Goal: Task Accomplishment & Management: Complete application form

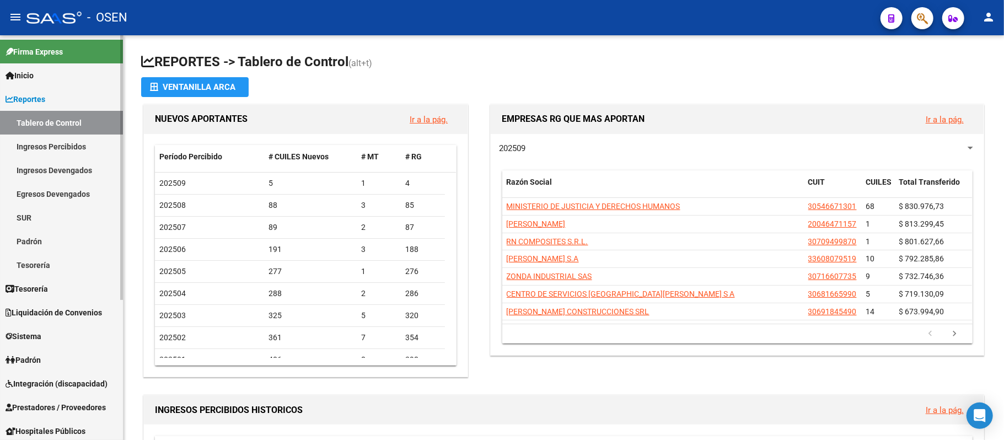
click at [89, 408] on span "Prestadores / Proveedores" at bounding box center [56, 407] width 100 height 12
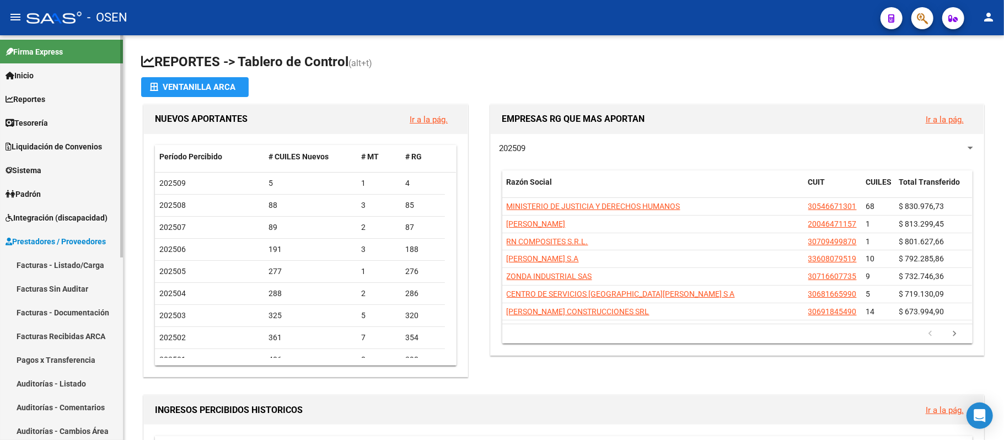
click at [57, 268] on link "Facturas - Listado/Carga" at bounding box center [61, 265] width 123 height 24
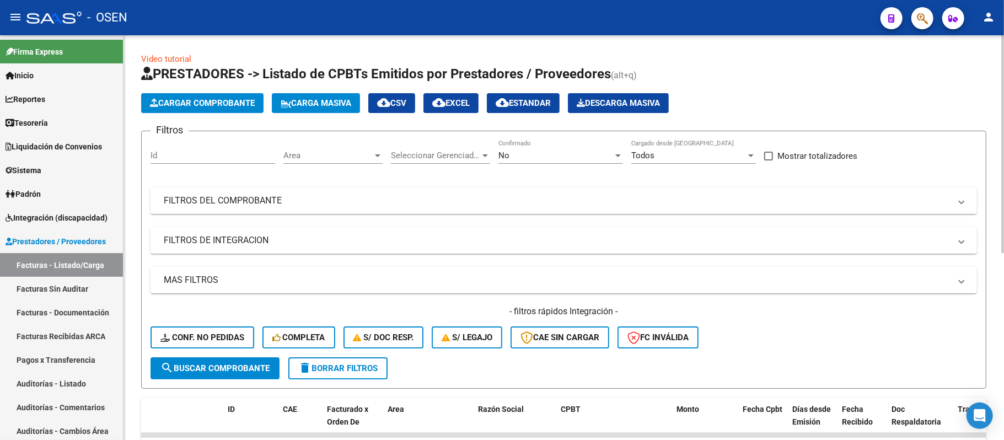
click at [322, 146] on div "Area Area" at bounding box center [332, 152] width 99 height 24
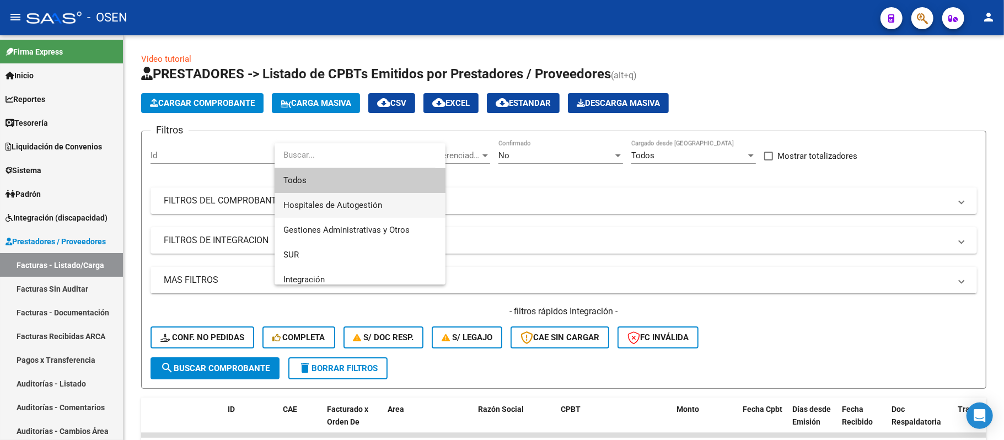
click at [351, 195] on span "Hospitales de Autogestión" at bounding box center [359, 205] width 153 height 25
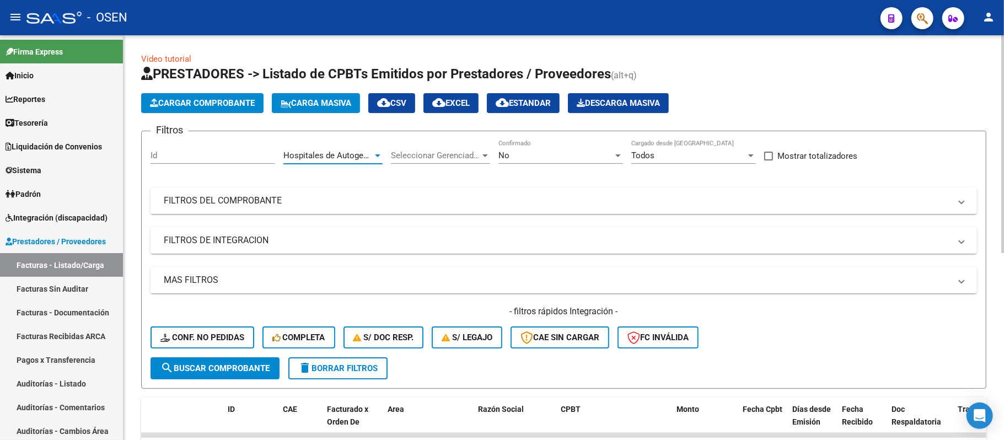
click at [265, 363] on span "search Buscar Comprobante" at bounding box center [214, 368] width 109 height 10
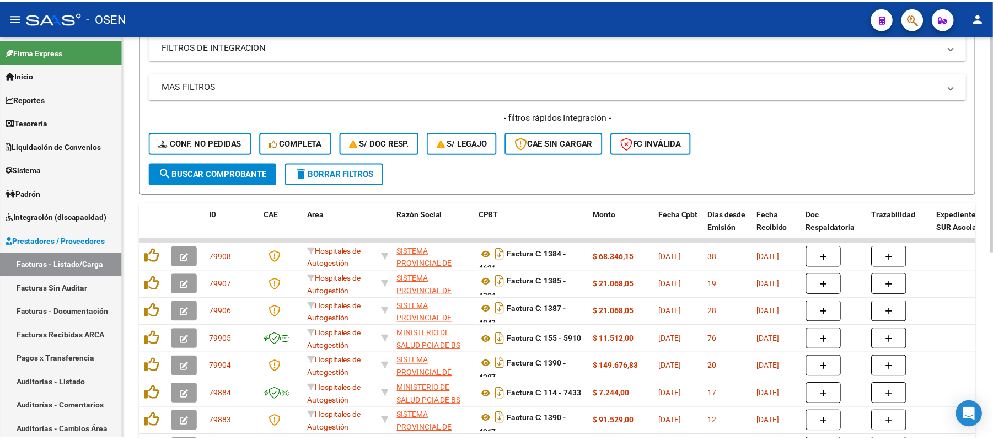
scroll to position [350, 0]
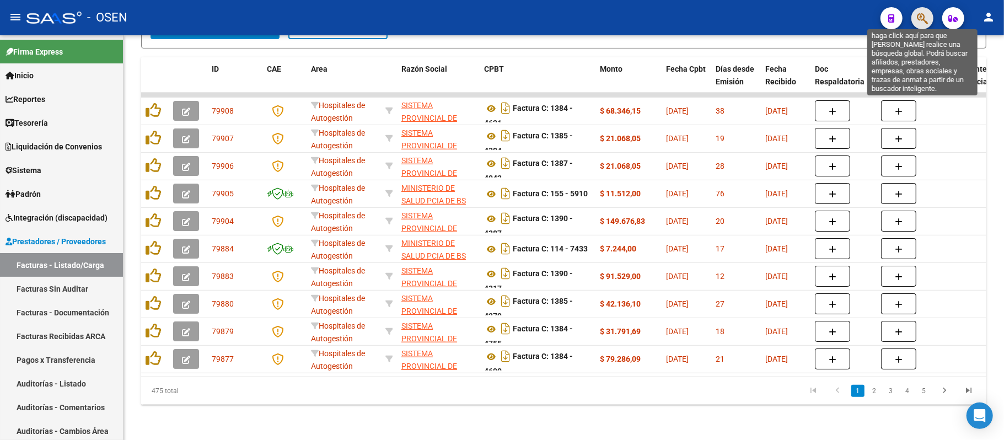
click at [920, 18] on icon "button" at bounding box center [922, 18] width 11 height 13
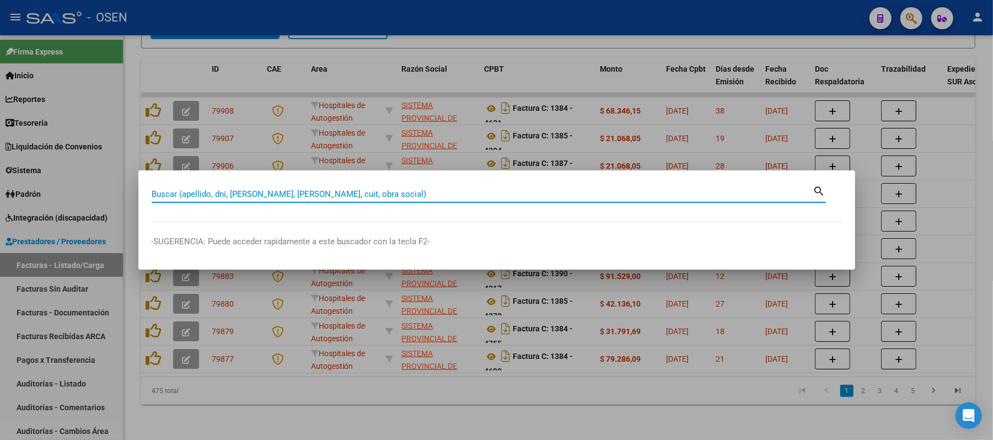
paste input "59338424"
type input "59338424"
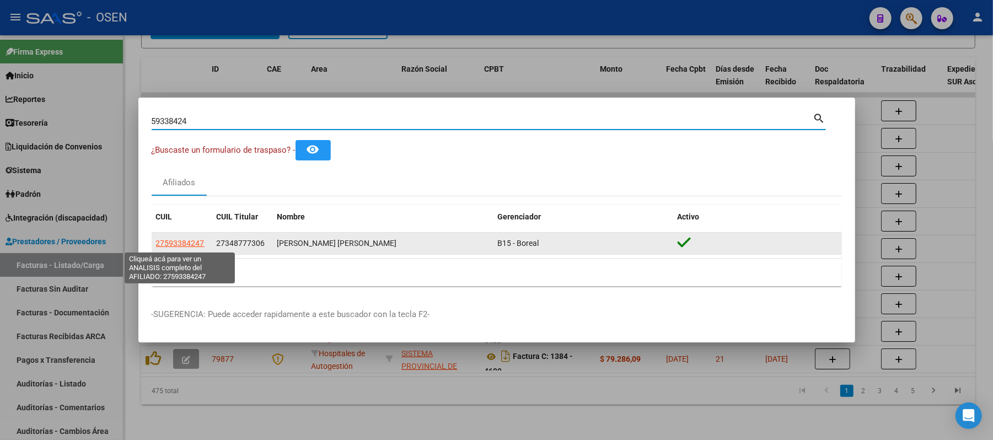
click at [184, 244] on span "27593384247" at bounding box center [180, 243] width 49 height 9
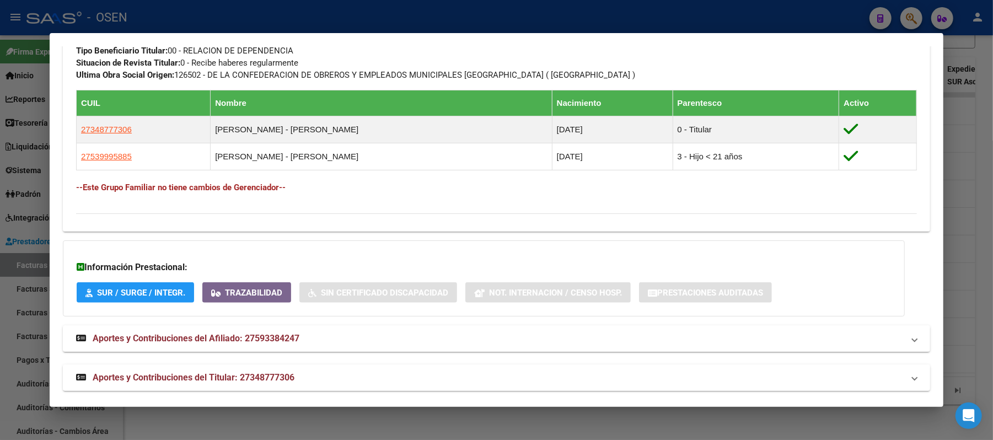
scroll to position [607, 0]
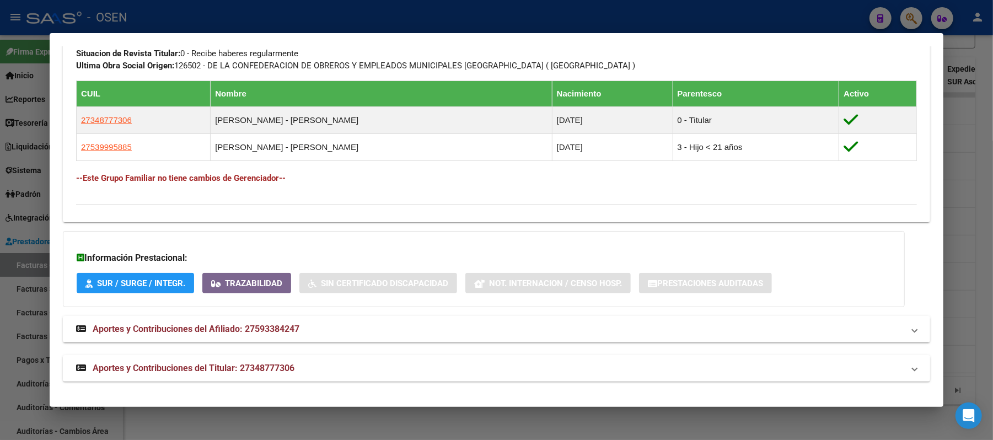
click at [409, 367] on mat-panel-title "Aportes y Contribuciones del Titular: 27348777306" at bounding box center [489, 368] width 827 height 13
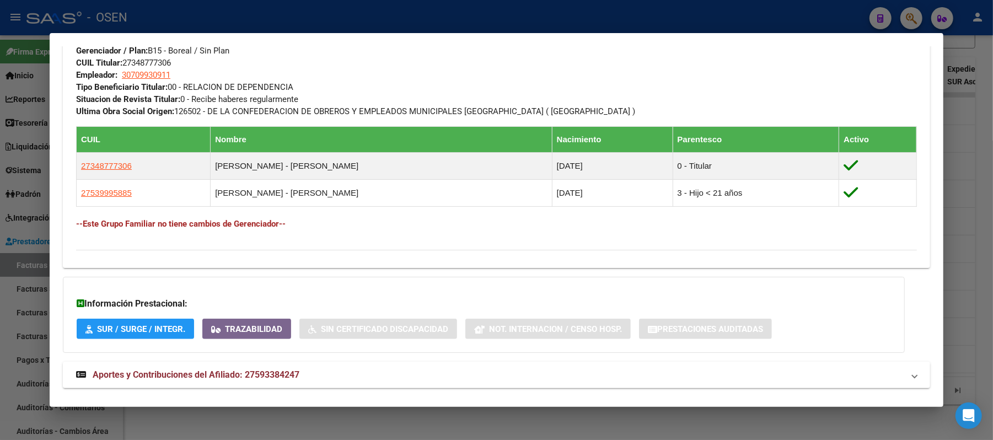
scroll to position [588, 0]
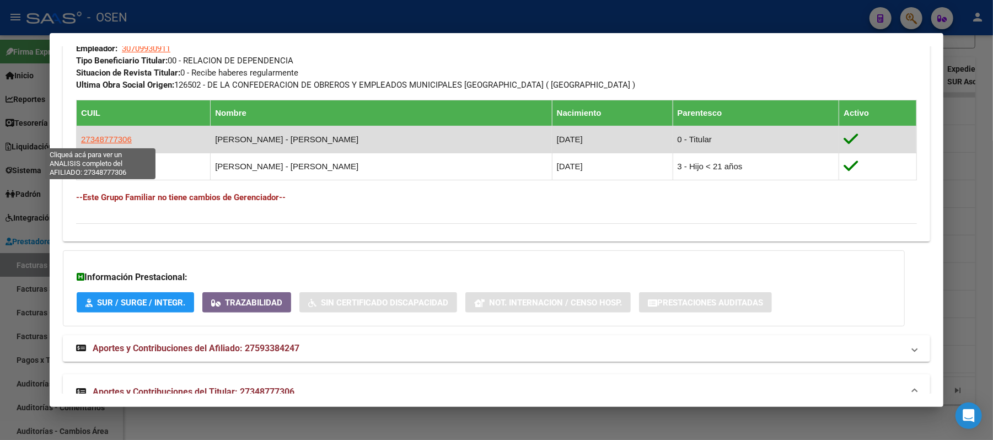
click at [90, 135] on span "27348777306" at bounding box center [106, 139] width 51 height 9
type textarea "27348777306"
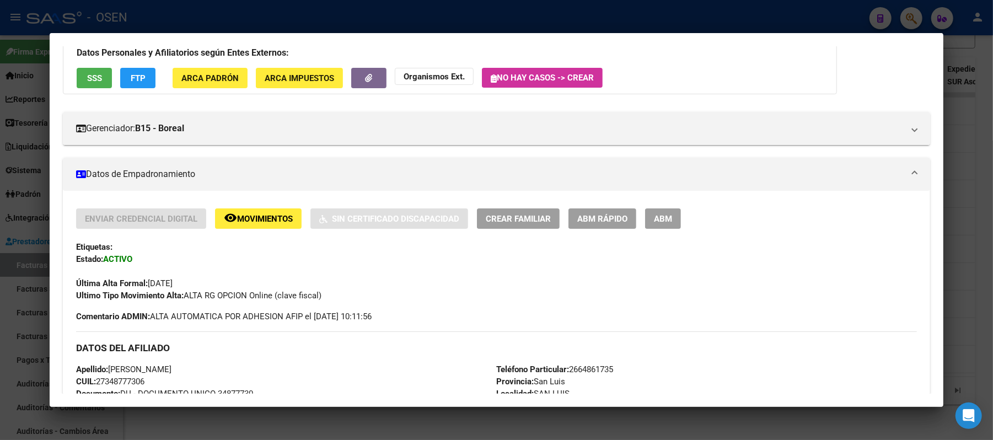
scroll to position [73, 0]
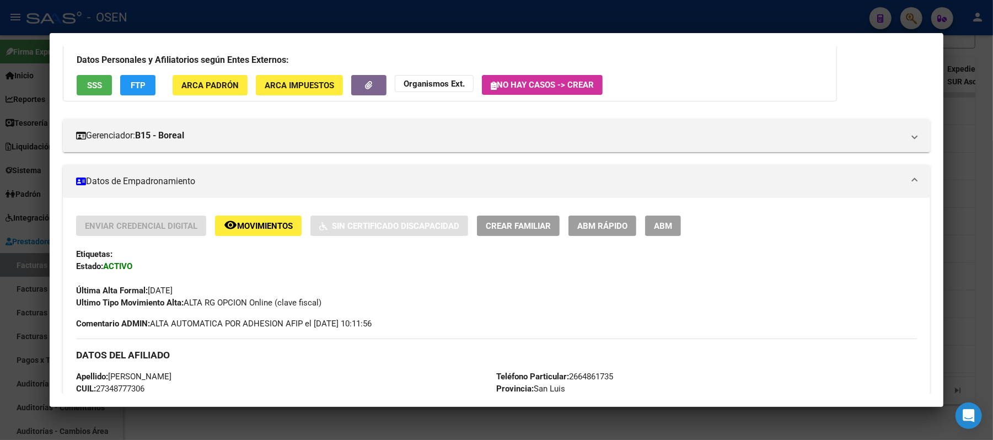
click at [133, 77] on button "FTP" at bounding box center [137, 85] width 35 height 20
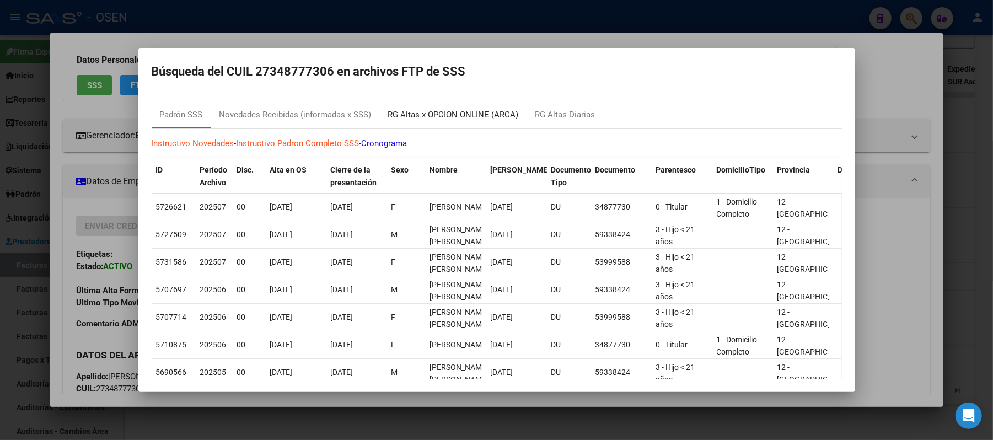
click at [484, 114] on div "RG Altas x OPCION ONLINE (ARCA)" at bounding box center [453, 115] width 131 height 13
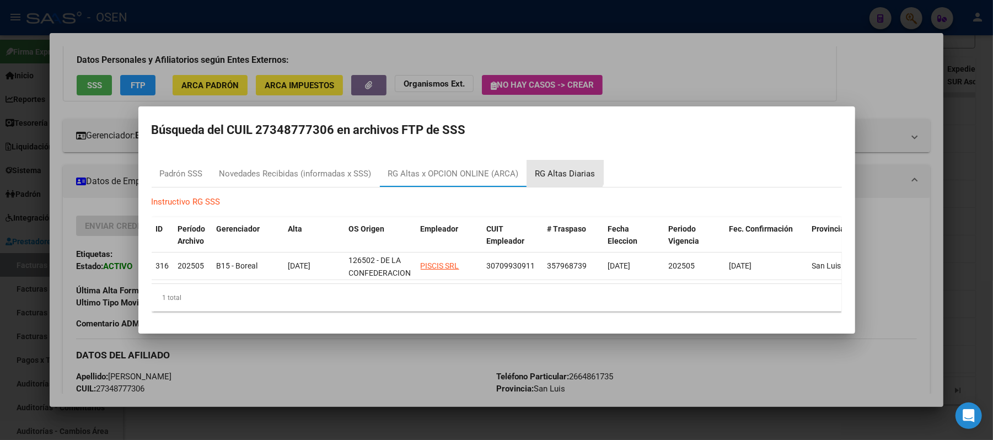
click at [556, 160] on div "RG Altas Diarias" at bounding box center [565, 173] width 77 height 26
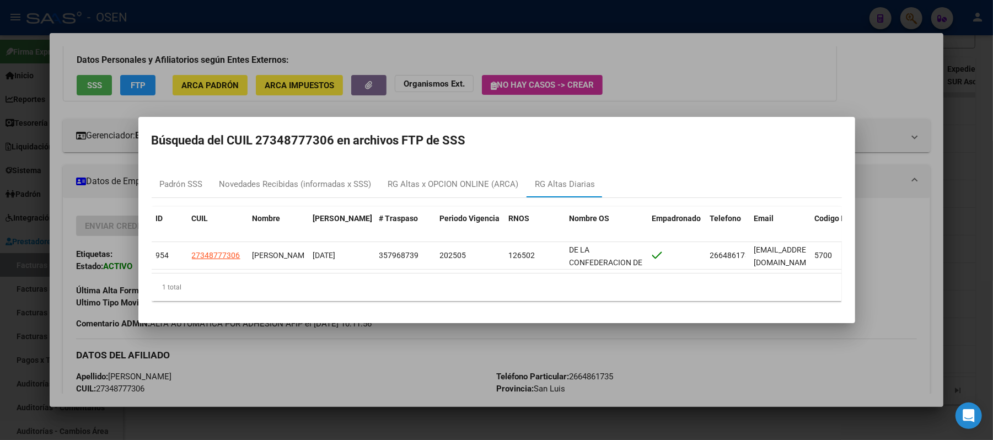
click at [653, 57] on div at bounding box center [496, 220] width 993 height 440
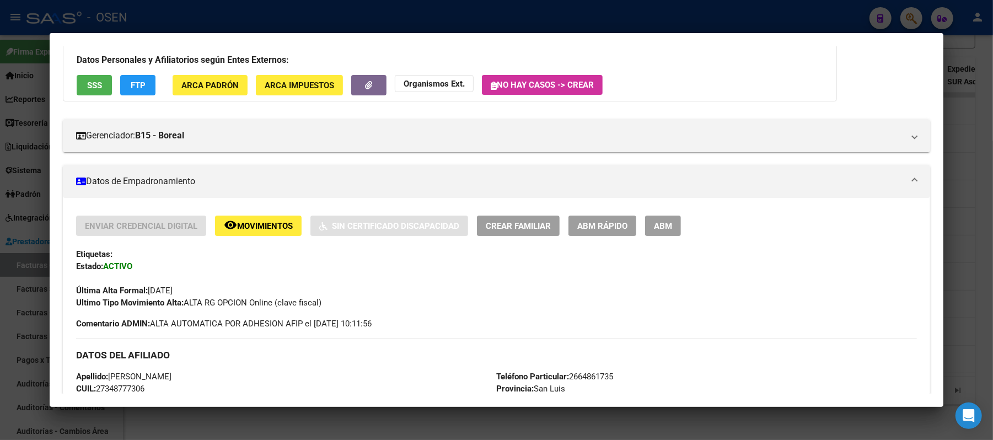
click at [256, 430] on div at bounding box center [496, 220] width 993 height 440
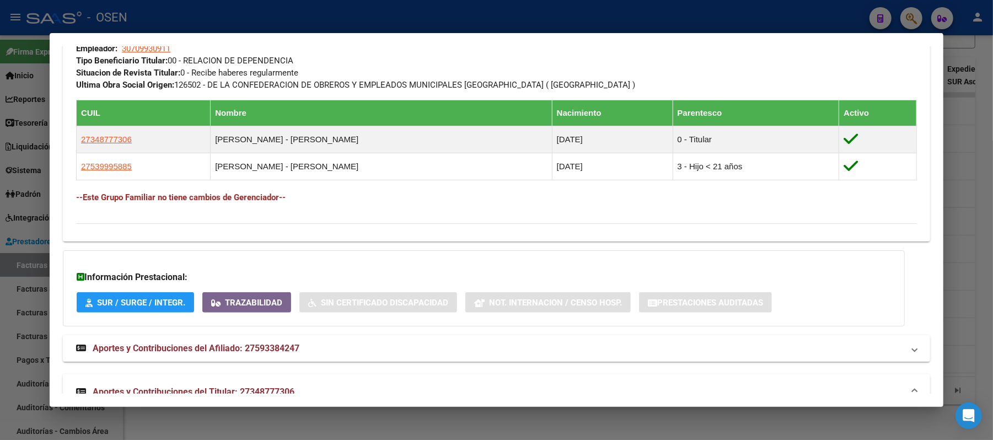
click at [235, 401] on mat-dialog-container "Análisis Afiliado - CUIL: 27593384247 DATOS PADRÓN ÁGIL: [PERSON_NAME] [PERSON_…" at bounding box center [497, 220] width 894 height 374
click at [248, 421] on div at bounding box center [496, 220] width 993 height 440
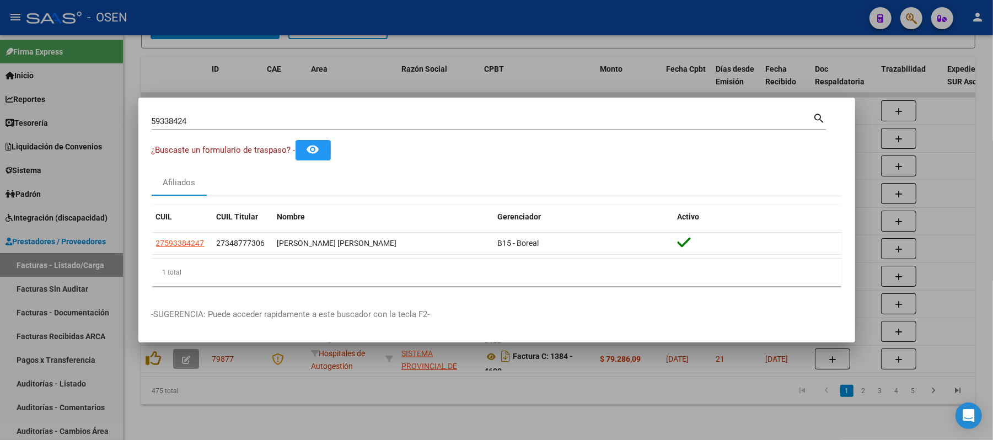
click at [278, 401] on div at bounding box center [496, 220] width 993 height 440
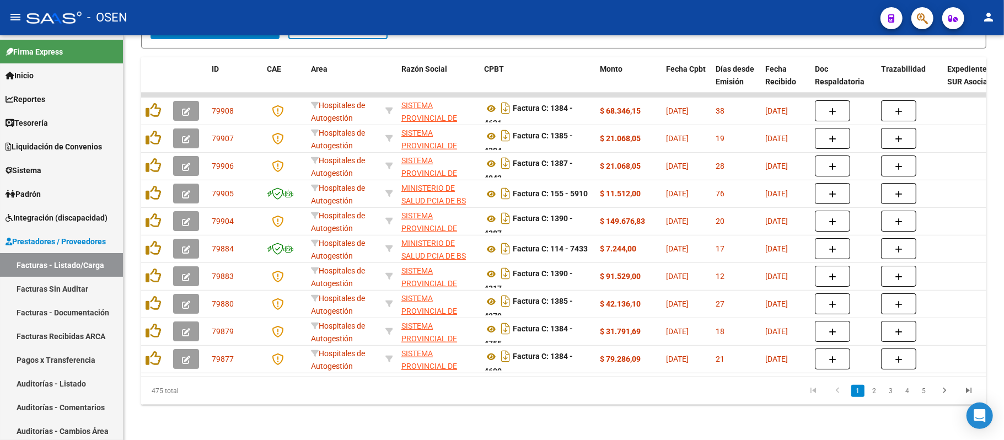
click at [910, 17] on div at bounding box center [917, 18] width 31 height 23
click at [911, 17] on button "button" at bounding box center [922, 18] width 22 height 22
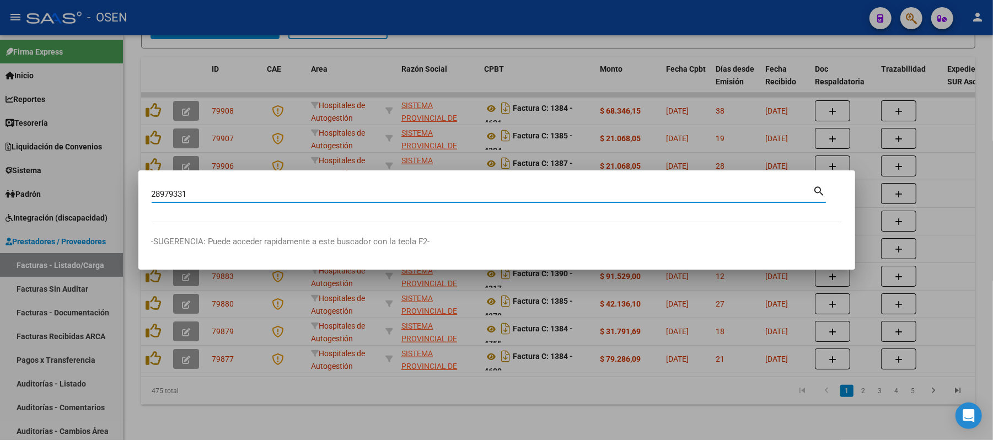
type input "28979331"
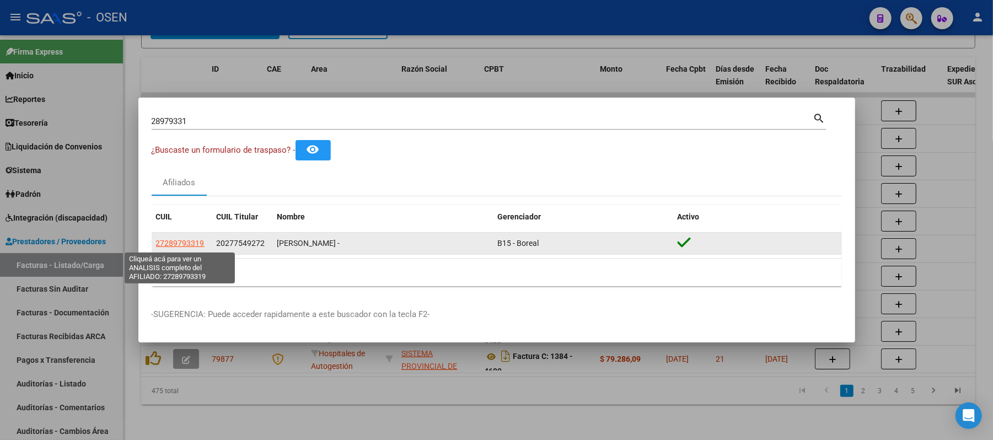
click at [183, 239] on span "27289793319" at bounding box center [180, 243] width 49 height 9
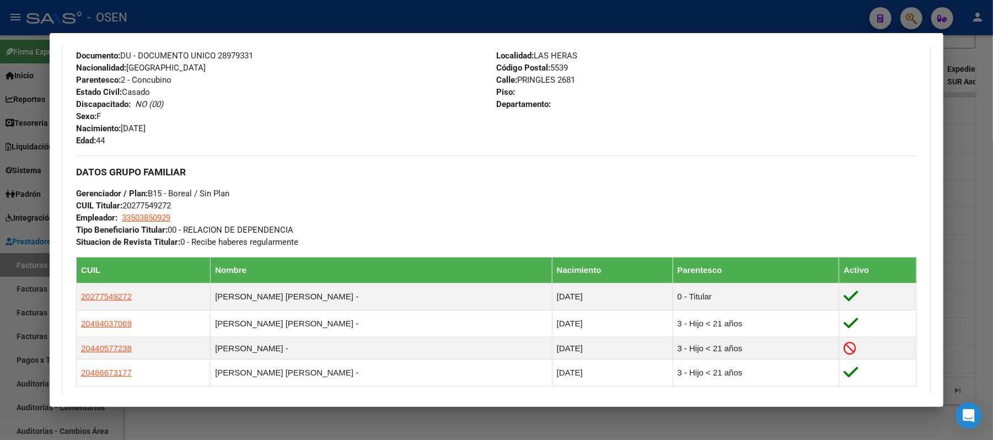
scroll to position [514, 0]
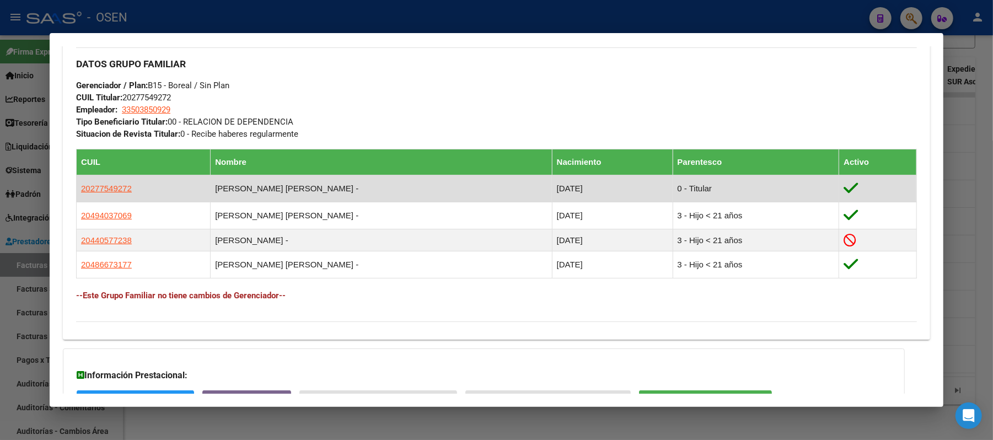
click at [100, 181] on td "20277549272" at bounding box center [144, 188] width 134 height 27
click at [104, 190] on span "20277549272" at bounding box center [106, 188] width 51 height 9
type textarea "20277549272"
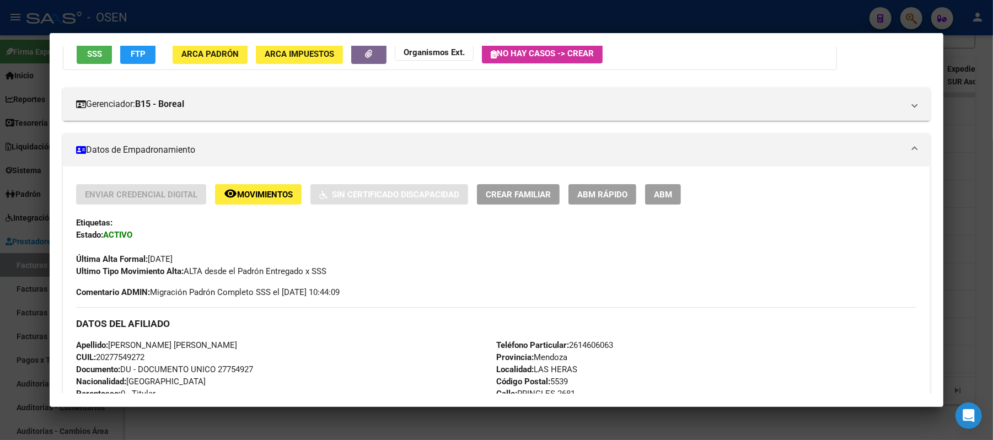
scroll to position [294, 0]
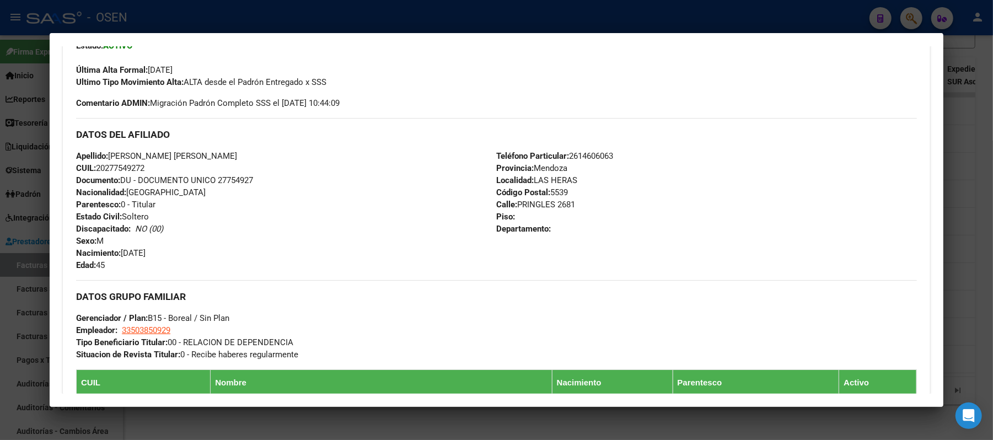
drag, startPoint x: 147, startPoint y: 173, endPoint x: 93, endPoint y: 173, distance: 53.5
click at [93, 173] on div "Apellido: [PERSON_NAME] [PERSON_NAME] CUIL: 20277549272 Documento: DU - DOCUMEN…" at bounding box center [286, 210] width 420 height 121
copy span "20277549272"
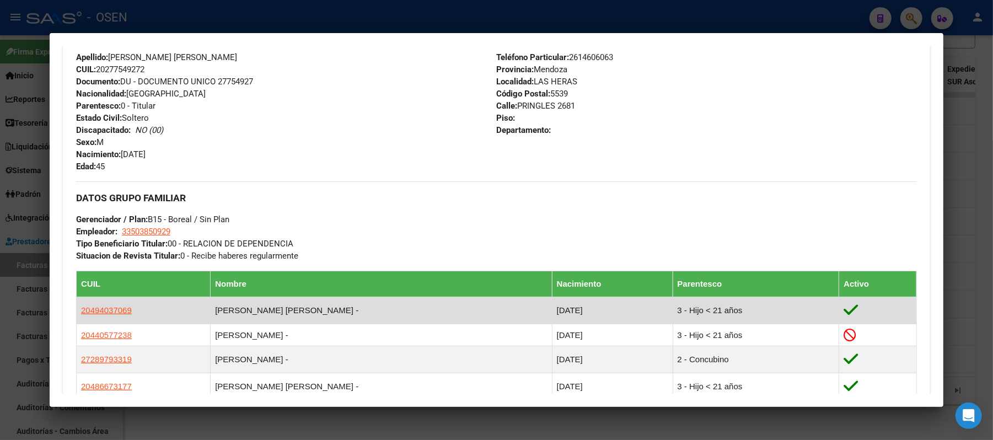
scroll to position [588, 0]
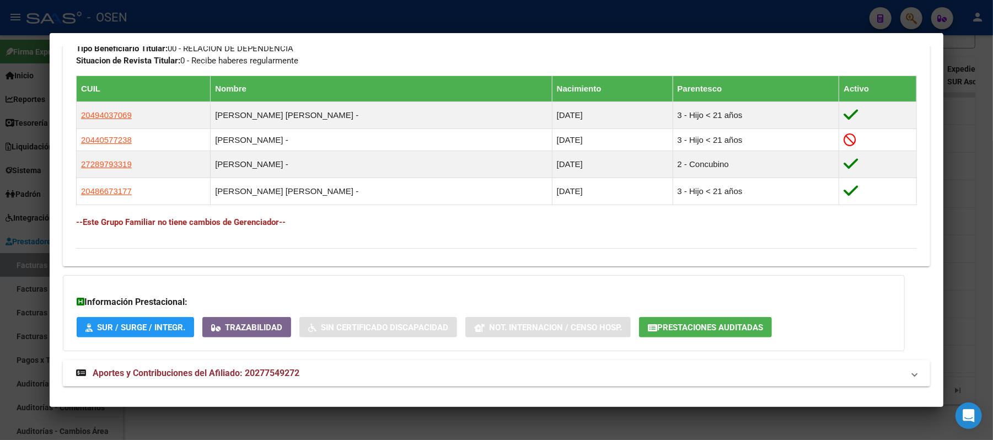
click at [620, 25] on div at bounding box center [496, 220] width 993 height 440
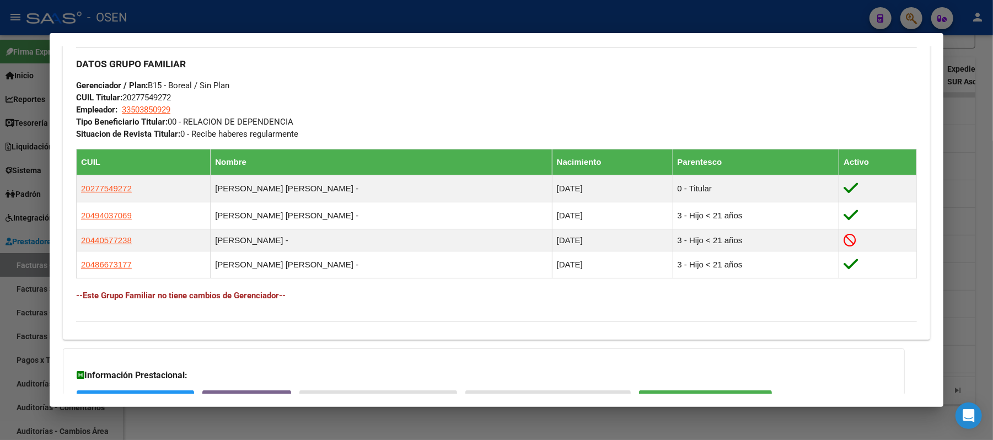
click at [265, 26] on div at bounding box center [496, 220] width 993 height 440
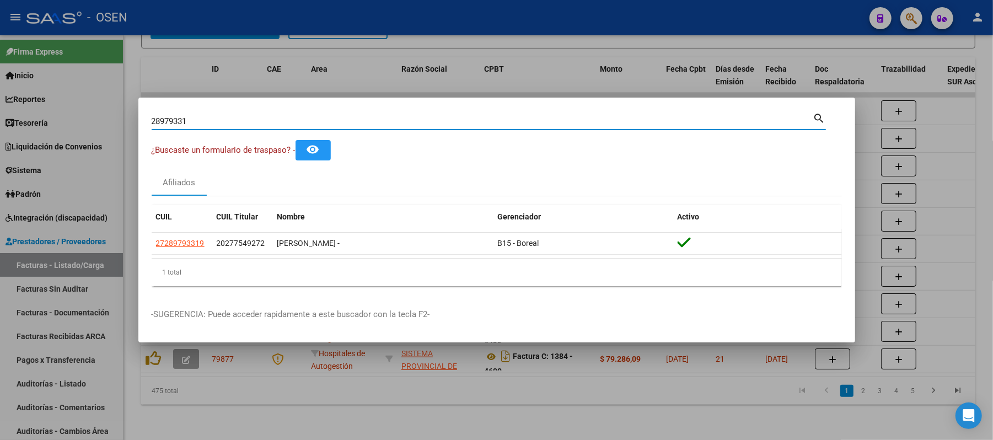
drag, startPoint x: 204, startPoint y: 122, endPoint x: 0, endPoint y: 58, distance: 213.6
click at [0, 72] on div "28979331 Buscar (apellido, dni, cuil, nro traspaso, cuit, obra social) search ¿…" at bounding box center [496, 220] width 993 height 440
type input "57770720"
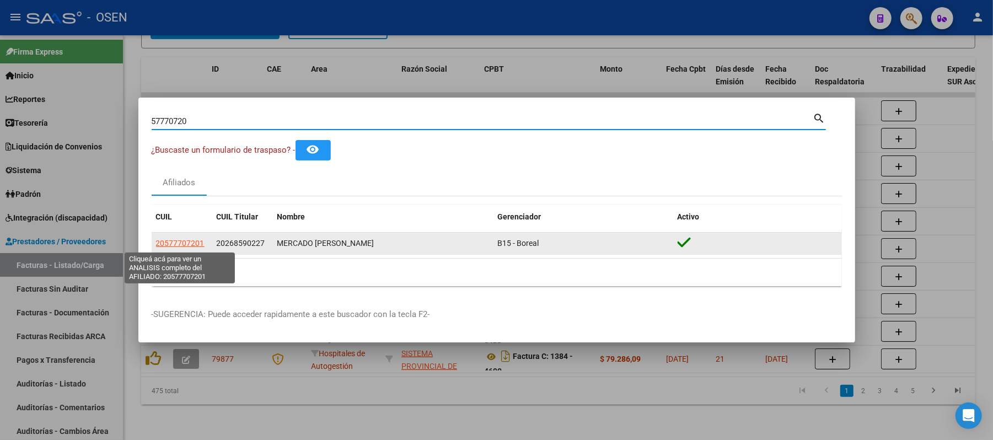
click at [189, 241] on span "20577707201" at bounding box center [180, 243] width 49 height 9
type textarea "20577707201"
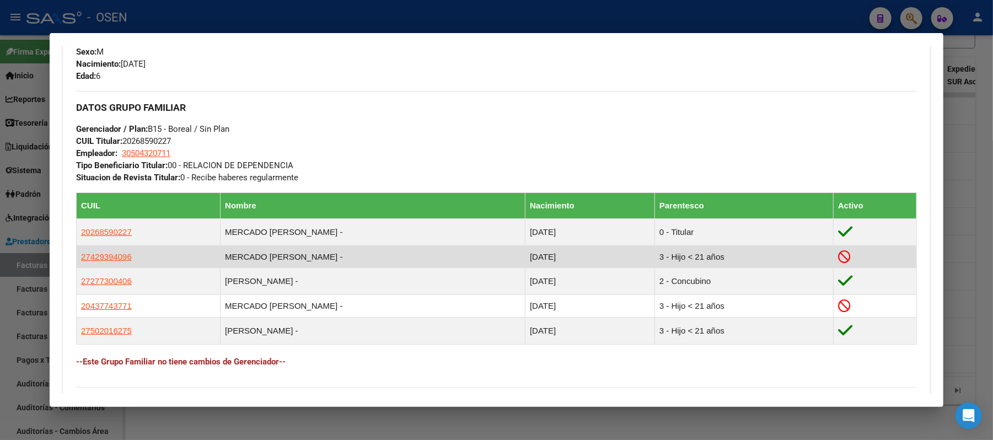
scroll to position [472, 0]
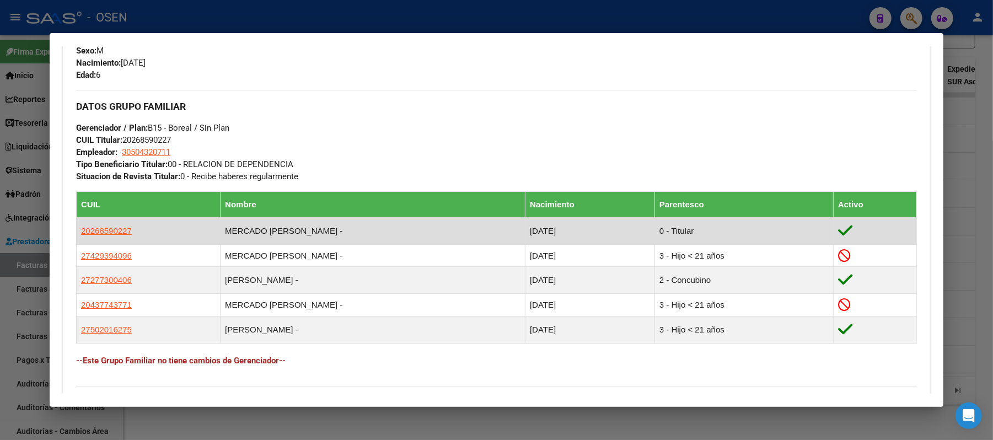
drag, startPoint x: 148, startPoint y: 228, endPoint x: 73, endPoint y: 232, distance: 75.1
click at [77, 232] on td "20268590227" at bounding box center [149, 231] width 144 height 27
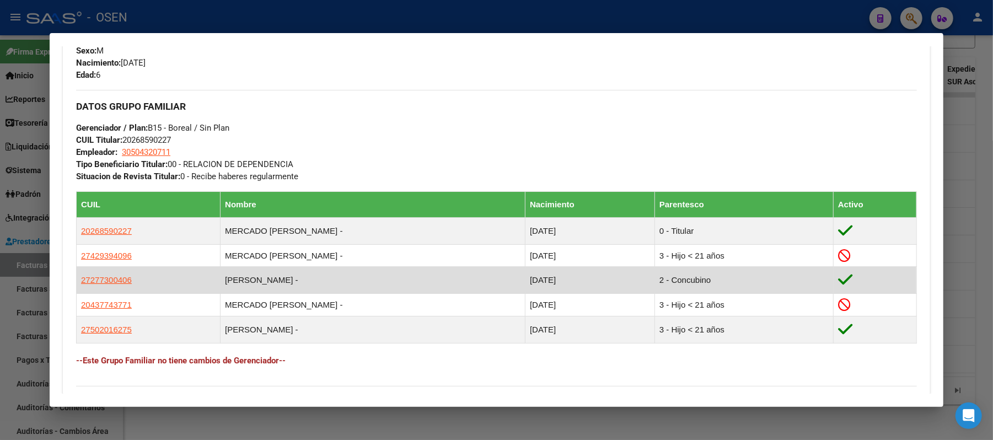
copy span "20268590227"
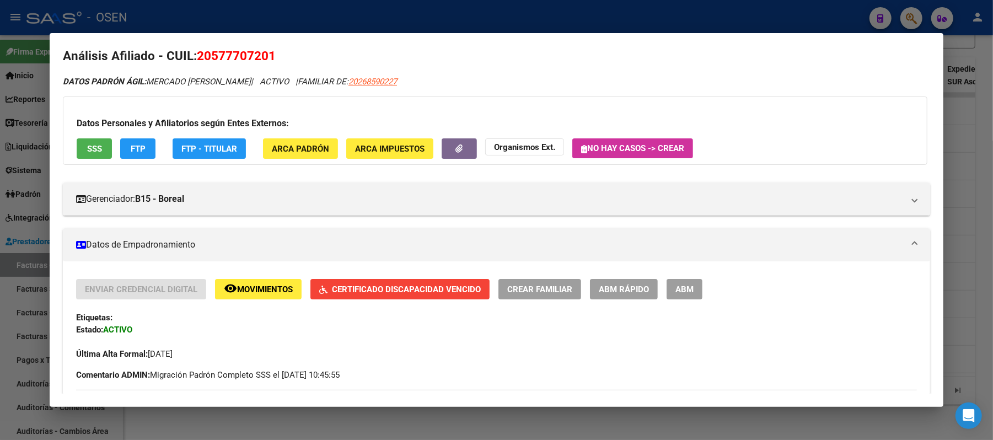
scroll to position [0, 0]
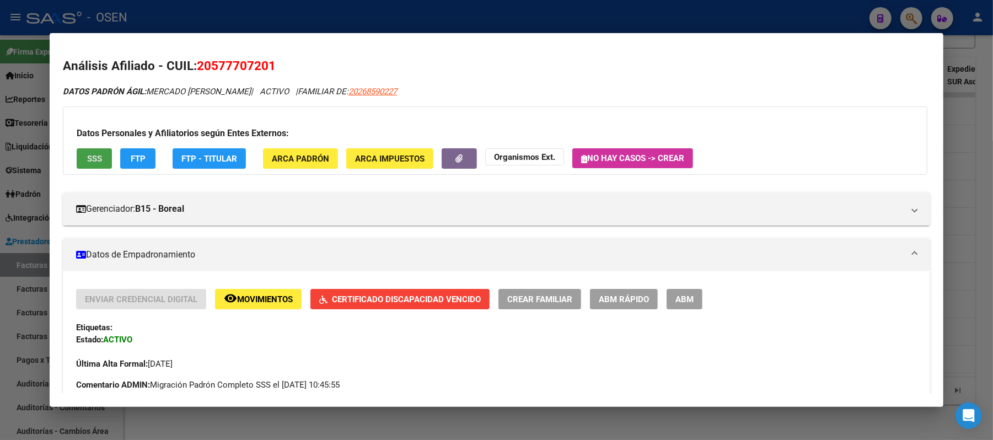
click at [84, 152] on button "SSS" at bounding box center [94, 158] width 35 height 20
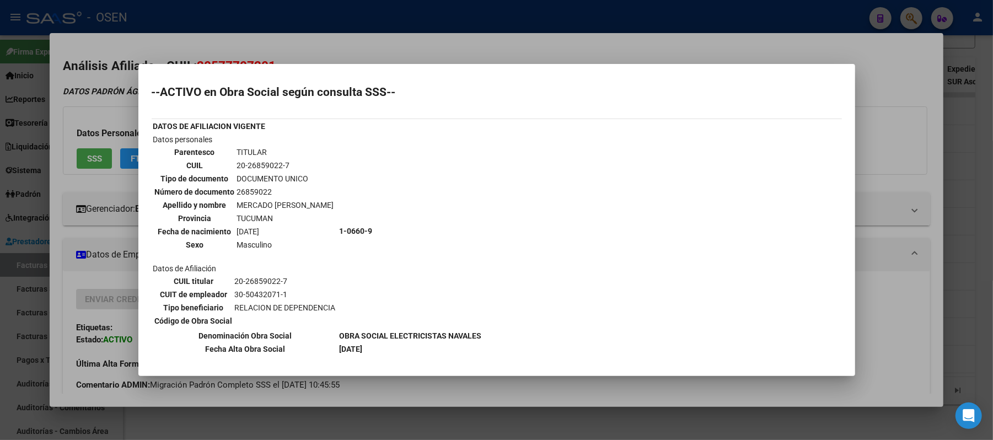
click at [393, 42] on div at bounding box center [496, 220] width 993 height 440
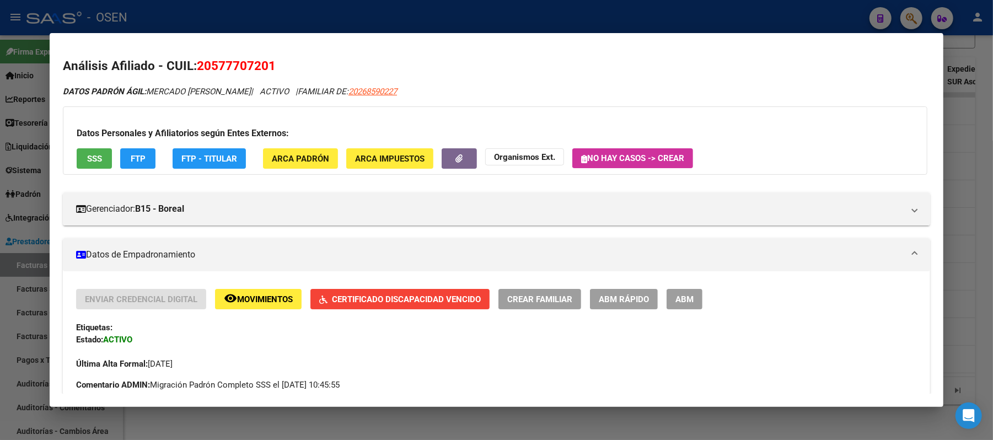
click at [355, 298] on span "Certificado Discapacidad Vencido" at bounding box center [406, 299] width 149 height 10
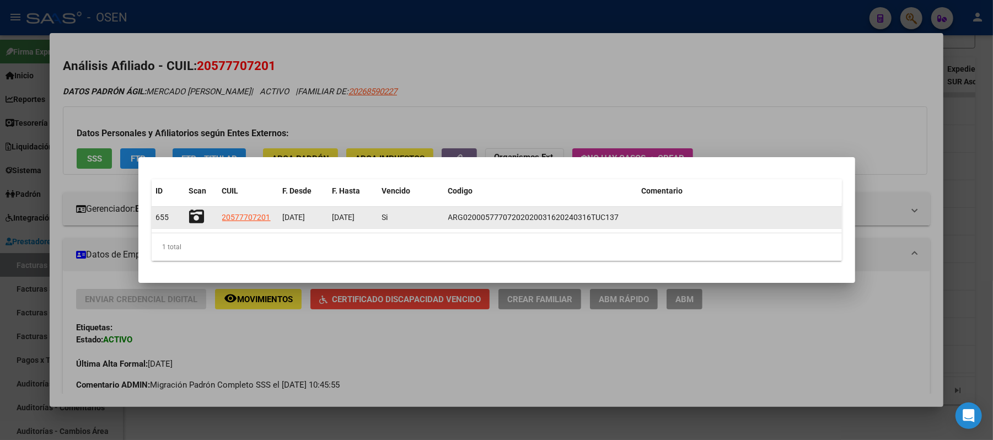
click at [189, 216] on icon at bounding box center [196, 216] width 15 height 15
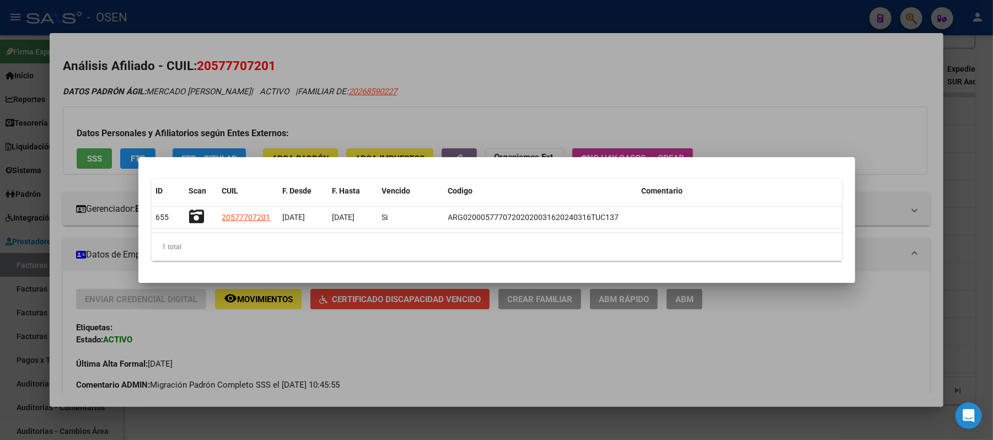
click at [323, 22] on div at bounding box center [496, 220] width 993 height 440
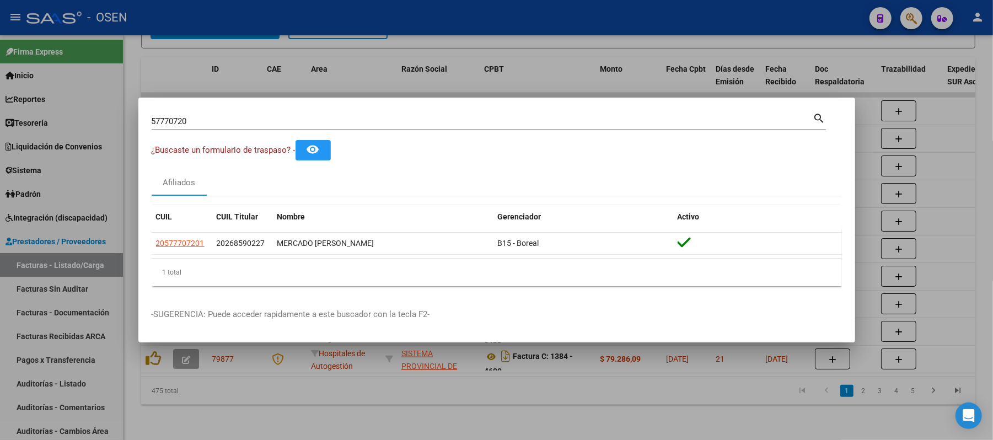
drag, startPoint x: 234, startPoint y: 126, endPoint x: 0, endPoint y: 107, distance: 235.1
click at [0, 104] on div "57770720 Buscar (apellido, dni, cuil, nro traspaso, cuit, obra social) search ¿…" at bounding box center [496, 220] width 993 height 440
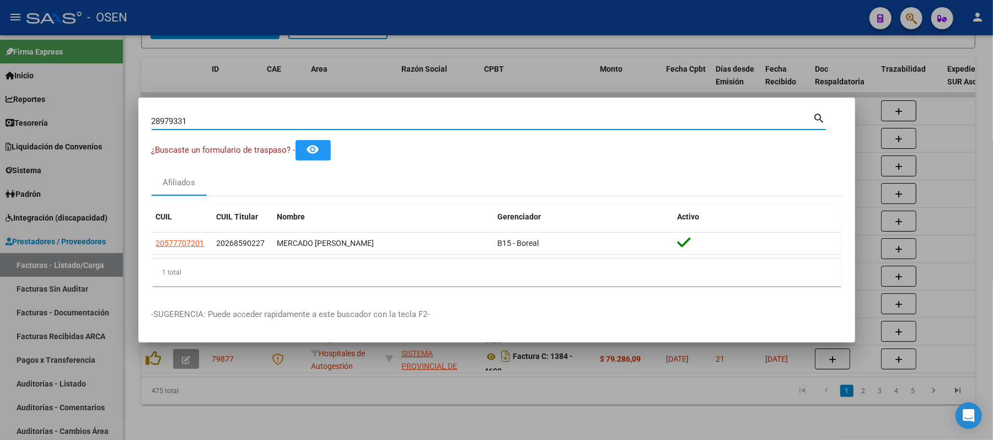
type input "28979331"
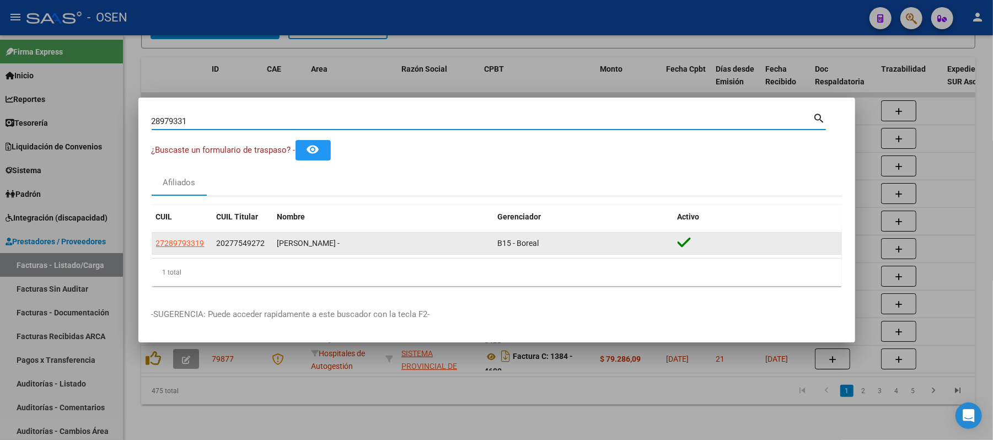
click at [192, 238] on app-link-go-to "27289793319" at bounding box center [180, 243] width 49 height 13
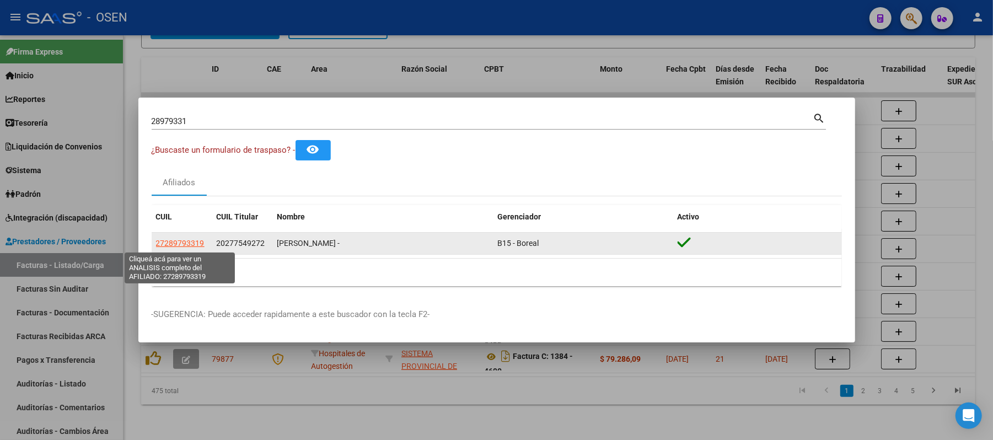
click at [192, 245] on span "27289793319" at bounding box center [180, 243] width 49 height 9
type textarea "27289793319"
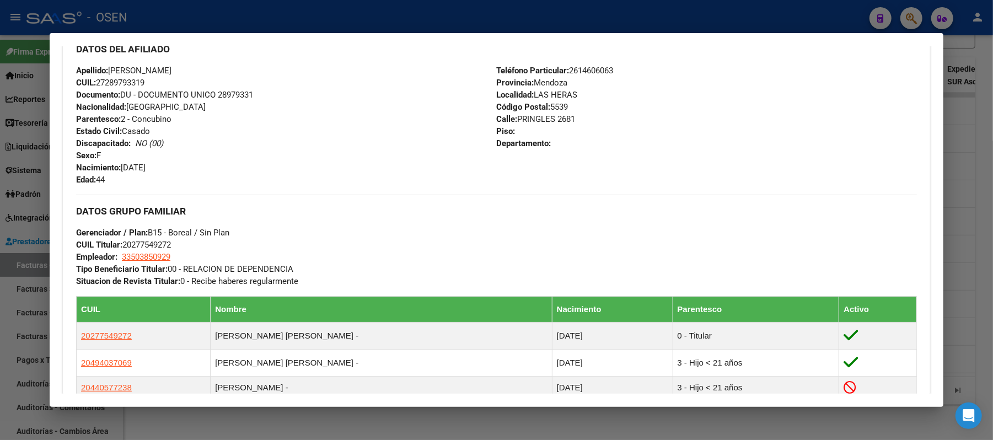
scroll to position [441, 0]
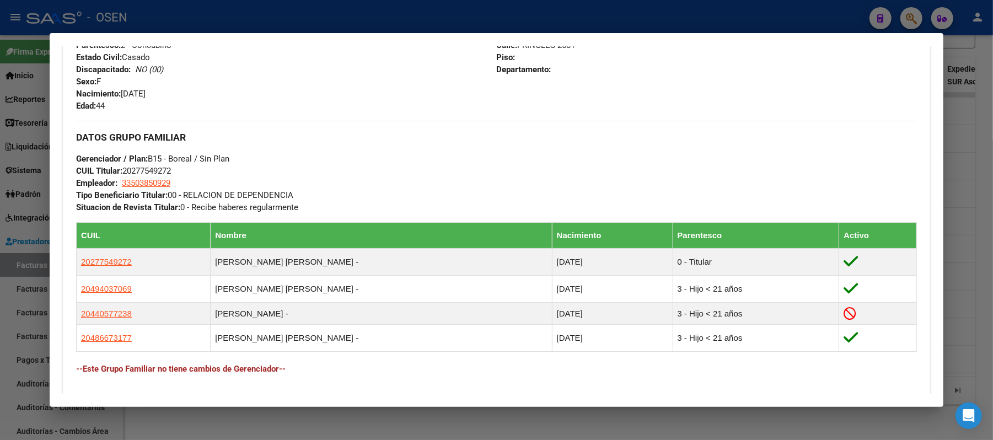
click at [365, 173] on div "DATOS GRUPO FAMILIAR Gerenciador / Plan: B15 - Boreal / Sin Plan CUIL Titular: …" at bounding box center [496, 167] width 841 height 93
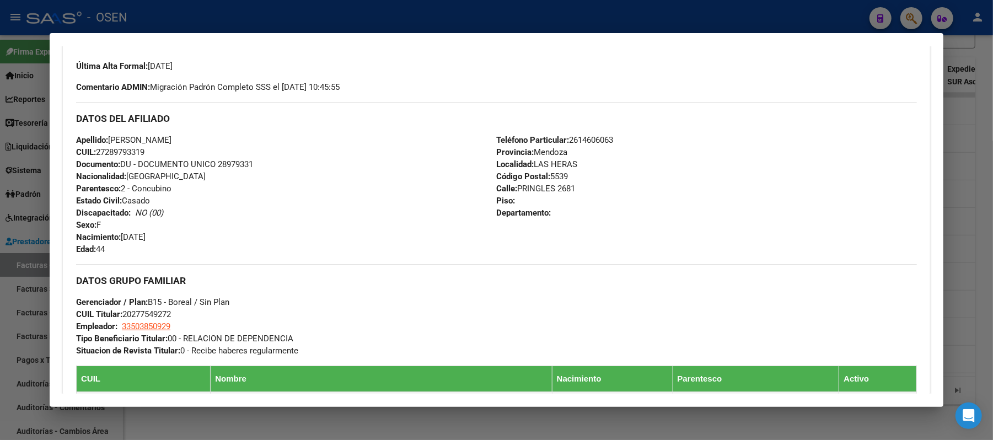
scroll to position [147, 0]
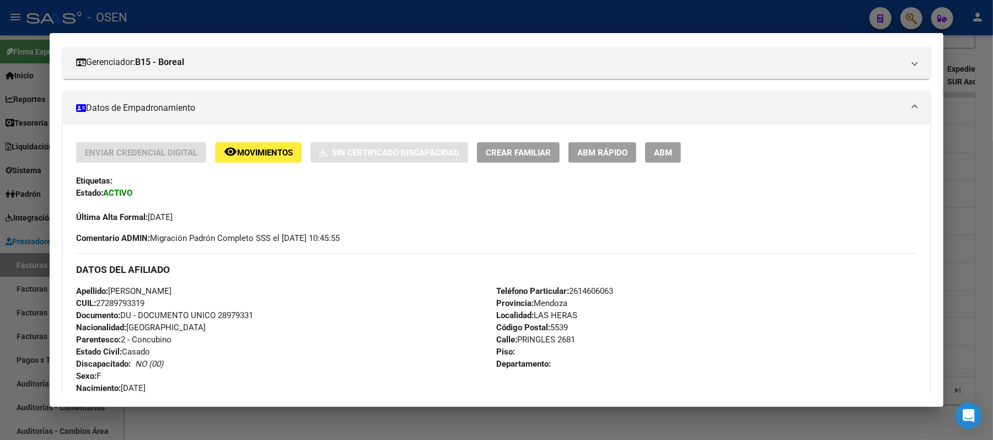
click at [598, 155] on span "ABM Rápido" at bounding box center [602, 153] width 50 height 10
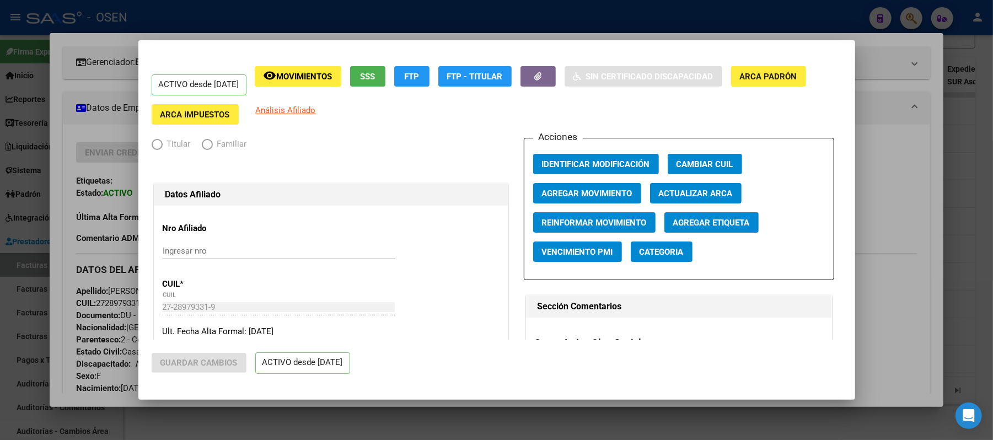
radio input "true"
type input "33-50385092-9"
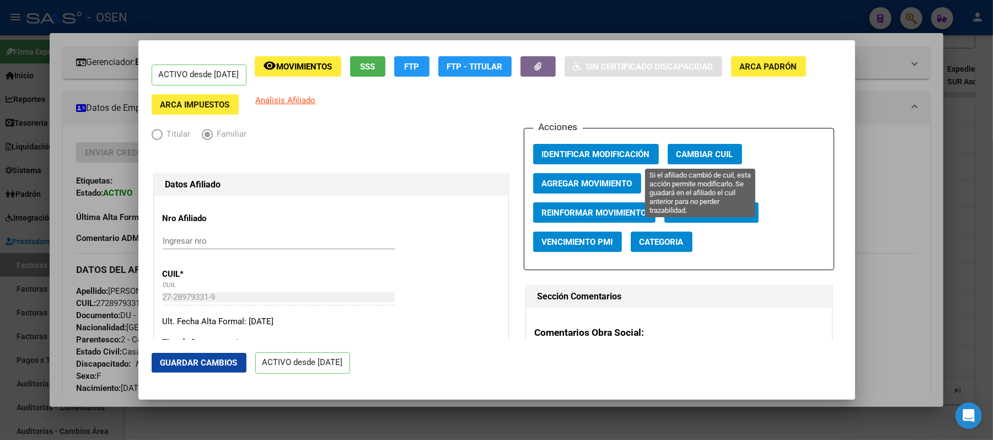
scroll to position [0, 0]
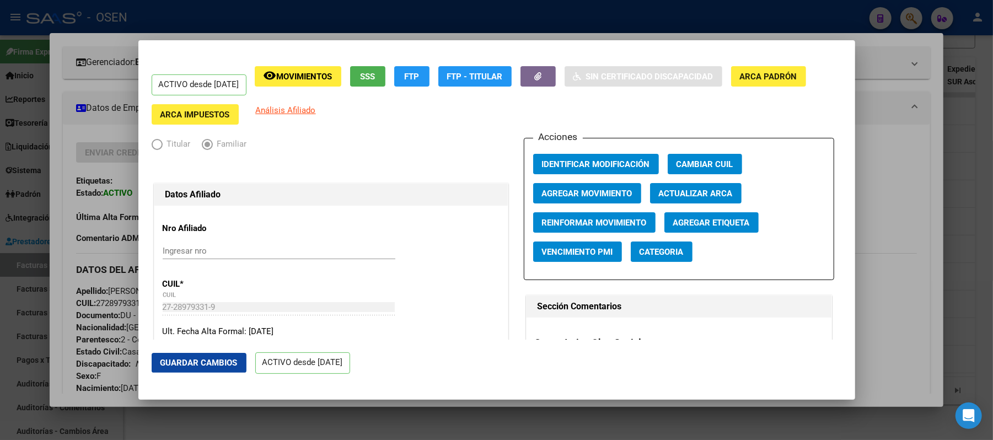
click at [729, 196] on button "Actualizar ARCA" at bounding box center [696, 193] width 92 height 20
type input "[PERSON_NAME]"
type input "EL PLUMERILLO"
type input "5541"
type input "PRINGLES"
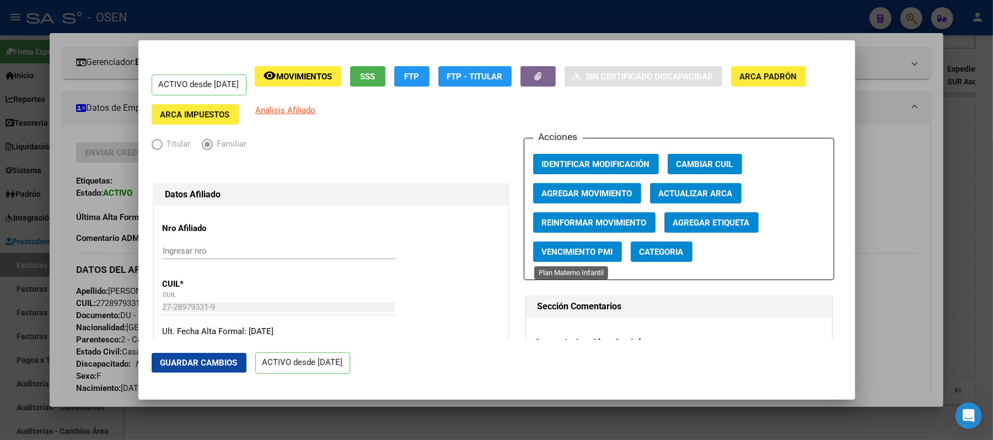
type input "2681"
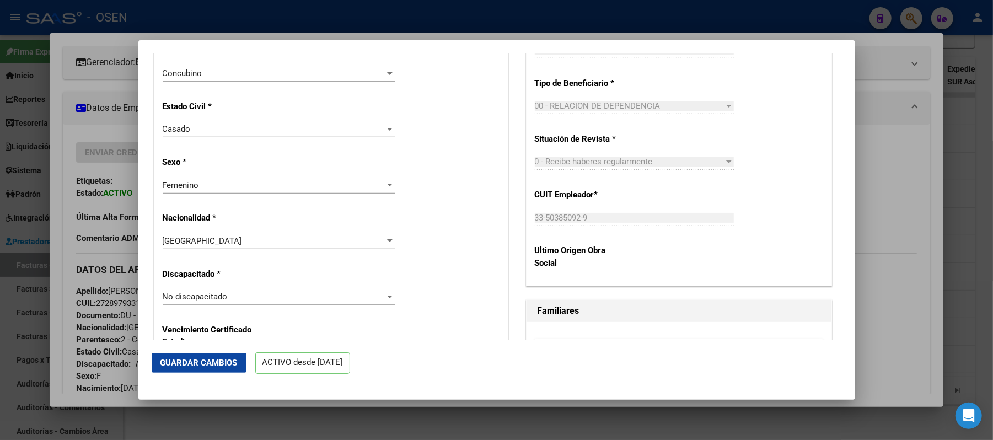
scroll to position [662, 0]
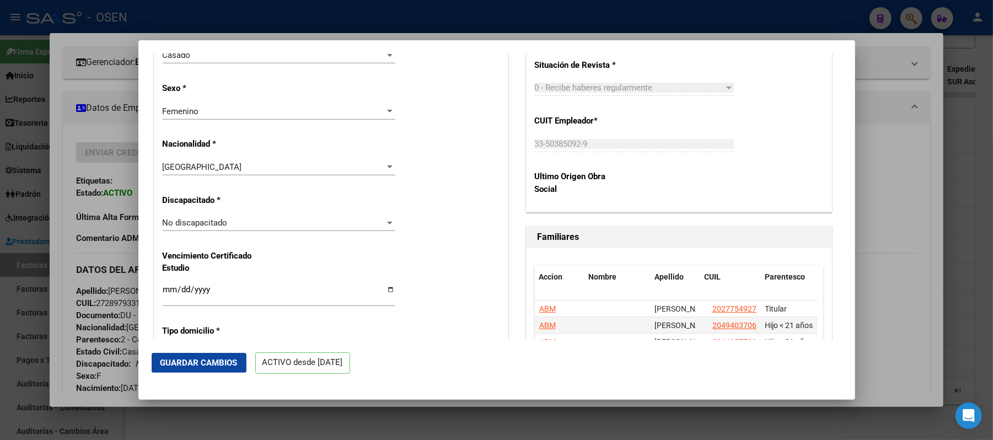
click at [207, 219] on span "No discapacitado" at bounding box center [195, 223] width 65 height 10
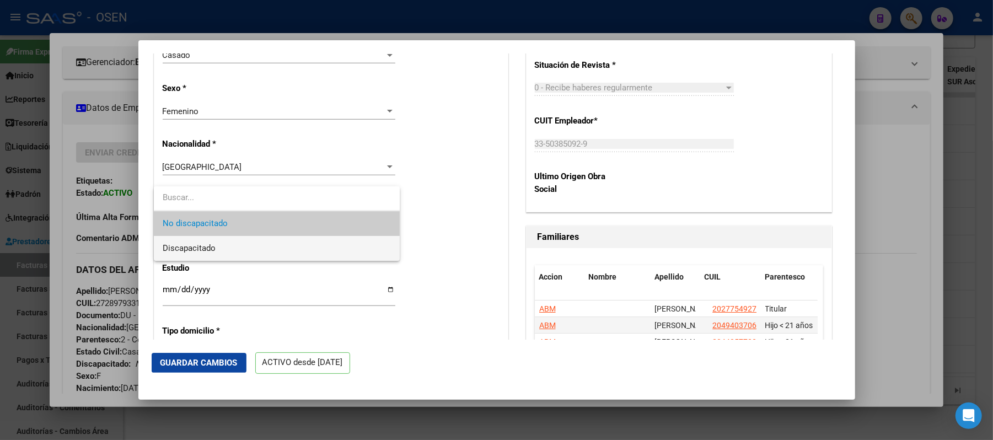
click at [197, 245] on span "Discapacitado" at bounding box center [189, 248] width 53 height 10
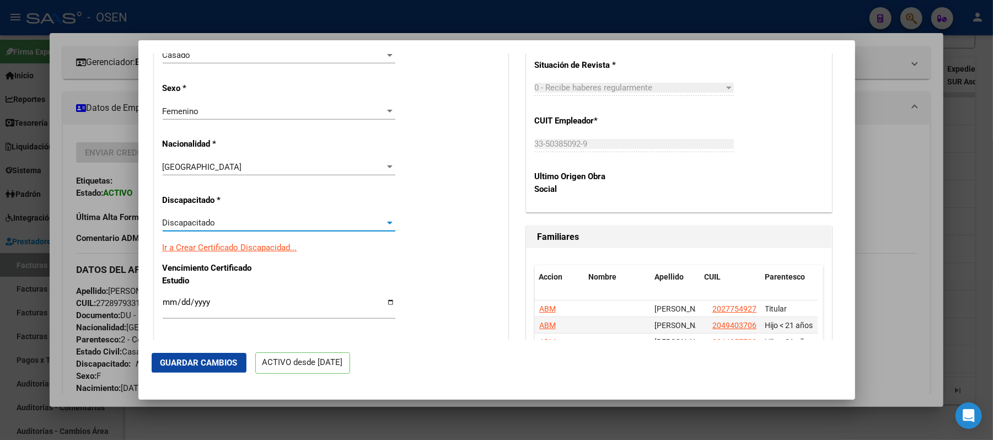
click at [212, 372] on button "Guardar Cambios" at bounding box center [199, 363] width 95 height 20
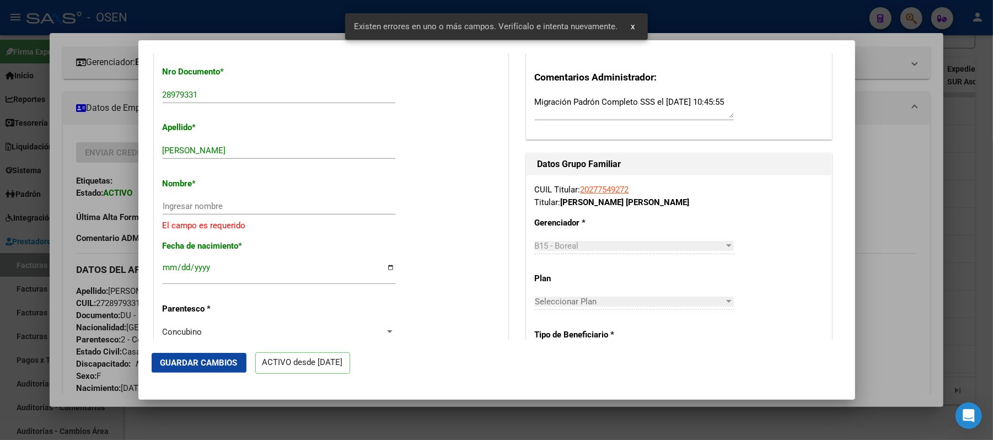
scroll to position [300, 0]
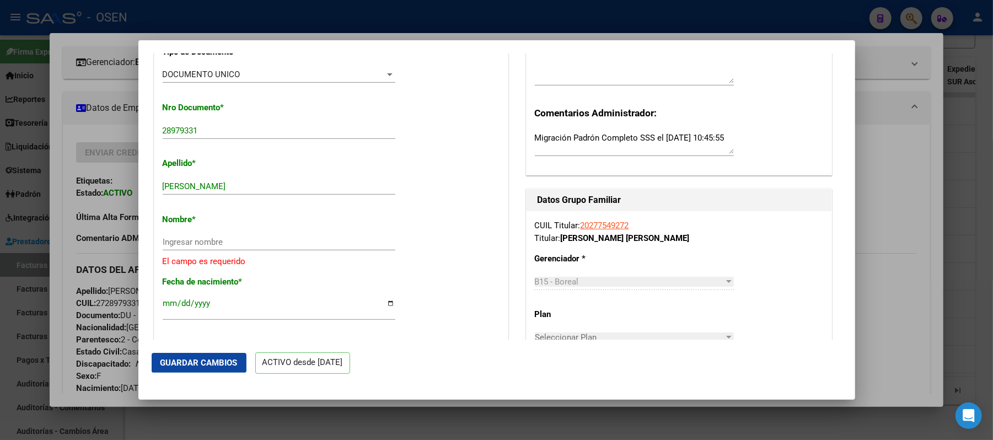
click at [194, 227] on div "Nombre * Ingresar nombre El campo es requerido" at bounding box center [331, 236] width 337 height 63
drag, startPoint x: 270, startPoint y: 187, endPoint x: 201, endPoint y: 178, distance: 69.6
click at [201, 178] on div "[PERSON_NAME] apellido" at bounding box center [279, 186] width 233 height 17
type input "VERGARA"
click at [283, 239] on input "Ingresar nombre" at bounding box center [279, 242] width 233 height 10
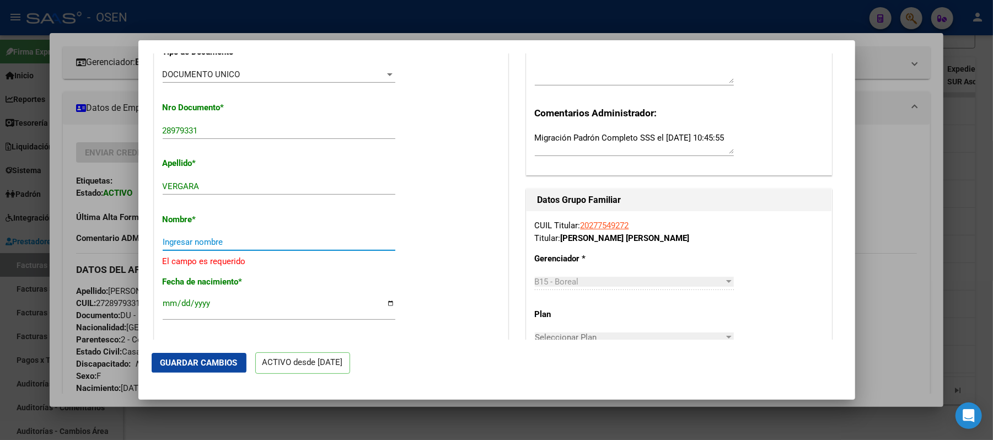
paste input "[PERSON_NAME]"
type input "[PERSON_NAME]"
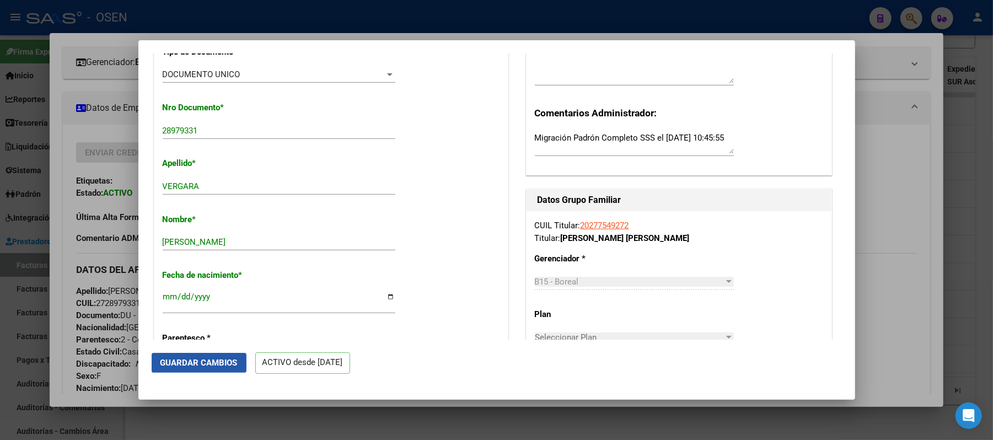
click at [206, 364] on span "Guardar Cambios" at bounding box center [198, 363] width 77 height 10
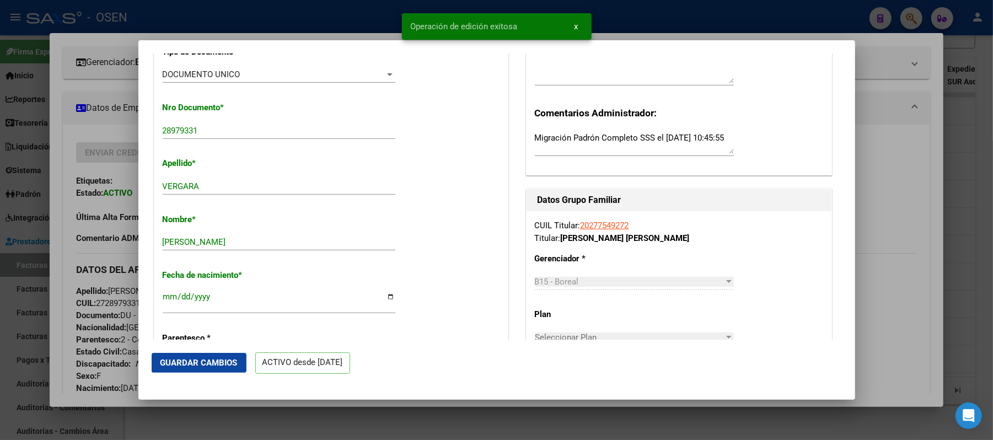
scroll to position [0, 0]
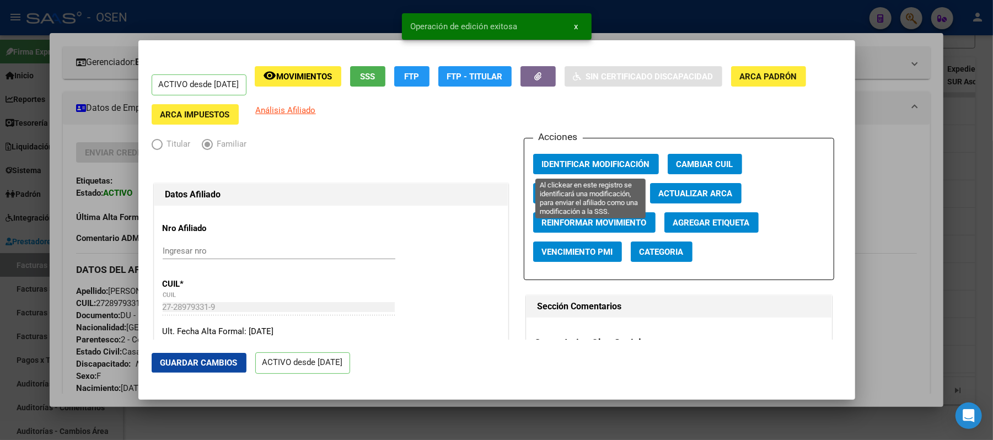
click at [592, 154] on button "Identificar Modificación" at bounding box center [596, 164] width 126 height 20
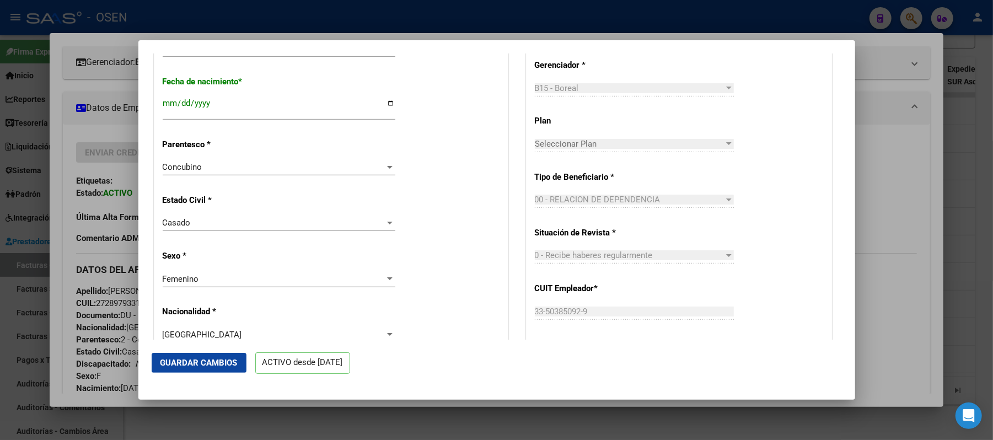
scroll to position [73, 0]
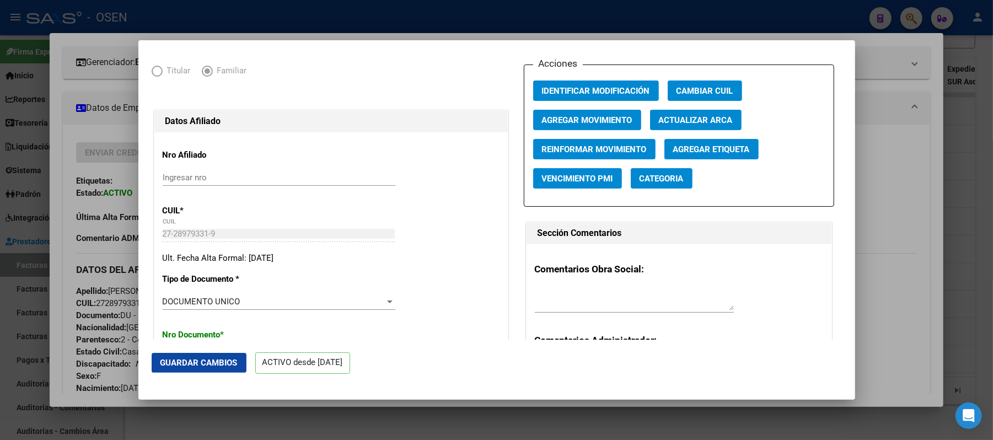
drag, startPoint x: 181, startPoint y: 373, endPoint x: 188, endPoint y: 362, distance: 13.6
click at [185, 366] on mat-dialog-actions "Guardar Cambios ACTIVO desde [DATE]" at bounding box center [497, 363] width 690 height 47
click at [189, 362] on span "Guardar Cambios" at bounding box center [198, 363] width 77 height 10
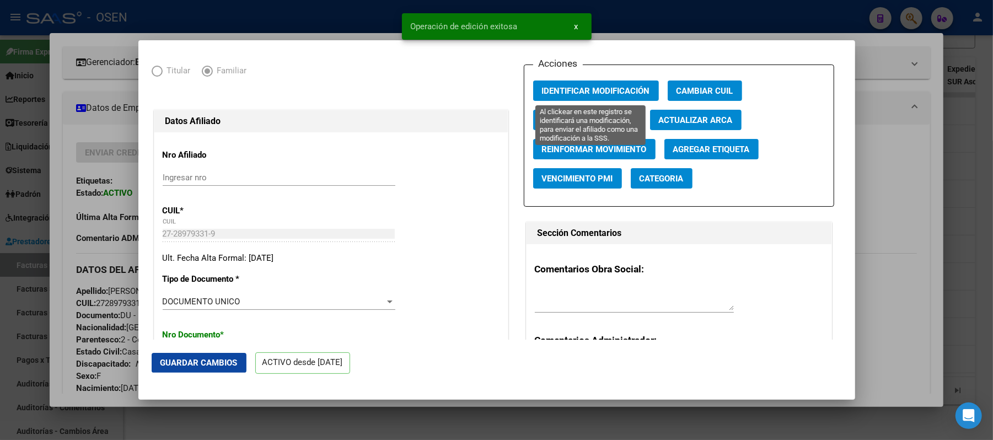
click at [610, 89] on span "Identificar Modificación" at bounding box center [596, 91] width 108 height 10
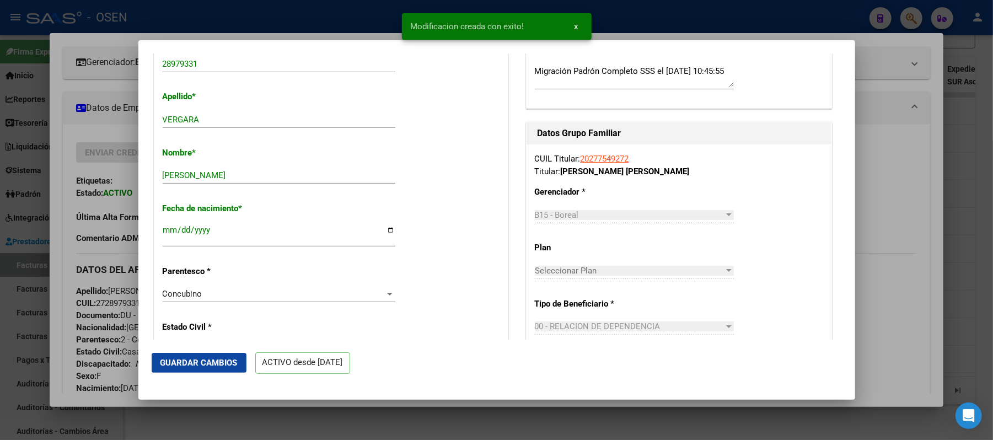
scroll to position [662, 0]
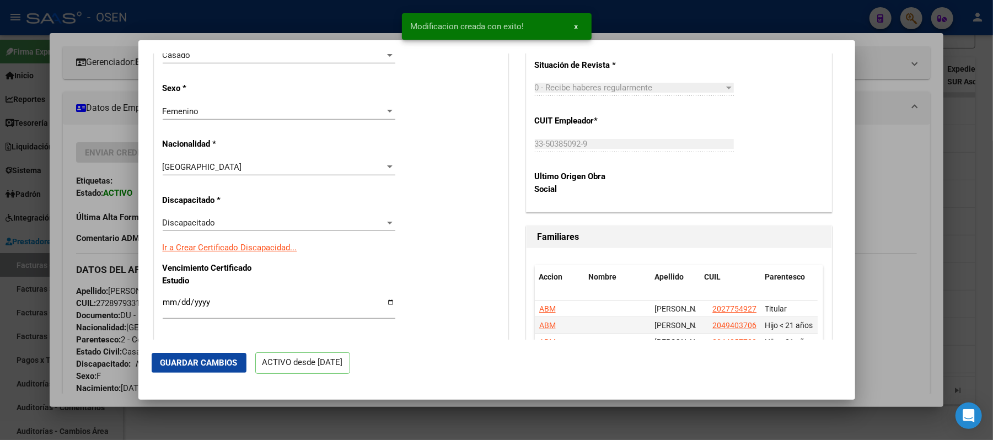
click at [918, 272] on div at bounding box center [496, 220] width 993 height 440
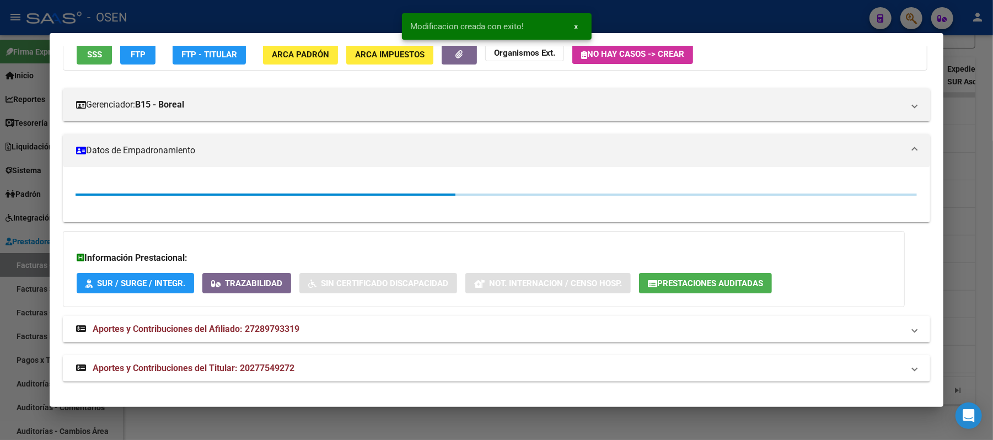
scroll to position [147, 0]
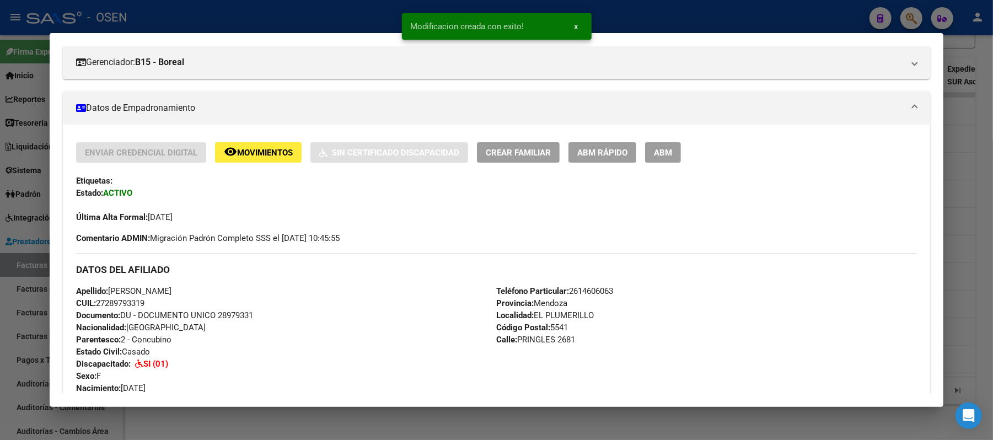
click at [157, 12] on div at bounding box center [496, 220] width 993 height 440
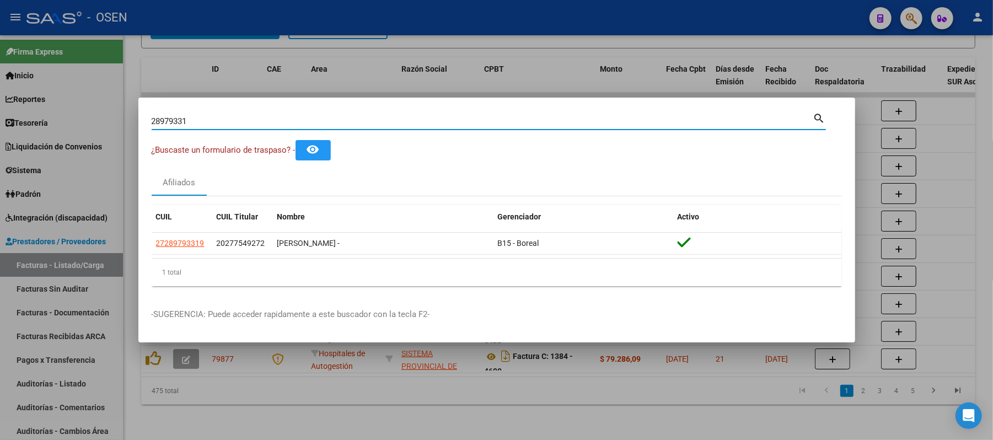
drag, startPoint x: 214, startPoint y: 125, endPoint x: 0, endPoint y: 99, distance: 215.4
click at [0, 100] on div "28979331 Buscar (apellido, dni, cuil, nro traspaso, cuit, obra social) search ¿…" at bounding box center [496, 220] width 993 height 440
type input "57770720"
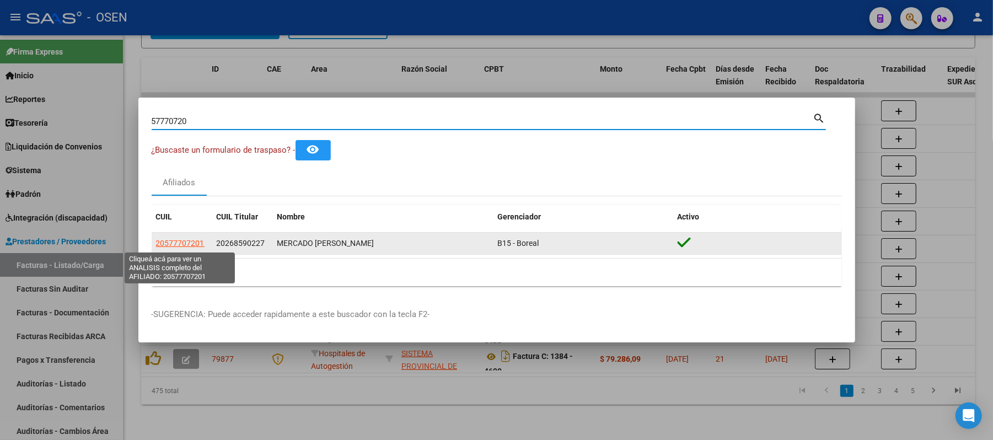
click at [190, 244] on span "20577707201" at bounding box center [180, 243] width 49 height 9
type textarea "20577707201"
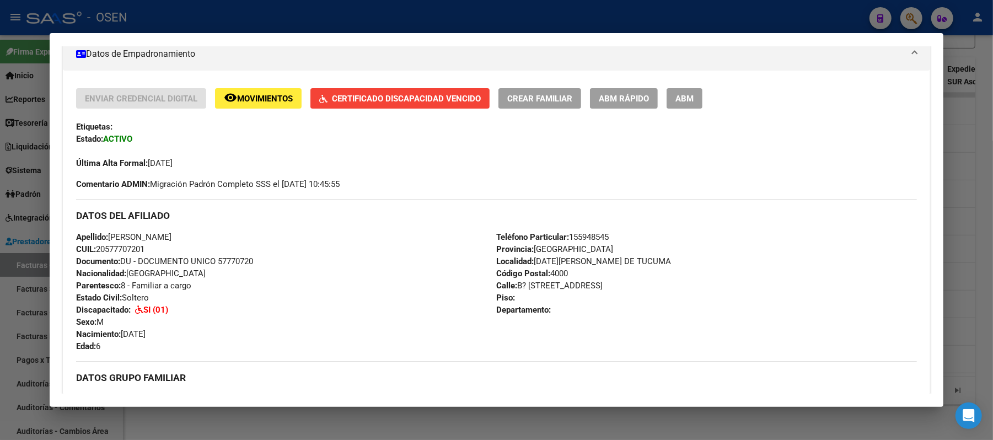
scroll to position [73, 0]
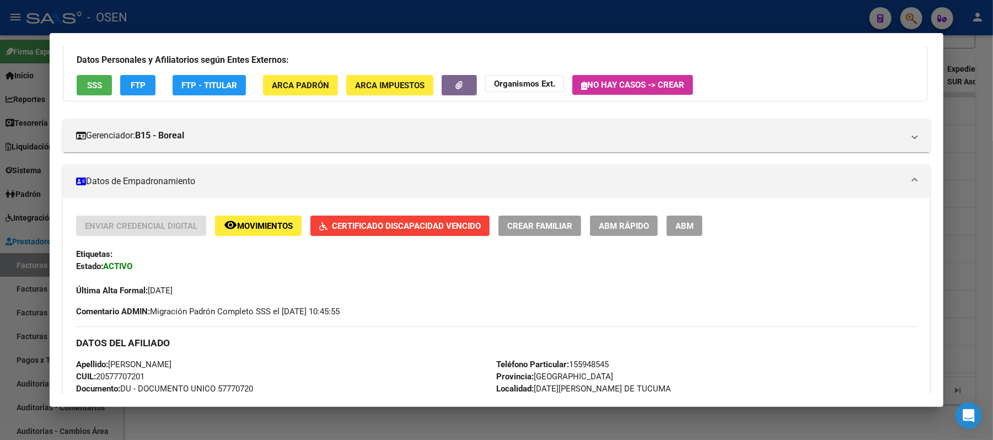
click at [338, 13] on div at bounding box center [496, 220] width 993 height 440
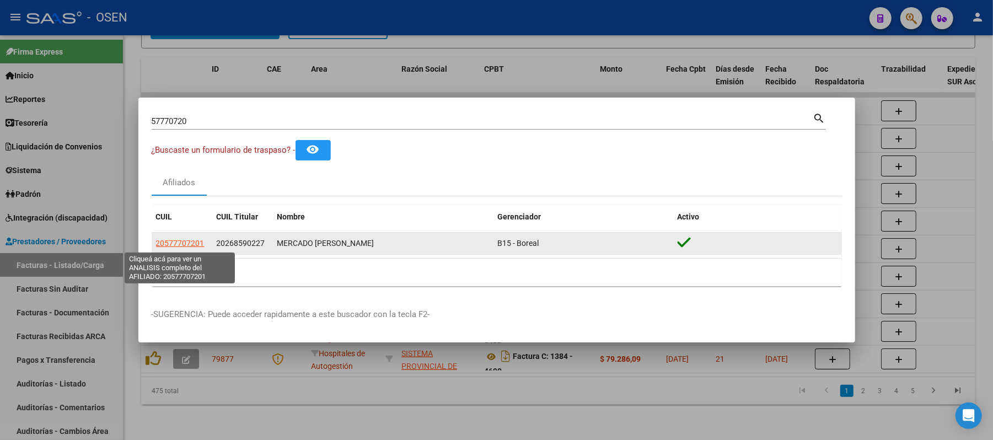
click at [181, 247] on span "20577707201" at bounding box center [180, 243] width 49 height 9
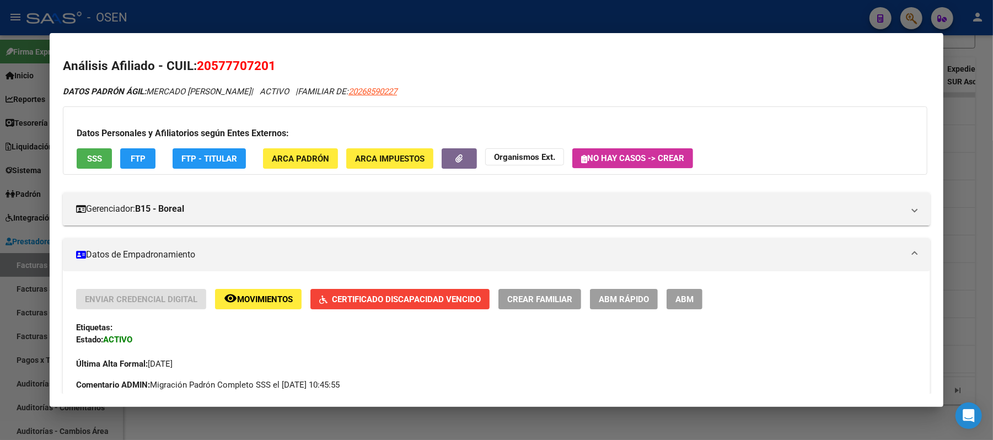
click at [853, 14] on div at bounding box center [496, 220] width 993 height 440
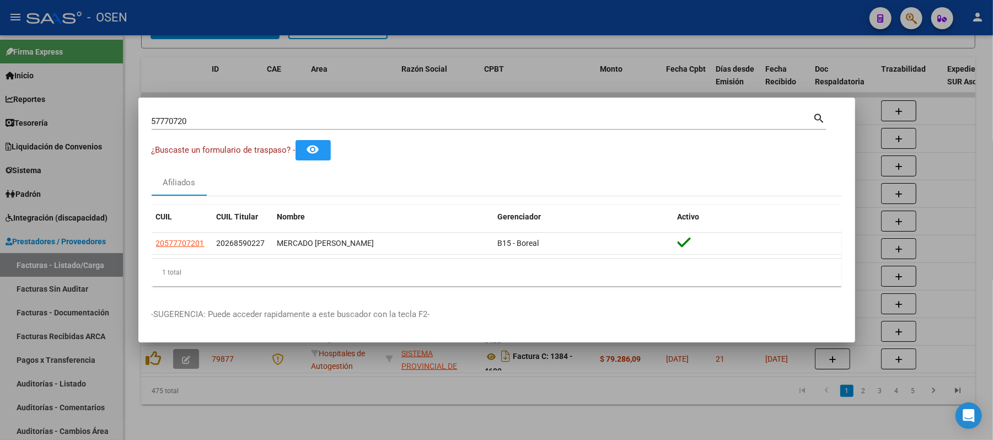
drag, startPoint x: 278, startPoint y: 121, endPoint x: 0, endPoint y: 80, distance: 280.9
click at [0, 102] on div "57770720 Buscar (apellido, dni, cuil, nro traspaso, cuit, obra social) search ¿…" at bounding box center [496, 220] width 993 height 440
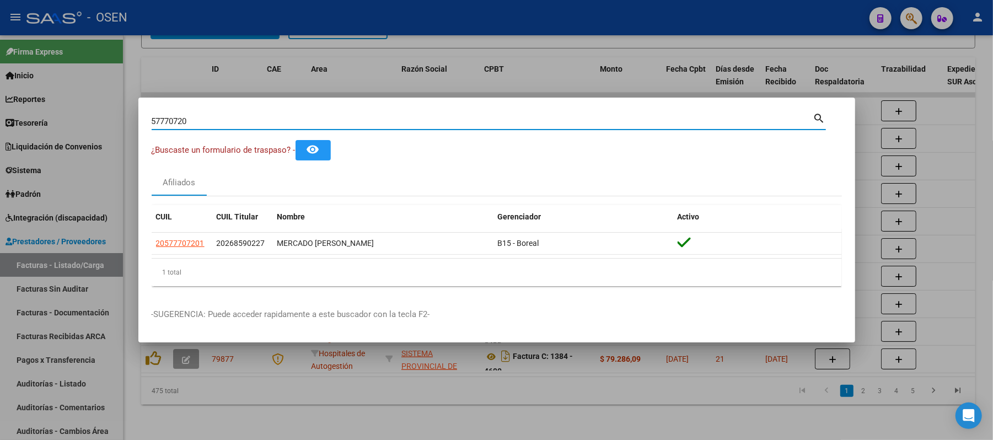
paste input "3736086"
type input "37360860"
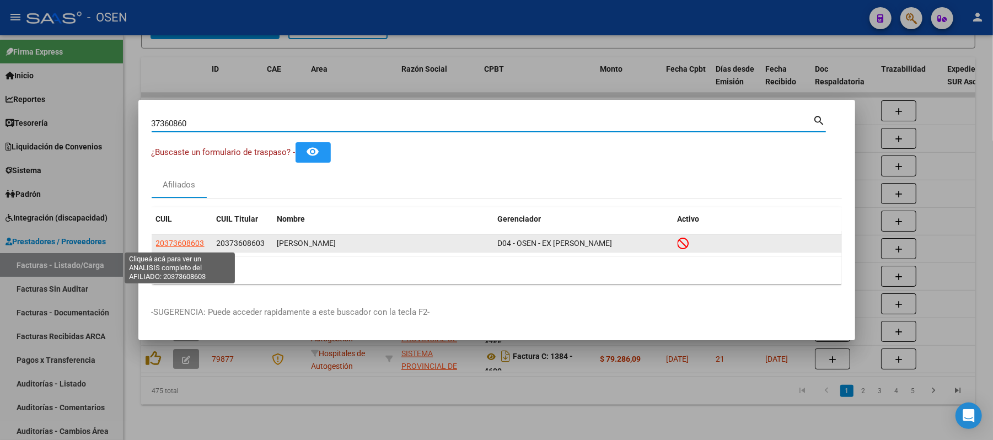
click at [189, 245] on span "20373608603" at bounding box center [180, 243] width 49 height 9
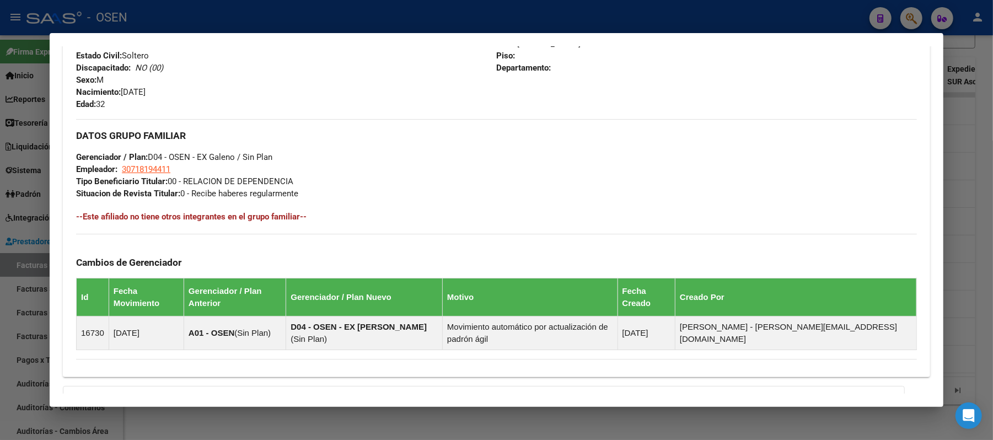
scroll to position [584, 0]
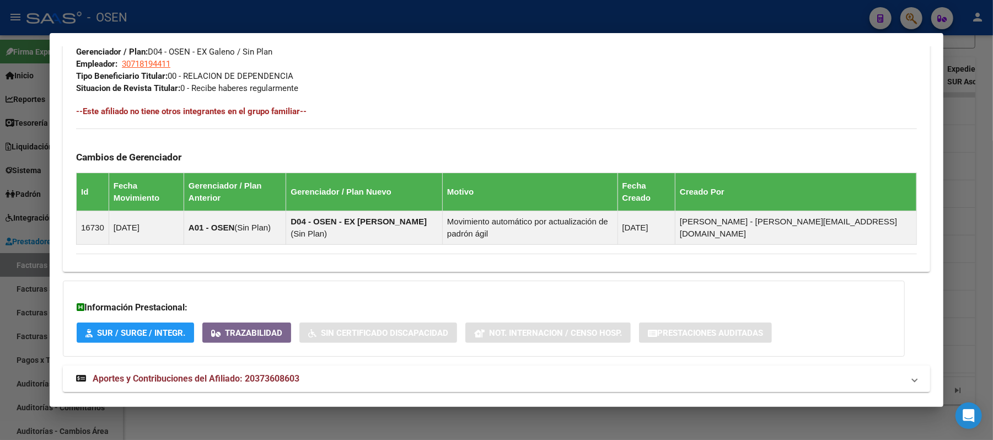
click at [301, 367] on mat-expansion-panel-header "Aportes y Contribuciones del Afiliado: 20373608603" at bounding box center [496, 379] width 867 height 26
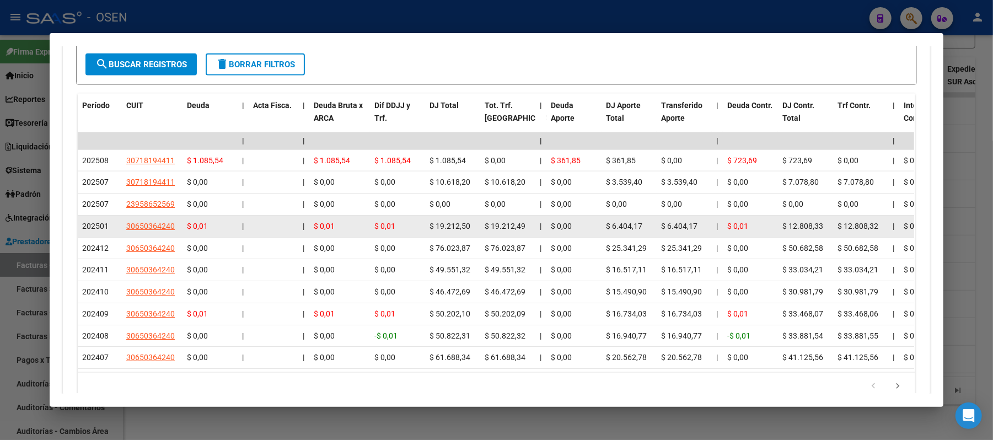
scroll to position [934, 0]
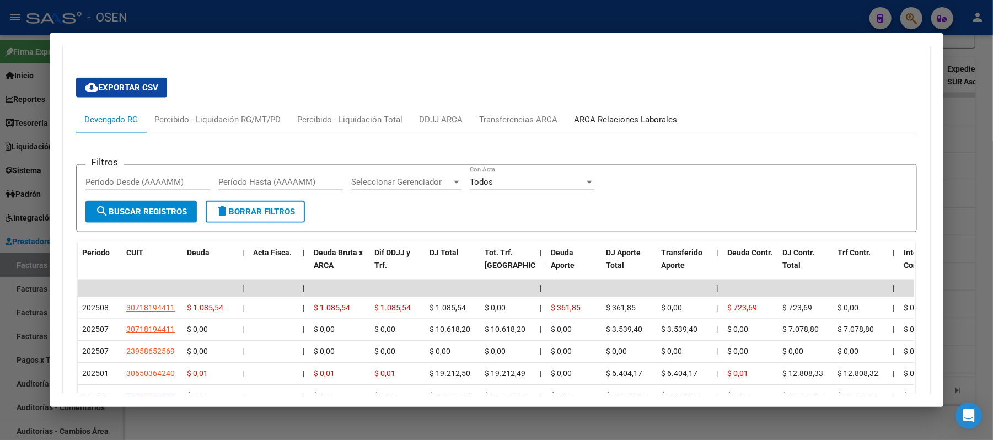
click at [632, 114] on div "ARCA Relaciones Laborales" at bounding box center [625, 120] width 103 height 12
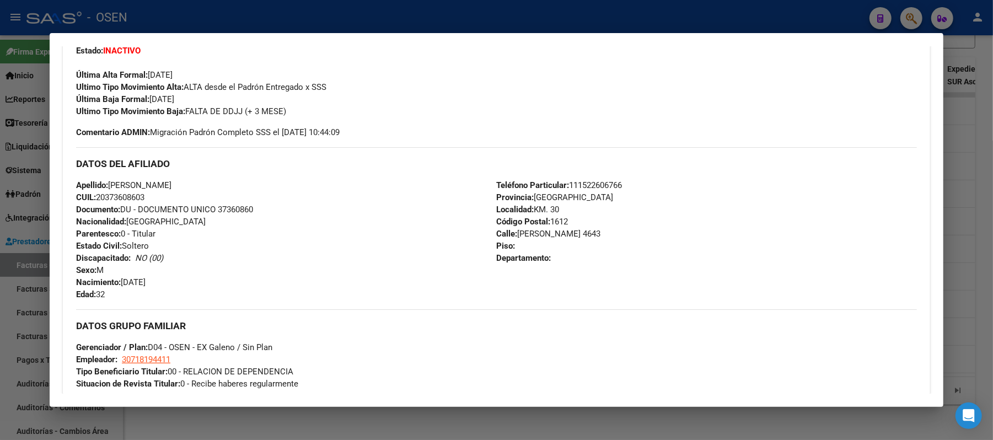
scroll to position [225, 0]
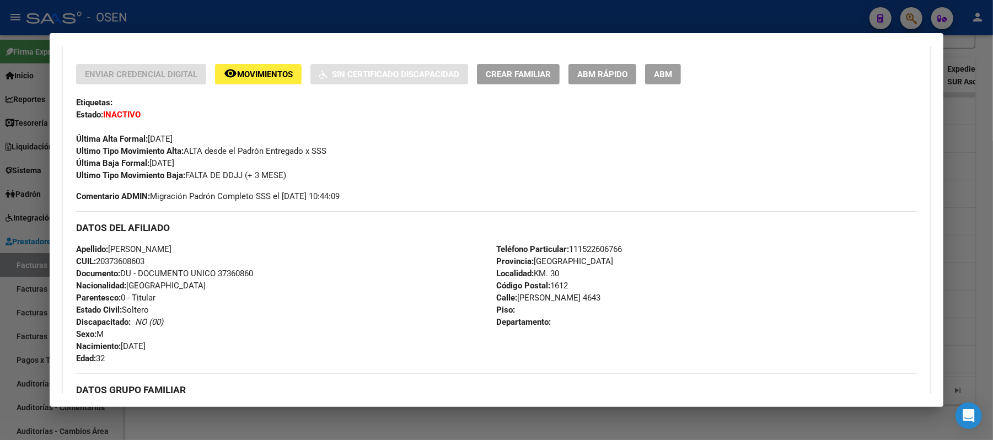
drag, startPoint x: 211, startPoint y: 254, endPoint x: 221, endPoint y: 250, distance: 11.4
click at [171, 254] on span "Apellido: [PERSON_NAME]" at bounding box center [123, 249] width 95 height 10
drag, startPoint x: 224, startPoint y: 249, endPoint x: 106, endPoint y: 246, distance: 117.5
click at [106, 246] on div "Apellido: [PERSON_NAME]: 20373608603 Documento: DU - DOCUMENTO UNICO 37360860 N…" at bounding box center [286, 303] width 420 height 121
copy span "[PERSON_NAME]"
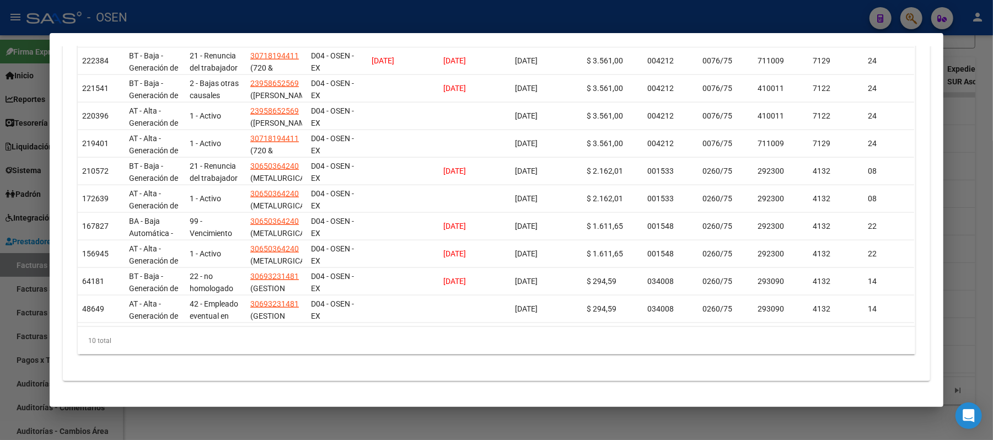
scroll to position [843, 0]
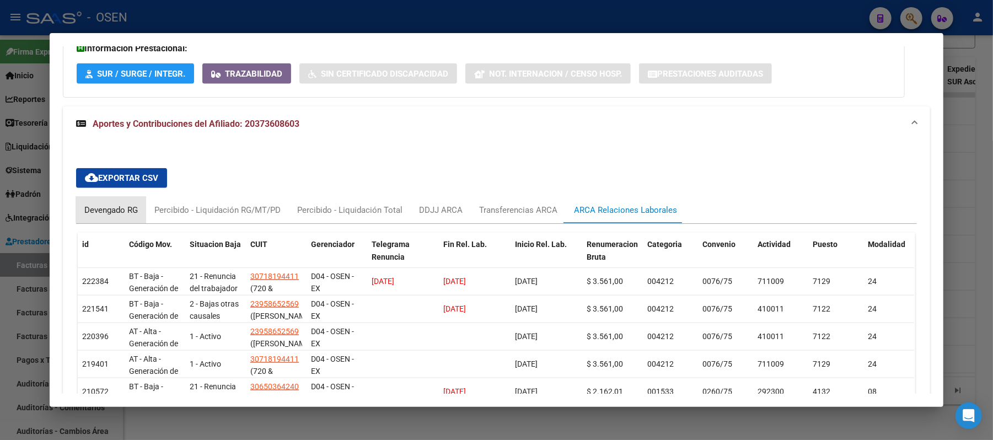
click at [122, 204] on div "Devengado RG" at bounding box center [110, 210] width 53 height 12
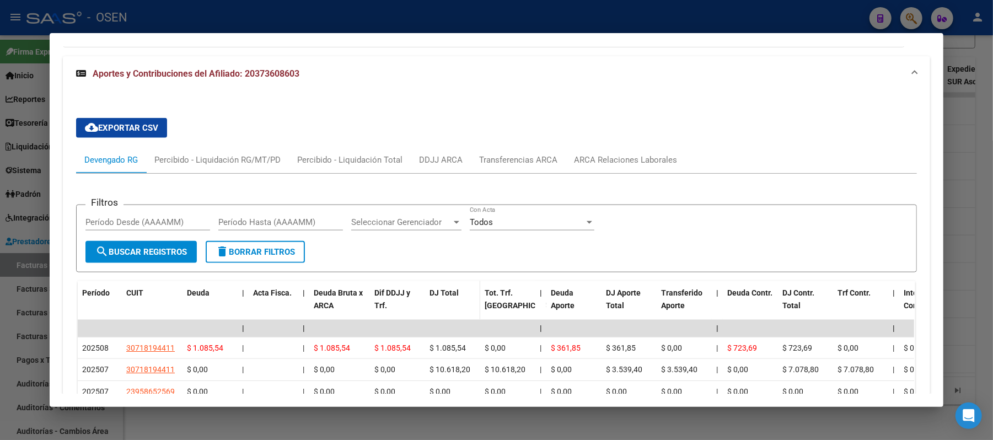
scroll to position [917, 0]
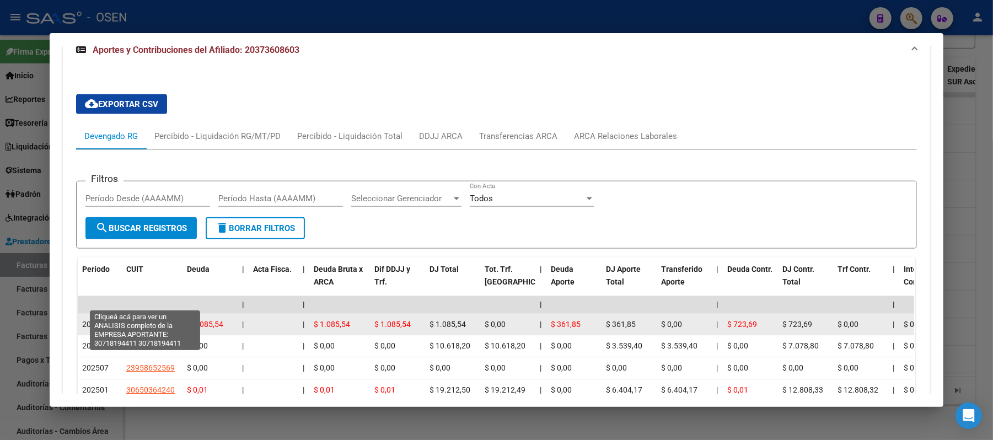
click at [146, 320] on span "30718194411" at bounding box center [150, 324] width 49 height 9
type textarea "30718194411"
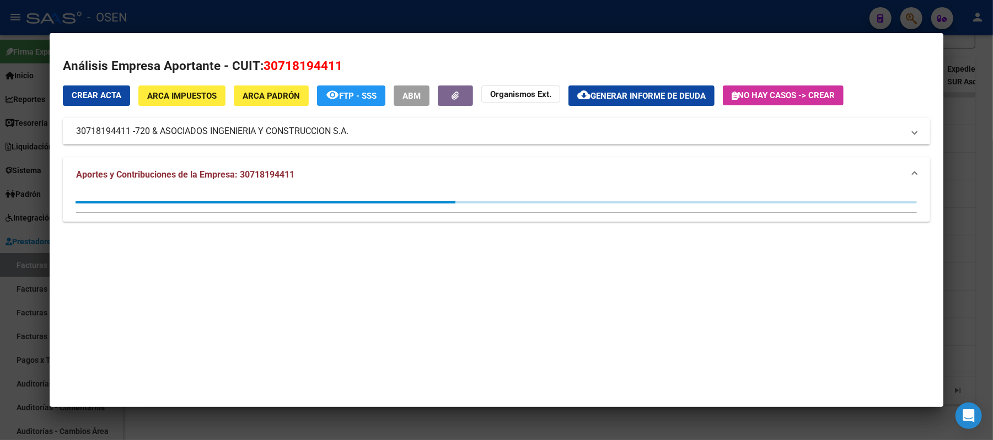
click at [210, 16] on div at bounding box center [496, 220] width 993 height 440
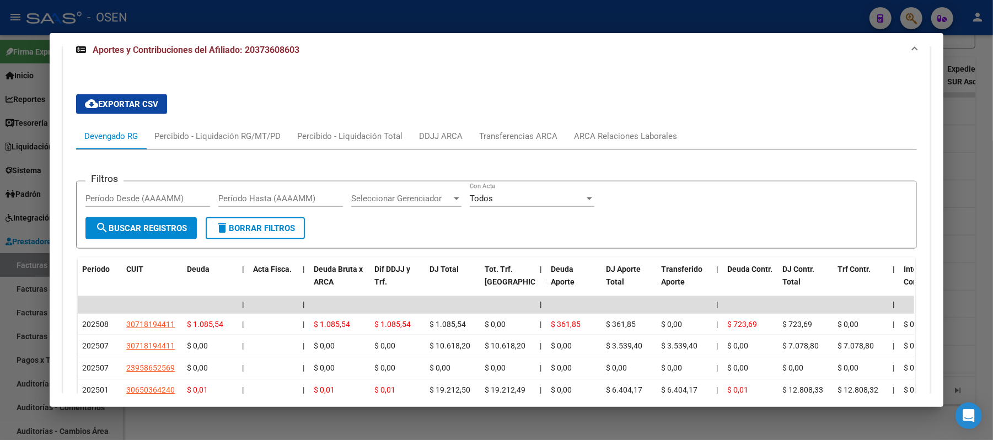
click at [818, 26] on div at bounding box center [496, 220] width 993 height 440
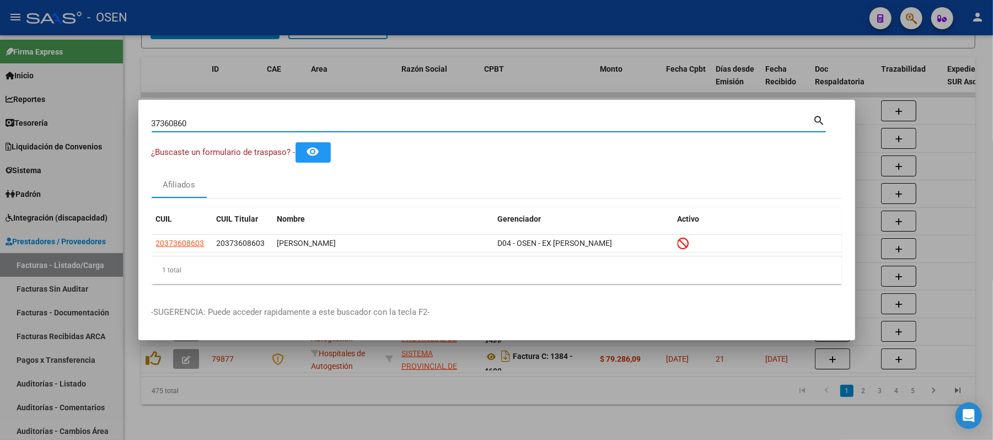
drag, startPoint x: 468, startPoint y: 120, endPoint x: 0, endPoint y: 94, distance: 468.8
click at [0, 115] on div "37360860 Buscar (apellido, dni, cuil, nro traspaso, cuit, obra social) search ¿…" at bounding box center [496, 220] width 993 height 440
paste input "3155409"
type input "33155409"
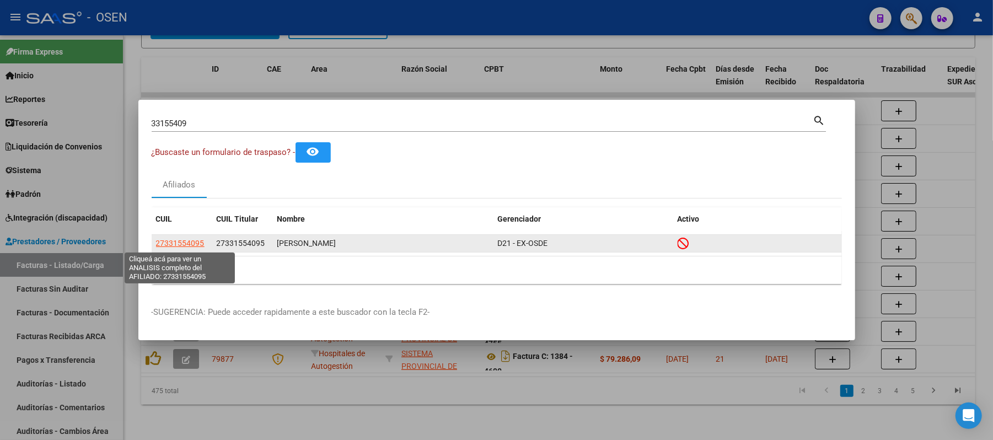
click at [175, 243] on span "27331554095" at bounding box center [180, 243] width 49 height 9
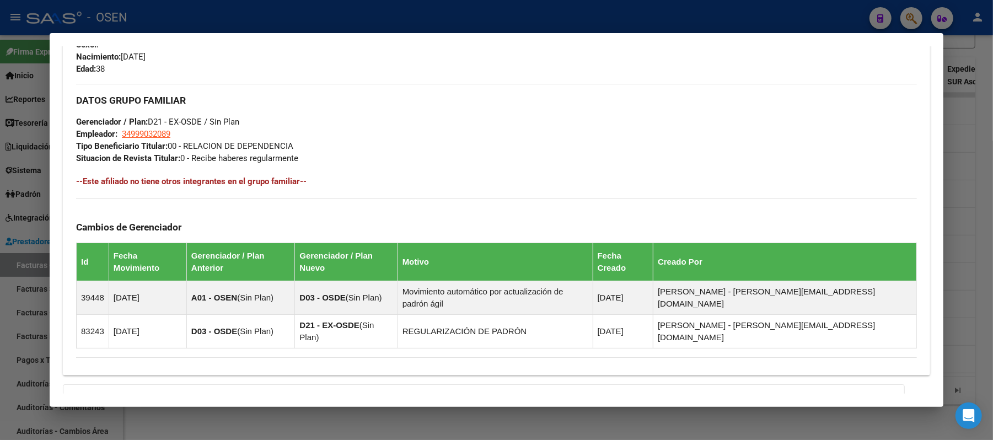
scroll to position [606, 0]
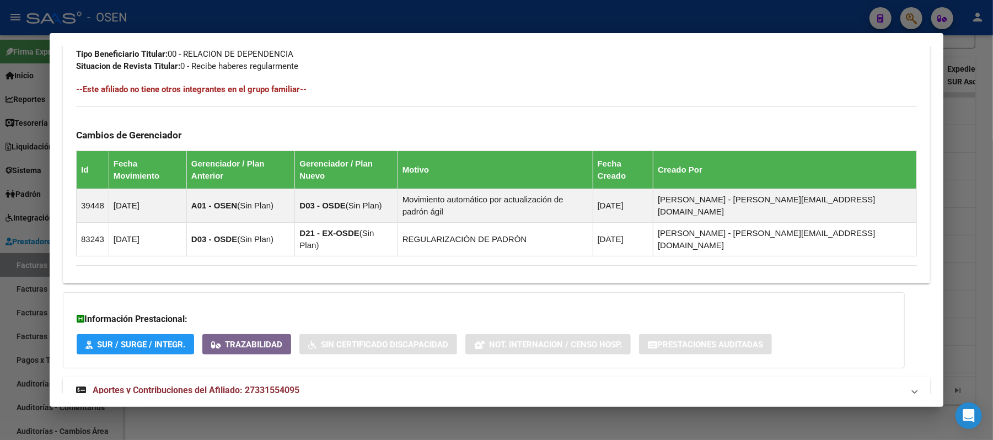
click at [596, 384] on mat-panel-title "Aportes y Contribuciones del Afiliado: 27331554095" at bounding box center [489, 390] width 827 height 13
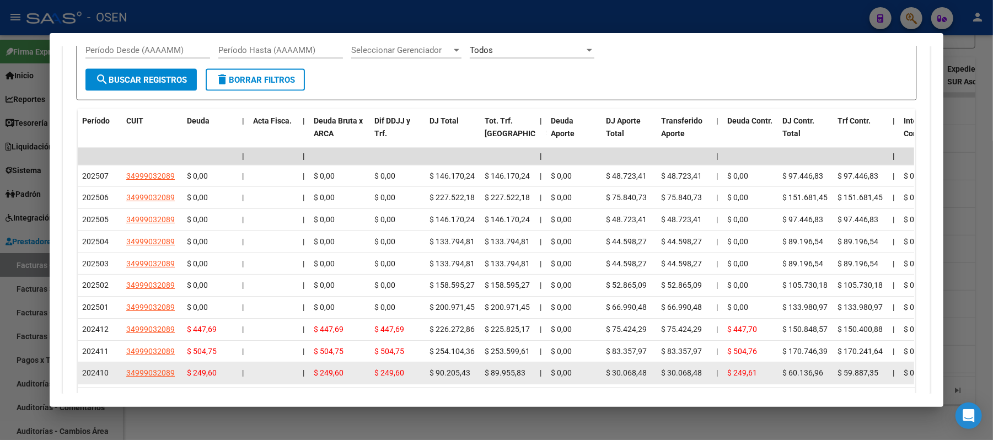
scroll to position [1103, 0]
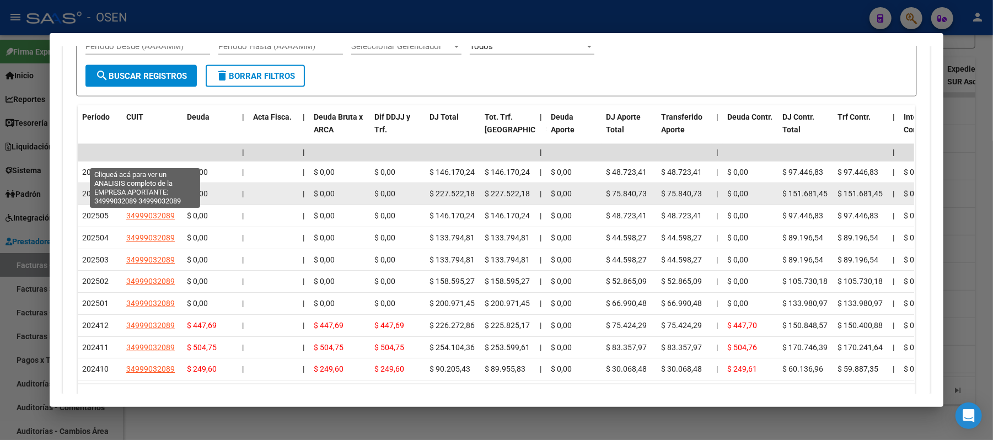
click at [140, 189] on span "34999032089" at bounding box center [150, 193] width 49 height 9
type textarea "34999032089"
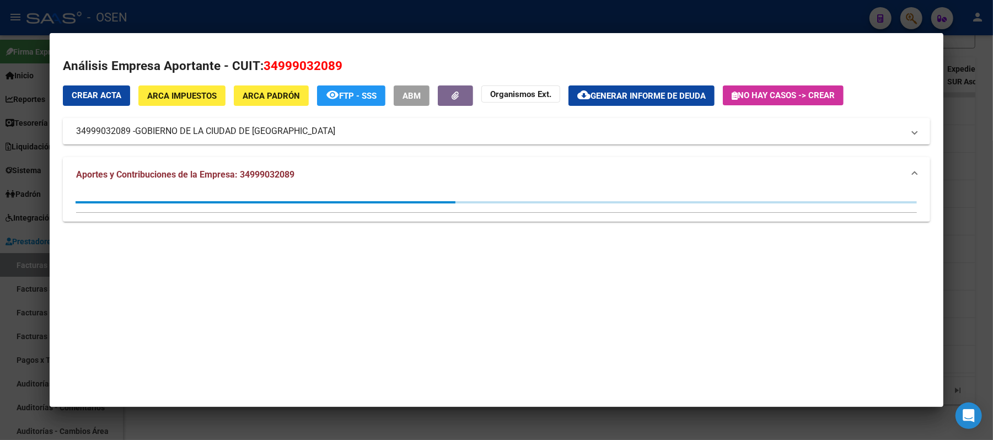
click at [573, 33] on mat-dialog-container "Análisis Empresa Aportante - CUIT: 34999032089 Crear Acta ARCA Impuestos ARCA P…" at bounding box center [497, 220] width 894 height 374
click at [574, 24] on div at bounding box center [496, 220] width 993 height 440
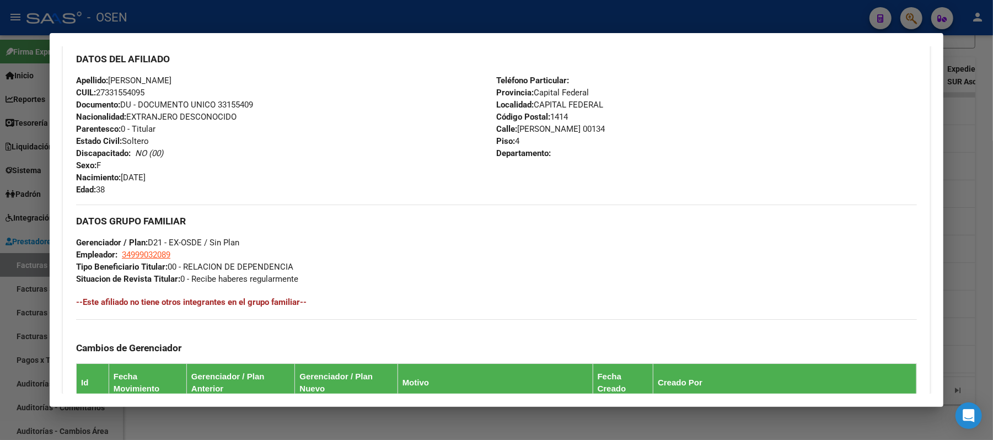
scroll to position [368, 0]
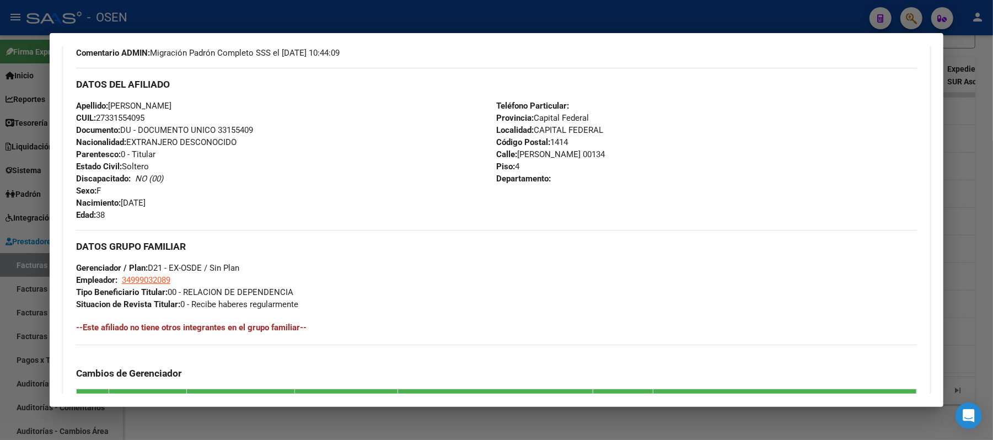
click at [576, 23] on div at bounding box center [496, 220] width 993 height 440
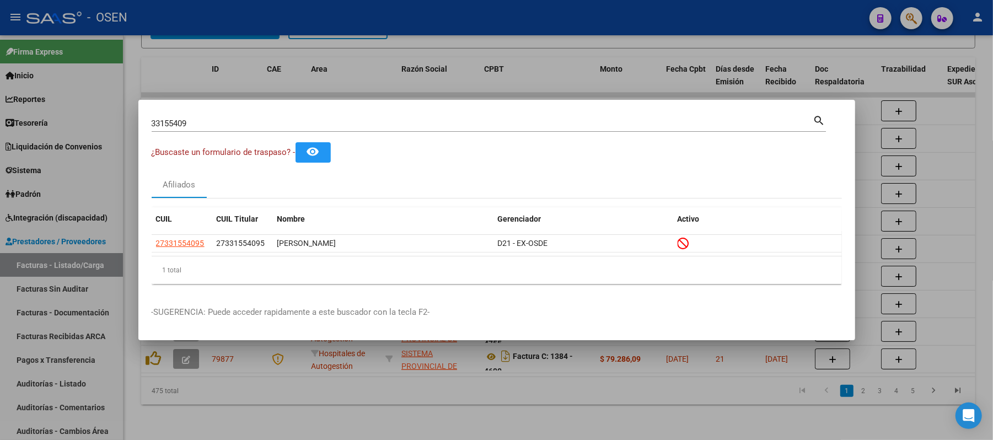
drag, startPoint x: 365, startPoint y: 120, endPoint x: 0, endPoint y: 19, distance: 378.6
click at [0, 60] on div "33155409 Buscar (apellido, dni, cuil, nro traspaso, cuit, obra social) search ¿…" at bounding box center [496, 220] width 993 height 440
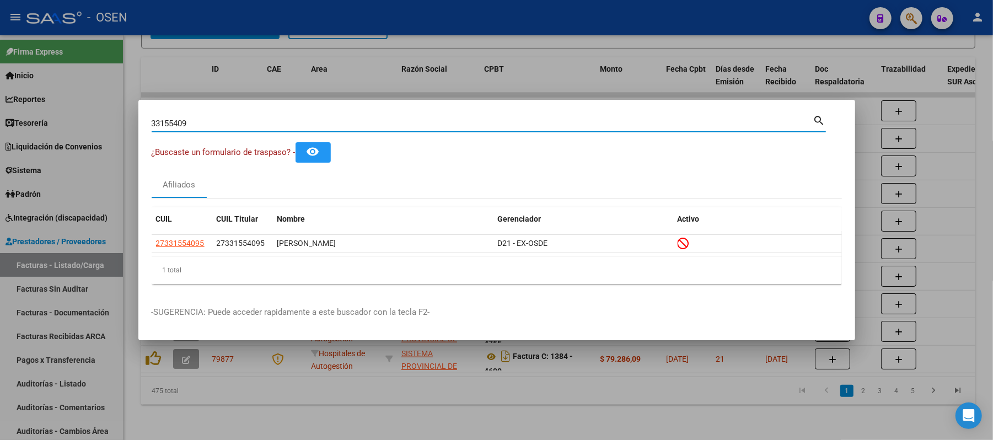
paste input "6.389.308"
type input "6389308"
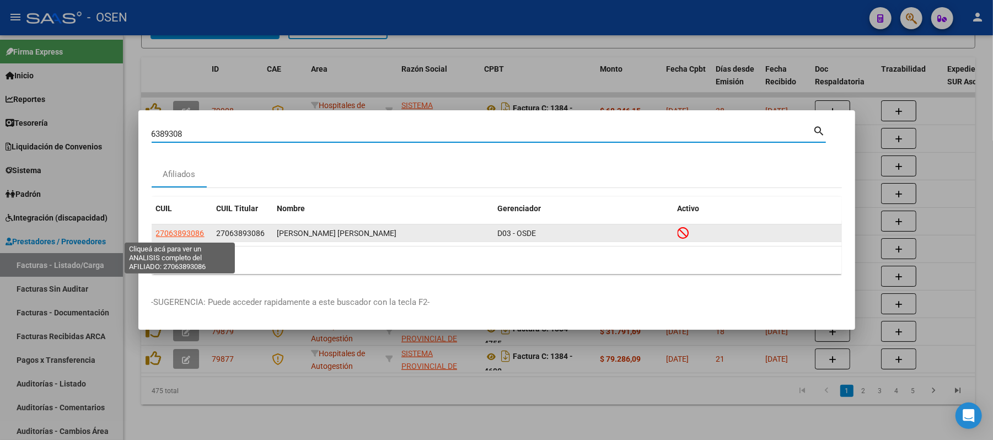
click at [181, 235] on span "27063893086" at bounding box center [180, 233] width 49 height 9
type textarea "27063893086"
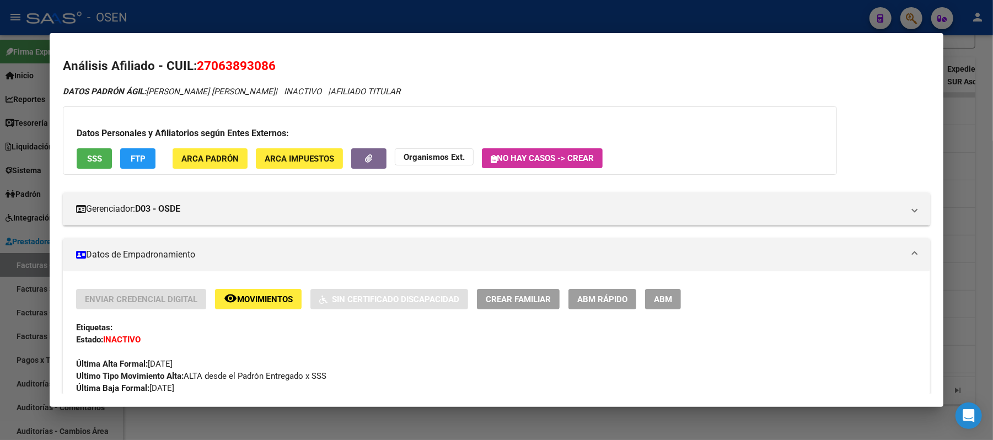
click at [577, 297] on span "ABM Rápido" at bounding box center [602, 299] width 50 height 10
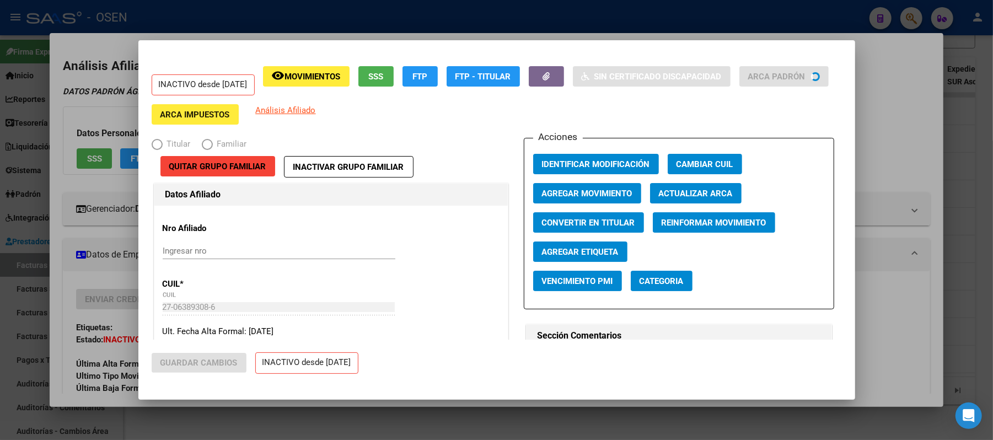
radio input "true"
type input "33-69345023-9"
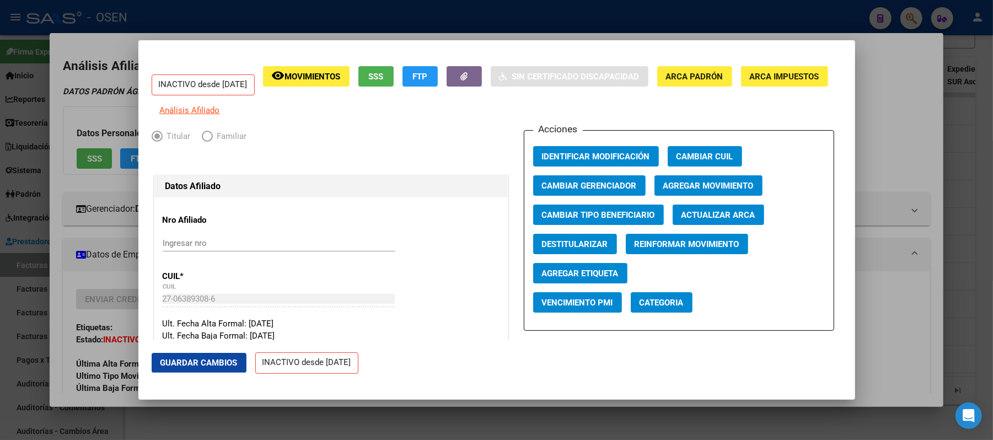
click at [689, 196] on button "Agregar Movimiento" at bounding box center [708, 185] width 108 height 20
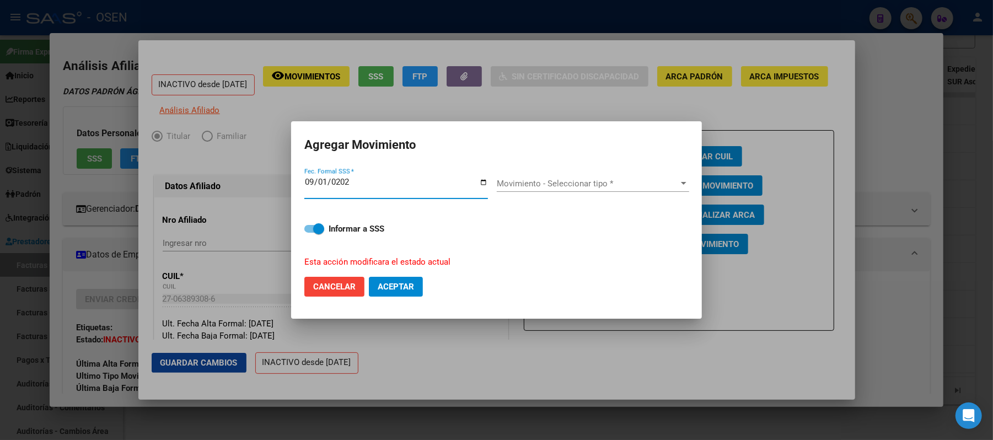
type input "[DATE]"
click at [566, 183] on span "Movimiento - Seleccionar tipo *" at bounding box center [588, 184] width 182 height 10
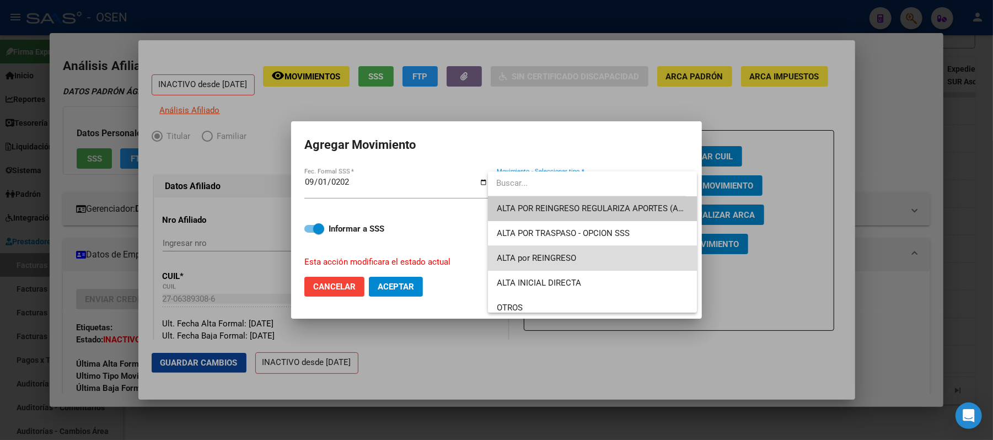
click at [615, 264] on span "ALTA por REINGRESO" at bounding box center [592, 258] width 191 height 25
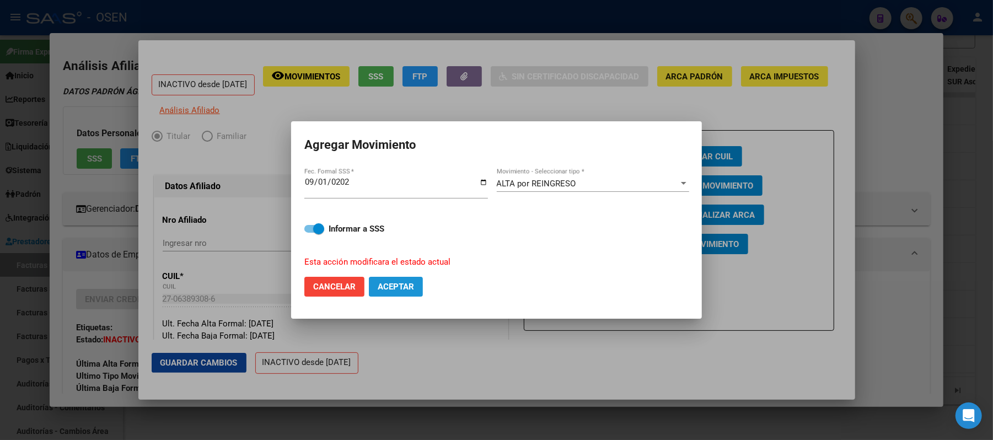
click at [369, 289] on button "Aceptar" at bounding box center [396, 287] width 54 height 20
checkbox input "false"
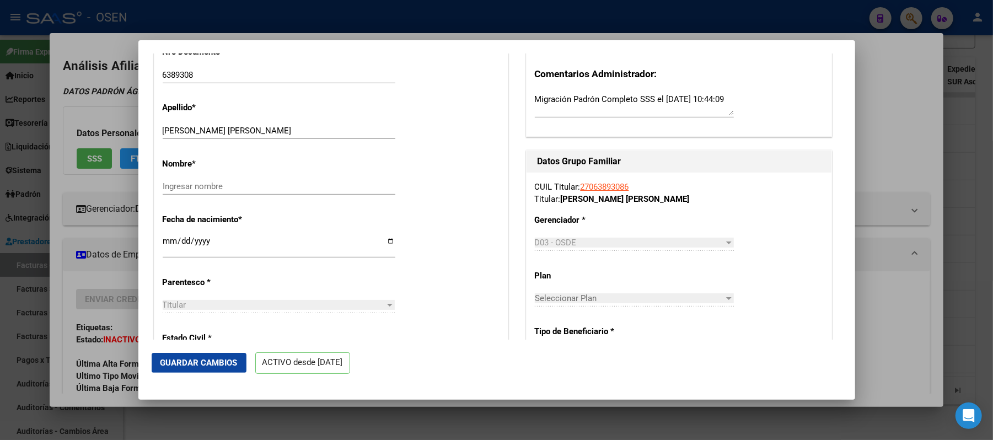
scroll to position [367, 0]
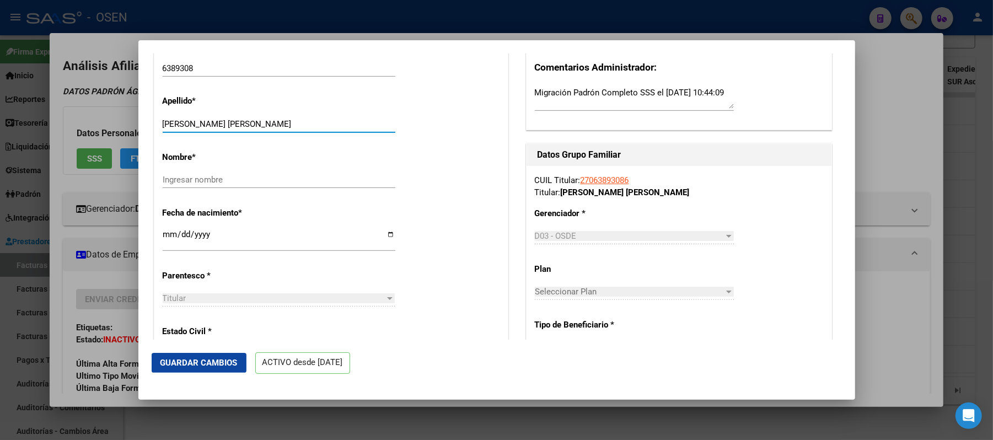
drag, startPoint x: 272, startPoint y: 130, endPoint x: 201, endPoint y: 123, distance: 71.4
click at [201, 123] on div "[PERSON_NAME] [PERSON_NAME] Ingresar apellido" at bounding box center [279, 124] width 233 height 17
type input "VINOCUR"
click at [212, 185] on input "Ingresar nombre" at bounding box center [279, 180] width 233 height 10
paste input "[PERSON_NAME]"
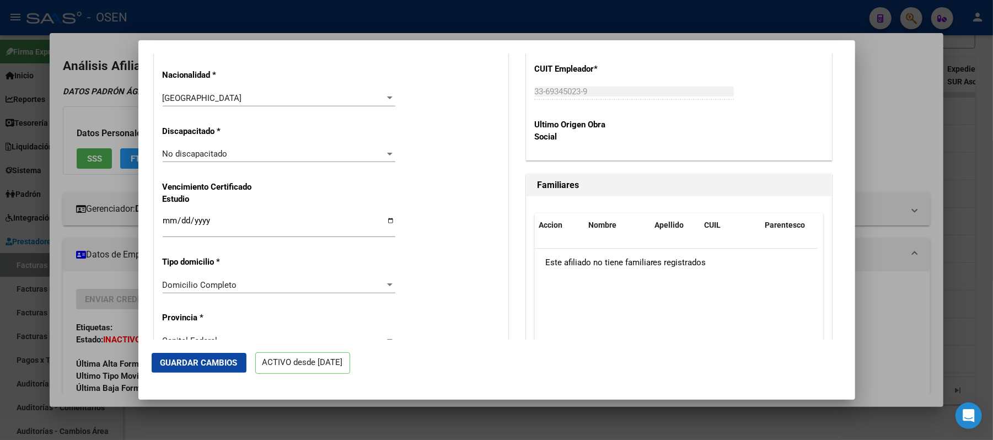
type input "[PERSON_NAME]"
click at [225, 365] on span "Guardar Cambios" at bounding box center [198, 363] width 77 height 10
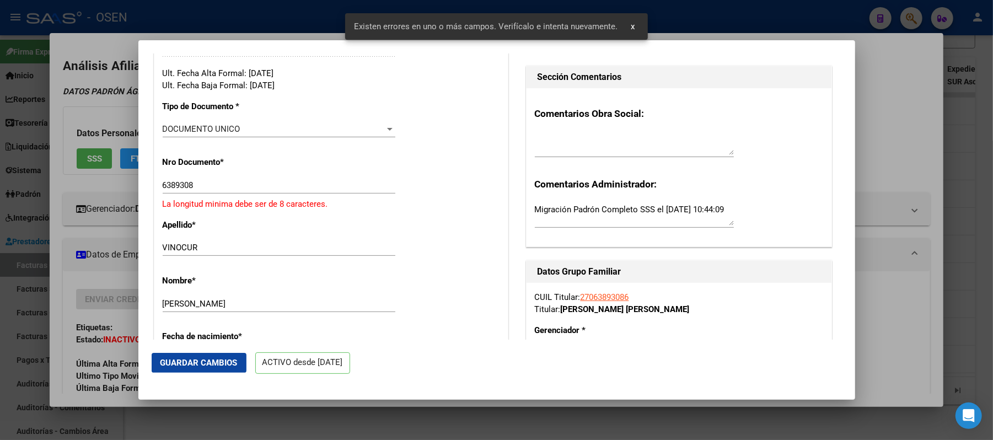
scroll to position [227, 0]
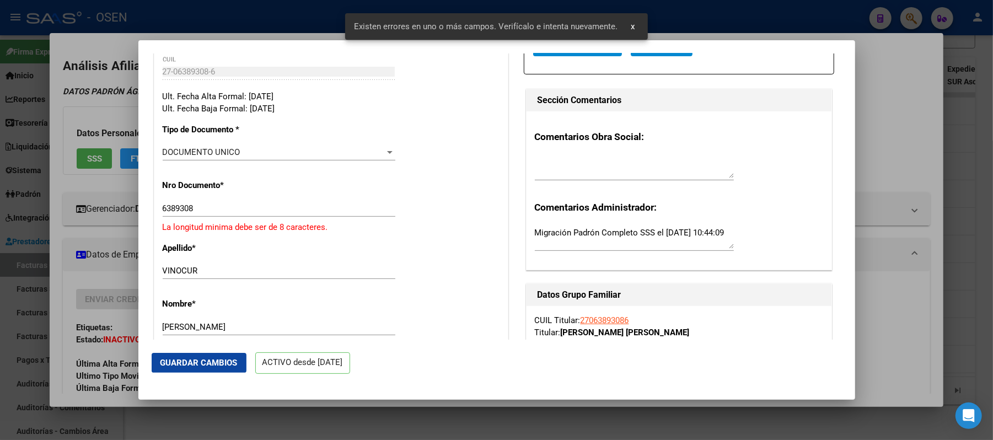
click at [163, 213] on input "6389308" at bounding box center [279, 208] width 233 height 10
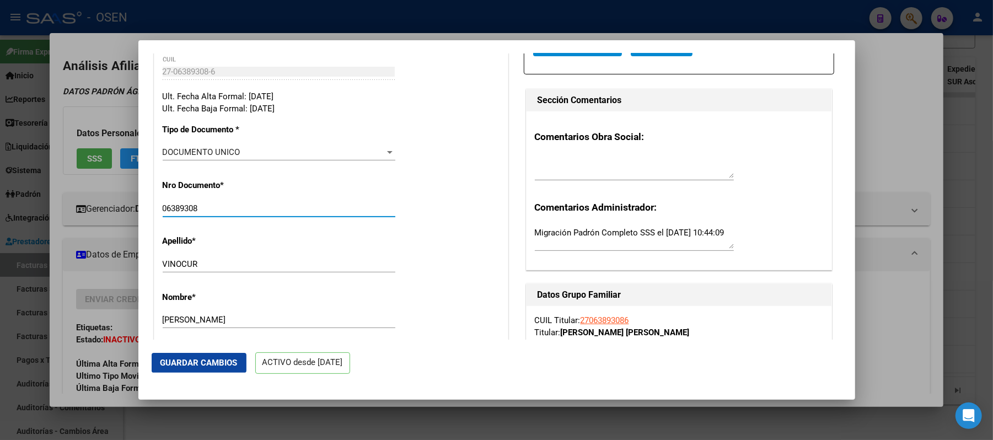
type input "06389308"
click at [228, 369] on button "Guardar Cambios" at bounding box center [199, 363] width 95 height 20
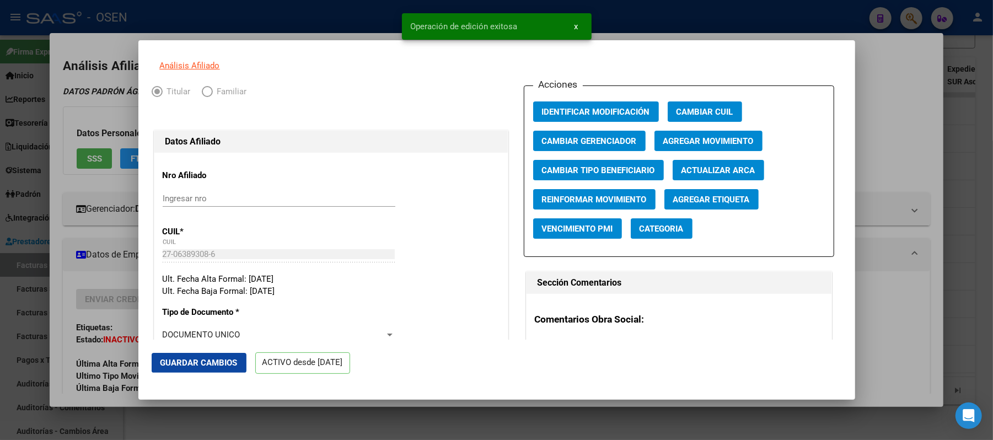
scroll to position [0, 0]
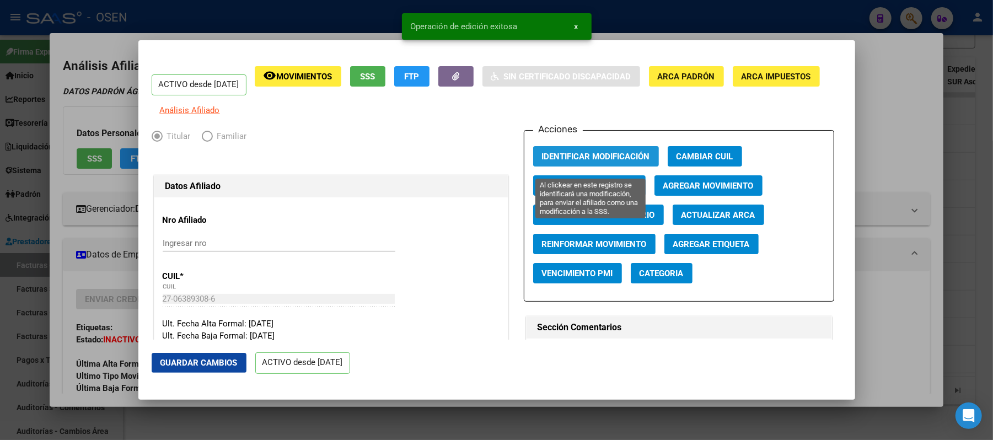
click at [600, 162] on span "Identificar Modificación" at bounding box center [596, 157] width 108 height 10
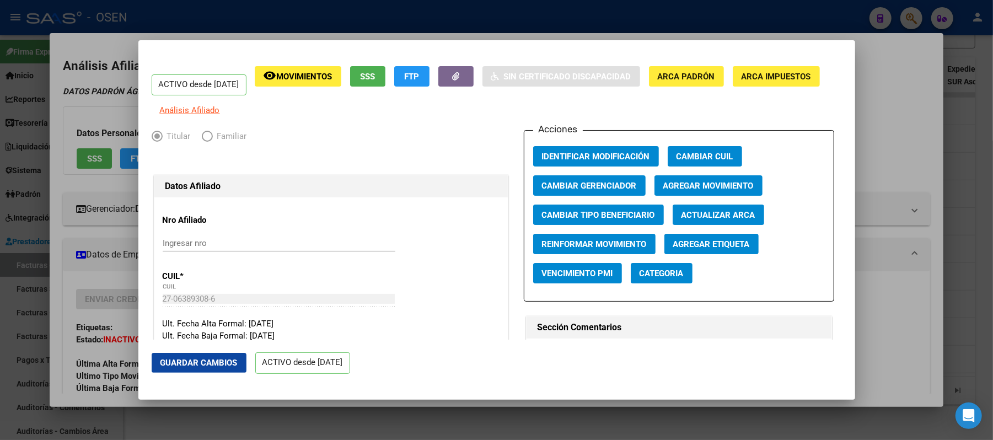
scroll to position [147, 0]
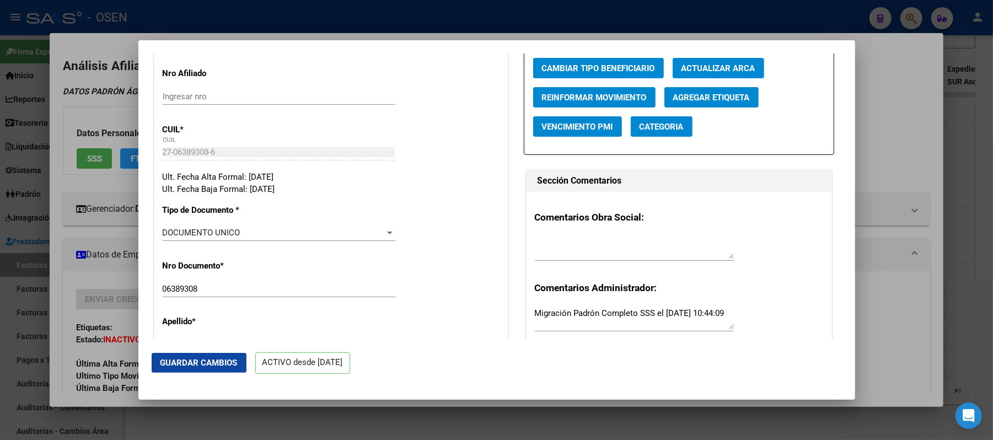
click at [608, 240] on div "Comentarios Obra Social: Comentarios Administrador: Migración Padrón Completo S…" at bounding box center [678, 271] width 305 height 158
click at [608, 249] on textarea at bounding box center [634, 248] width 199 height 22
type textarea "[DATE] MANTENER DE ALTA POR AMPARO JUDICIAL"
click at [224, 359] on span "Guardar Cambios" at bounding box center [198, 363] width 77 height 10
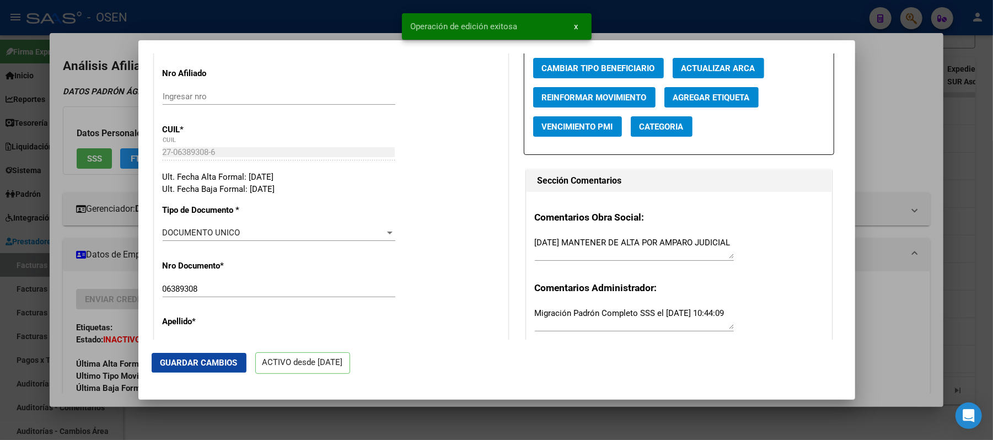
scroll to position [0, 0]
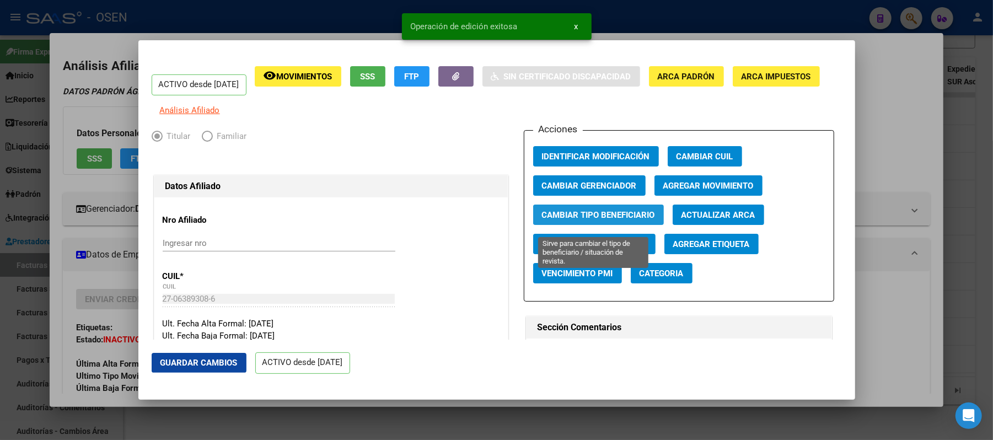
click at [615, 220] on span "Cambiar Tipo Beneficiario" at bounding box center [598, 215] width 113 height 10
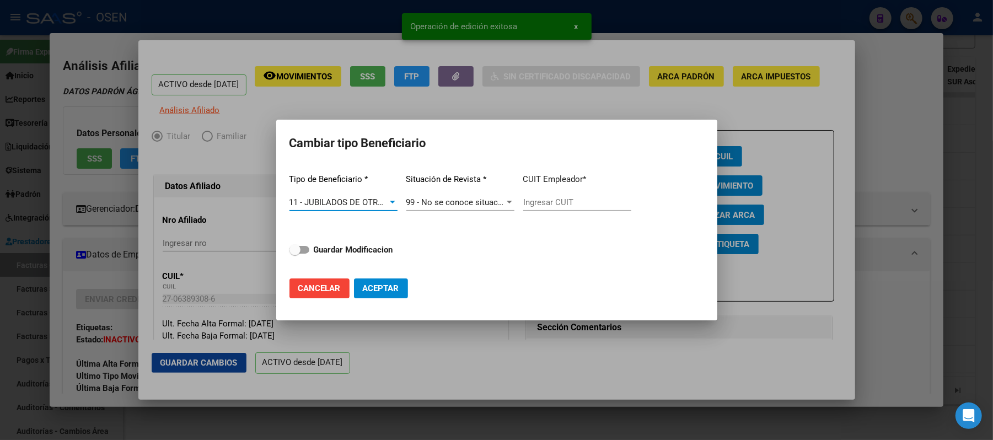
click at [562, 205] on input "Ingresar CUIT" at bounding box center [577, 202] width 108 height 10
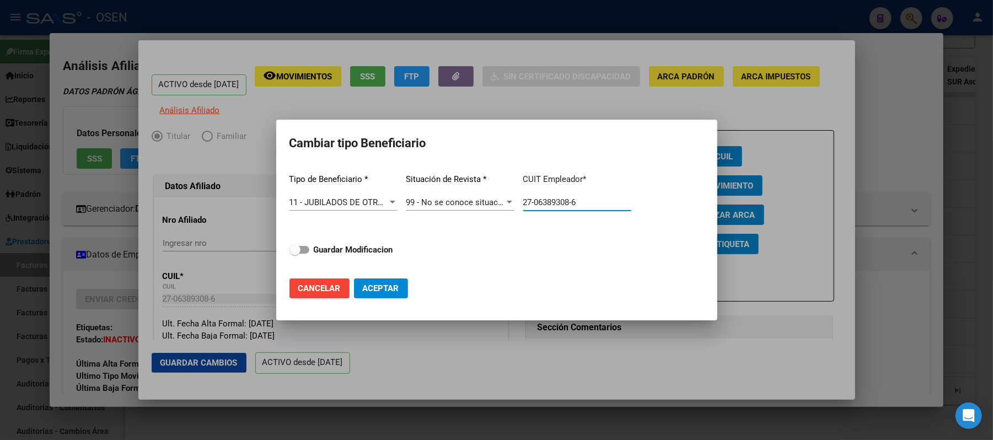
type input "27-06389308-6"
click at [369, 261] on div "Tipo de Beneficiario * 11 - JUBILADOS DE OTROS SISTEMAS Seleccionar tipo Situac…" at bounding box center [496, 217] width 415 height 104
click at [369, 250] on strong "Guardar Modificacion" at bounding box center [353, 250] width 79 height 10
click at [295, 254] on input "Guardar Modificacion" at bounding box center [294, 254] width 1 height 1
checkbox input "true"
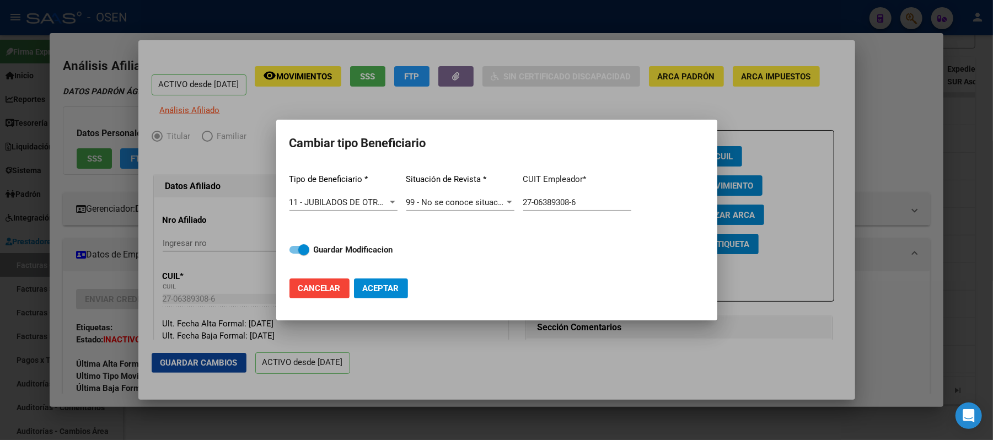
click at [389, 293] on button "Aceptar" at bounding box center [381, 288] width 54 height 20
type input "27-06389308-6"
checkbox input "false"
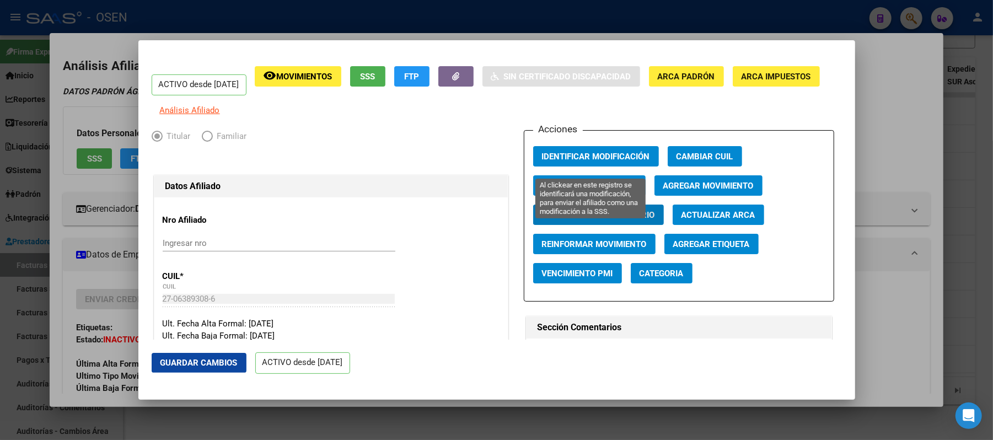
click at [598, 162] on span "Identificar Modificación" at bounding box center [596, 157] width 108 height 10
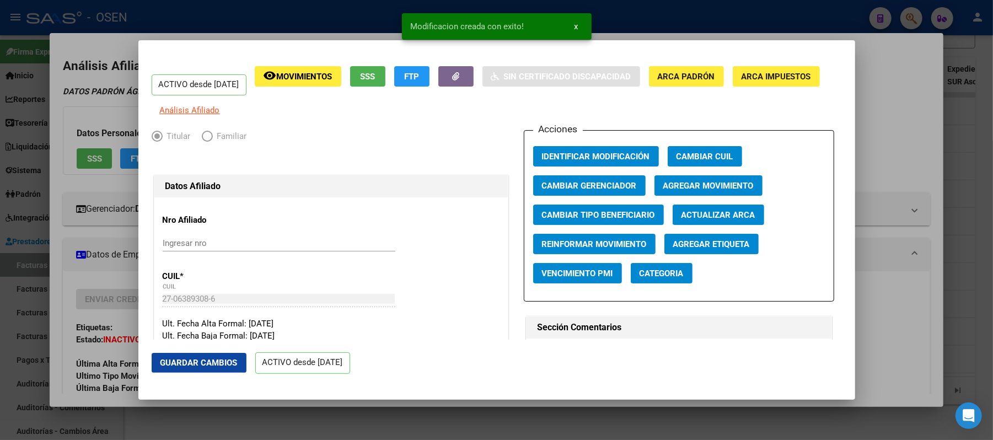
click at [888, 238] on div at bounding box center [496, 220] width 993 height 440
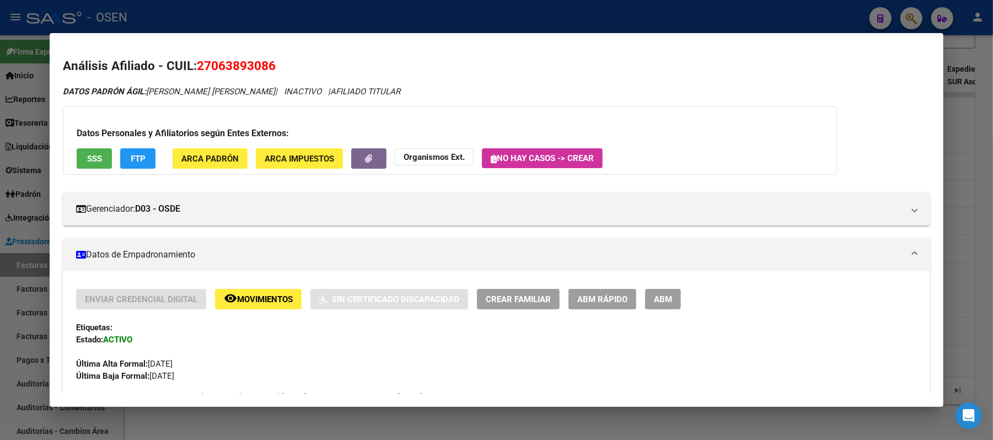
click at [87, 154] on span "SSS" at bounding box center [94, 159] width 15 height 10
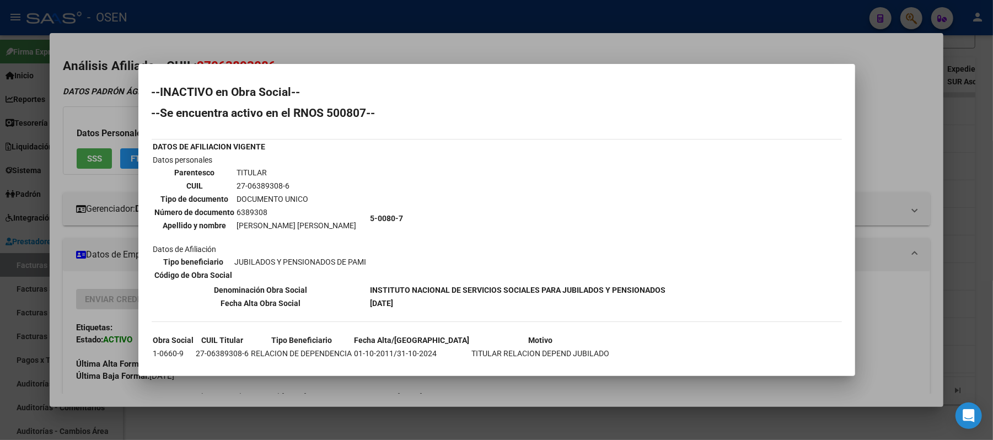
scroll to position [53, 0]
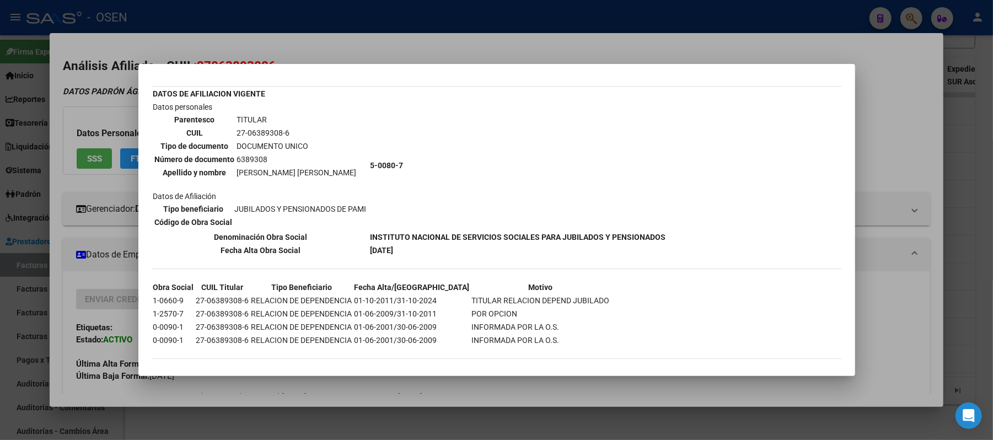
click at [380, 64] on mat-dialog-container "--INACTIVO en Obra Social-- --Se encuentra activo en el RNOS 500807-- DATOS DE …" at bounding box center [496, 220] width 717 height 313
click at [389, 53] on div at bounding box center [496, 220] width 993 height 440
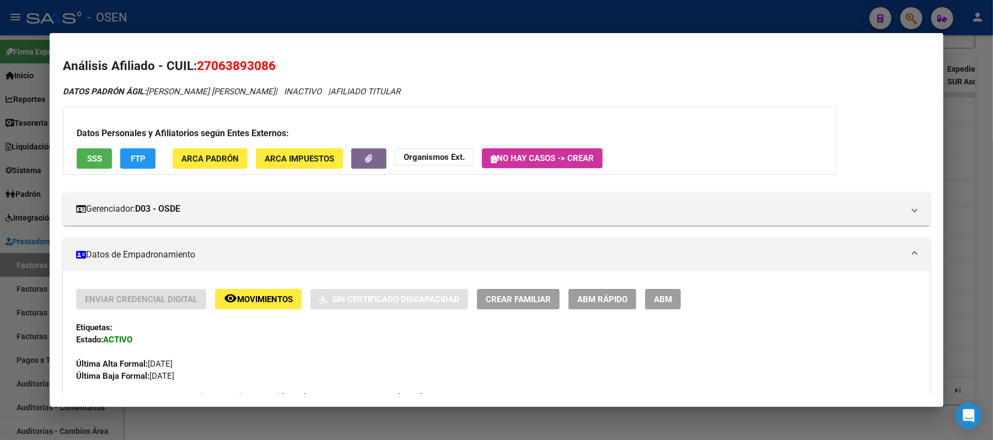
click at [385, 26] on div at bounding box center [496, 220] width 993 height 440
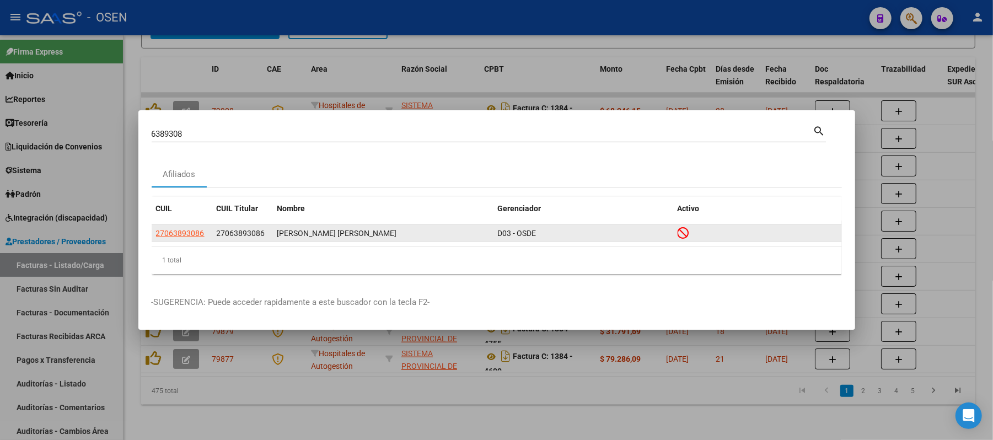
click at [180, 234] on span "27063893086" at bounding box center [180, 233] width 49 height 9
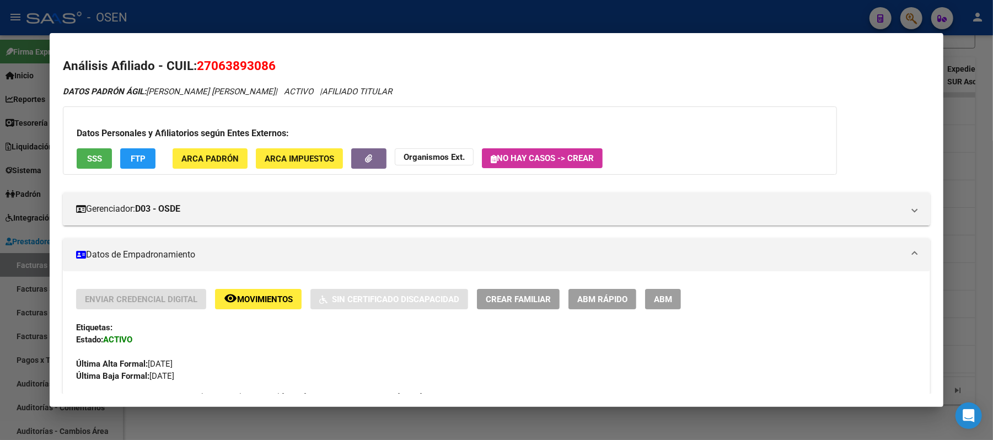
click at [808, 14] on div at bounding box center [496, 220] width 993 height 440
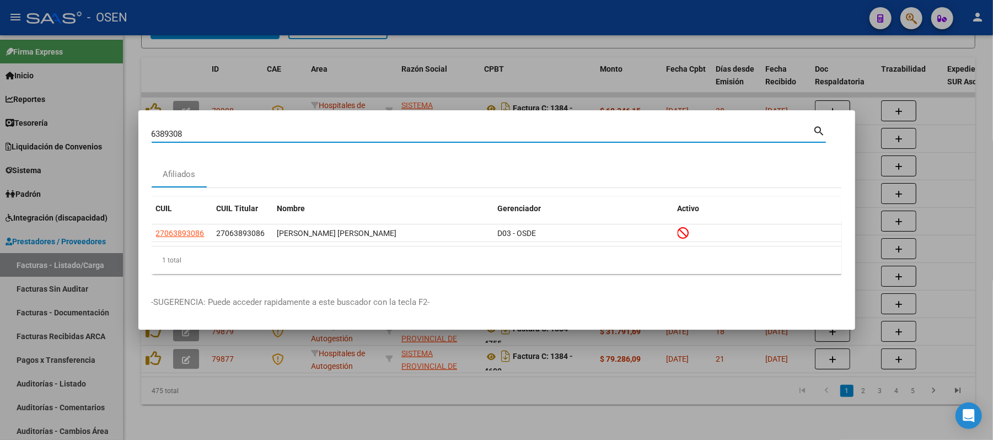
drag, startPoint x: 441, startPoint y: 132, endPoint x: 0, endPoint y: 3, distance: 459.5
click at [0, 72] on div "6389308 Buscar (apellido, dni, cuil, nro traspaso, cuit, obra social) search Af…" at bounding box center [496, 220] width 993 height 440
paste input "32595702"
type input "32595702"
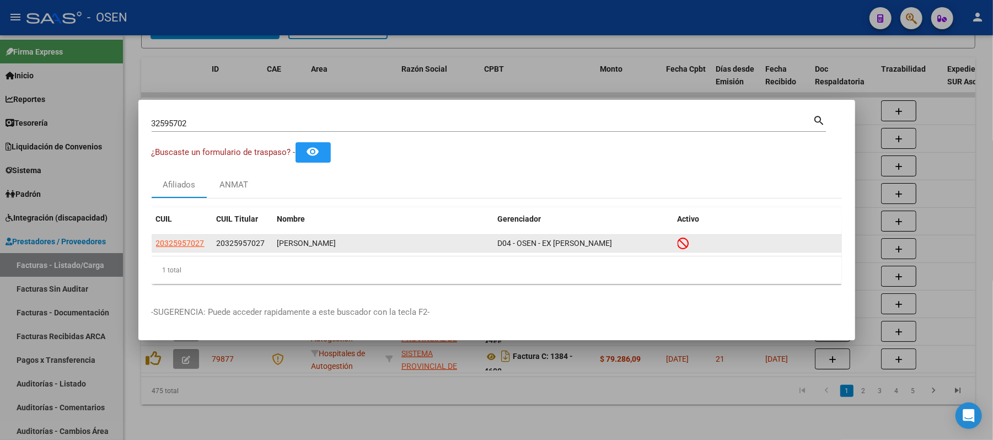
click at [172, 249] on app-link-go-to "20325957027" at bounding box center [180, 243] width 49 height 13
click at [172, 244] on span "20325957027" at bounding box center [180, 243] width 49 height 9
type textarea "20325957027"
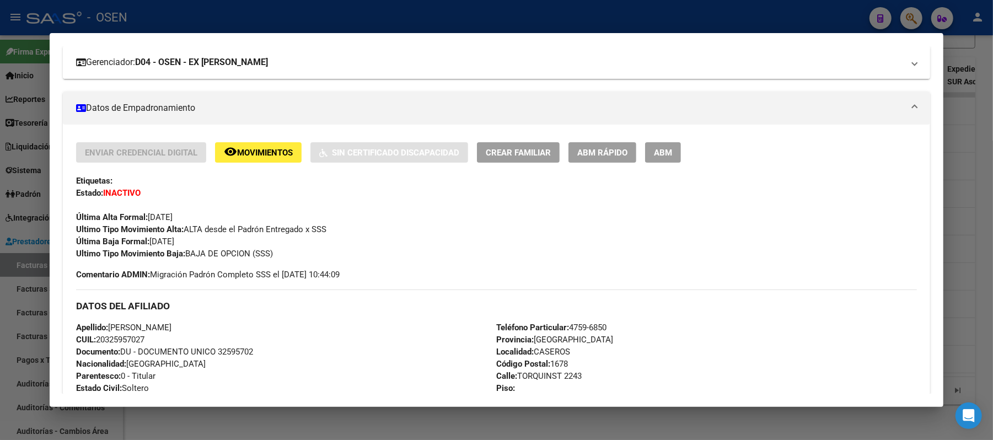
scroll to position [0, 0]
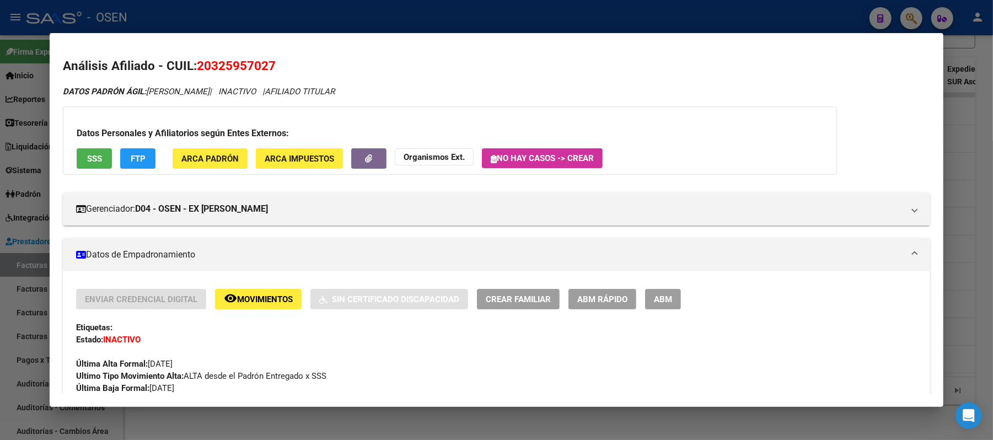
click at [95, 159] on span "SSS" at bounding box center [94, 159] width 15 height 10
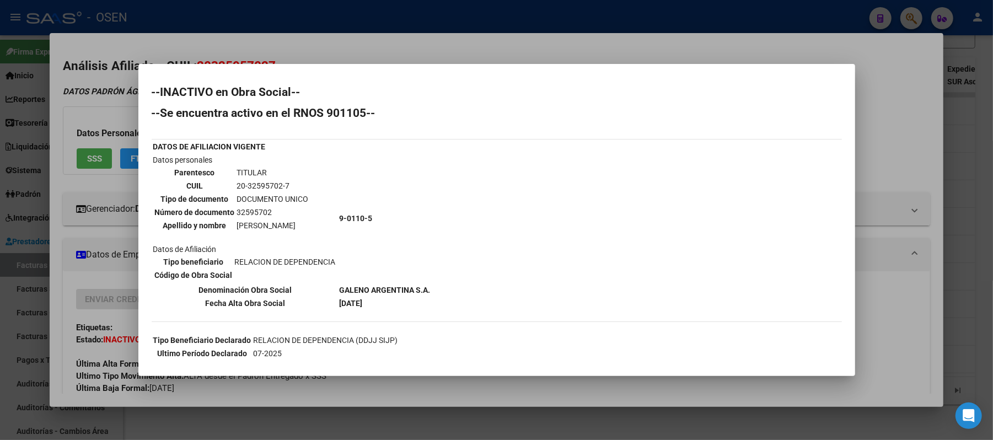
click at [409, 36] on div at bounding box center [496, 220] width 993 height 440
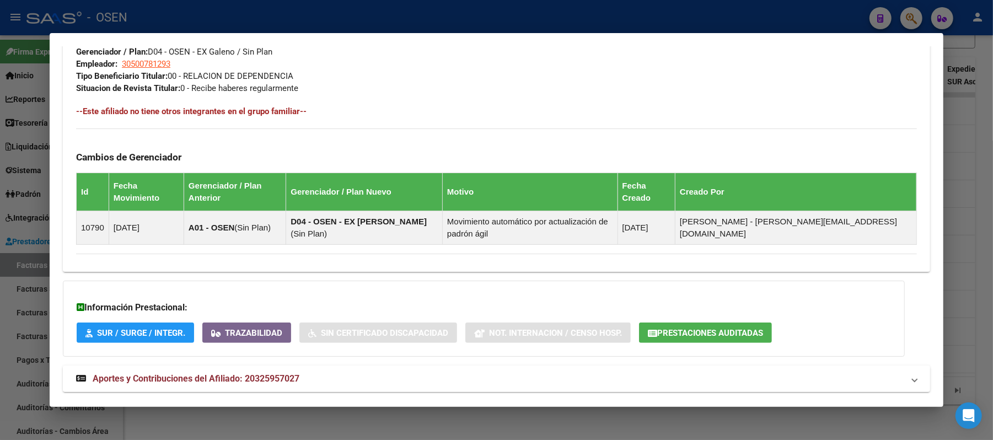
click at [468, 372] on mat-panel-title "Aportes y Contribuciones del Afiliado: 20325957027" at bounding box center [489, 378] width 827 height 13
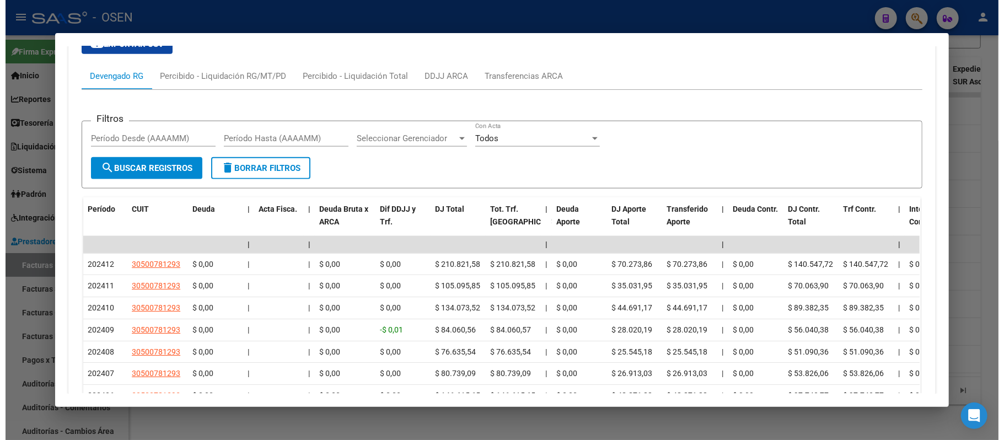
scroll to position [1081, 0]
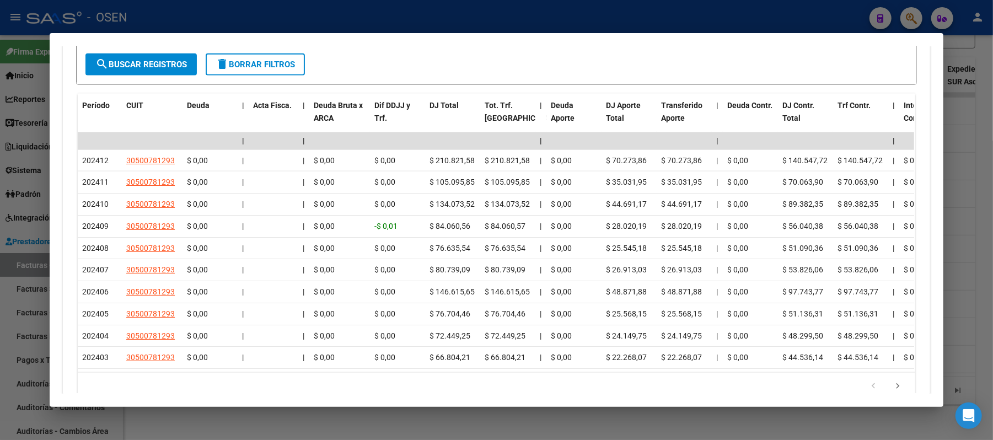
click at [226, 21] on div at bounding box center [496, 220] width 993 height 440
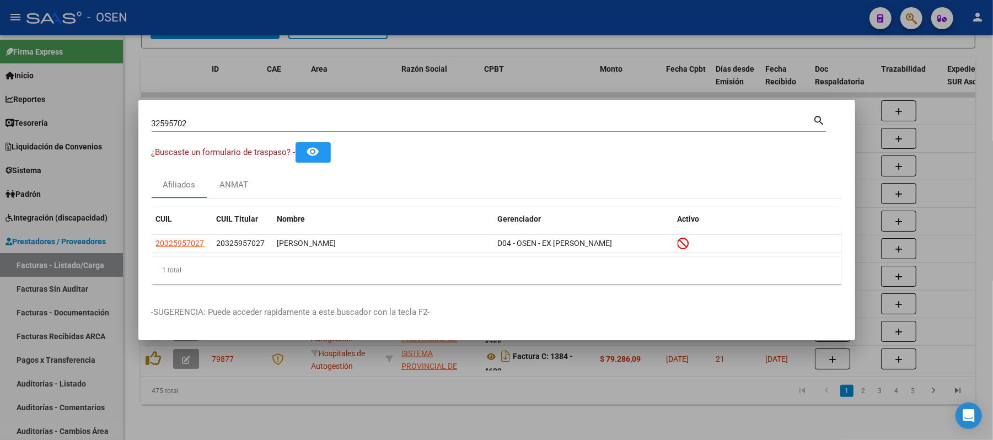
click at [95, 310] on div at bounding box center [496, 220] width 993 height 440
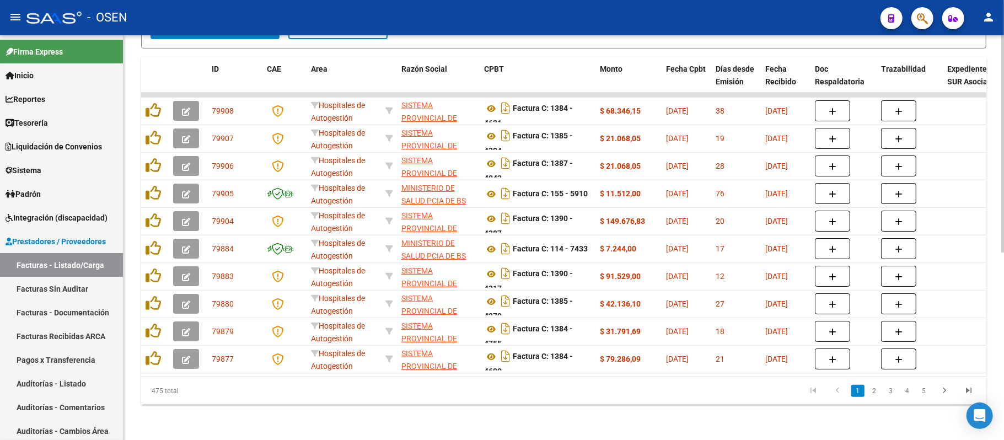
click at [217, 404] on div "475 total" at bounding box center [224, 391] width 167 height 28
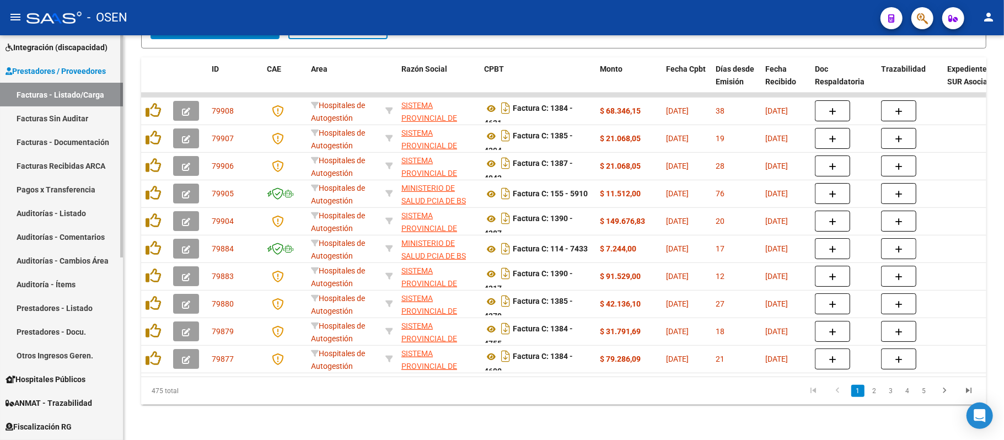
scroll to position [334, 0]
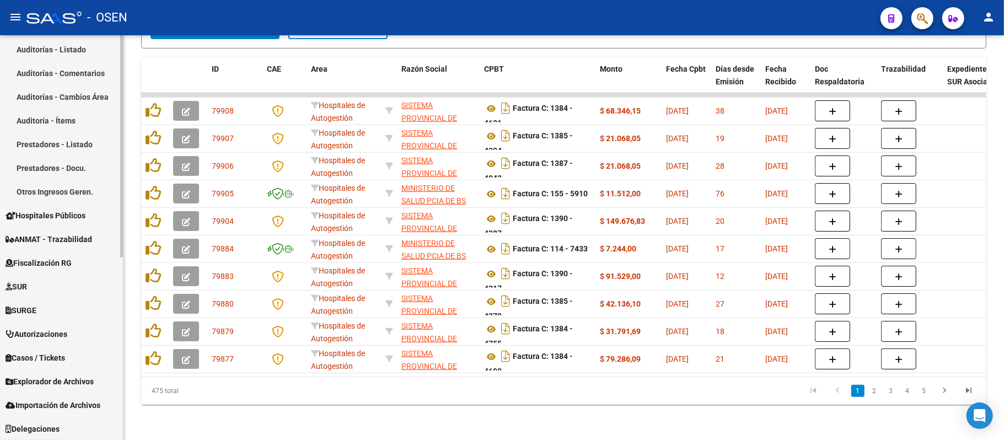
click at [76, 373] on link "Explorador de Archivos" at bounding box center [61, 381] width 123 height 24
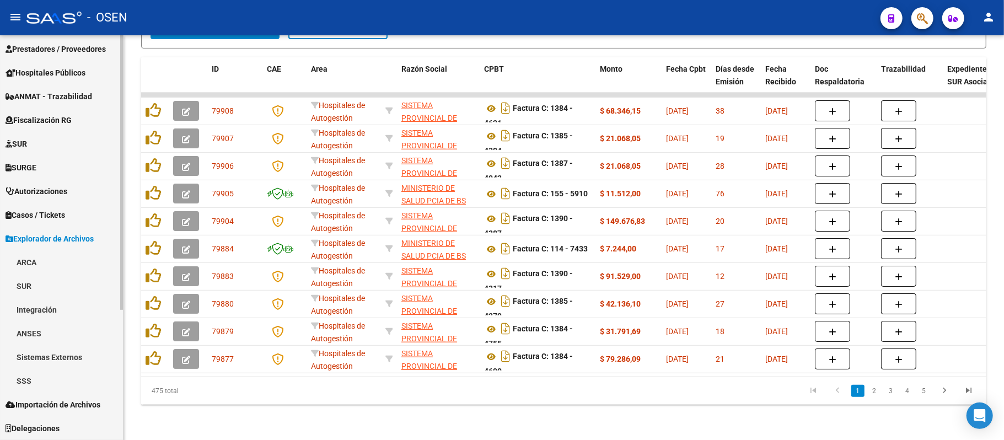
scroll to position [192, 0]
click at [74, 375] on link "SSS" at bounding box center [61, 381] width 123 height 24
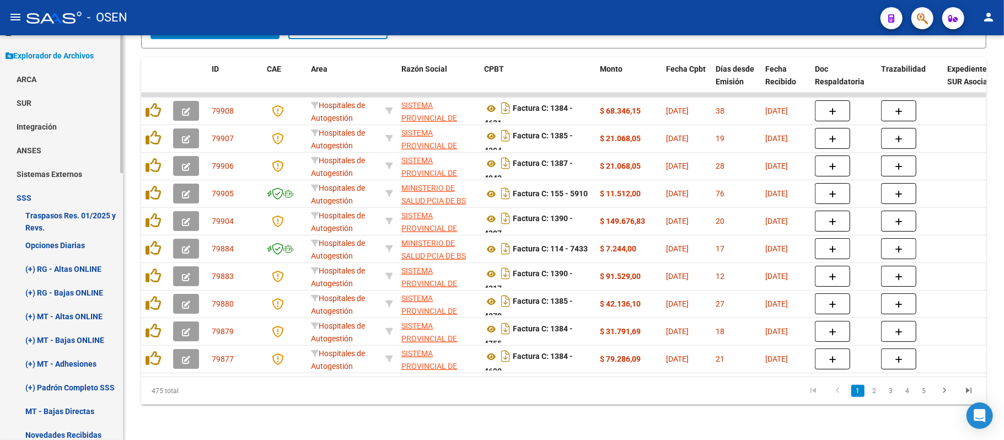
scroll to position [412, 0]
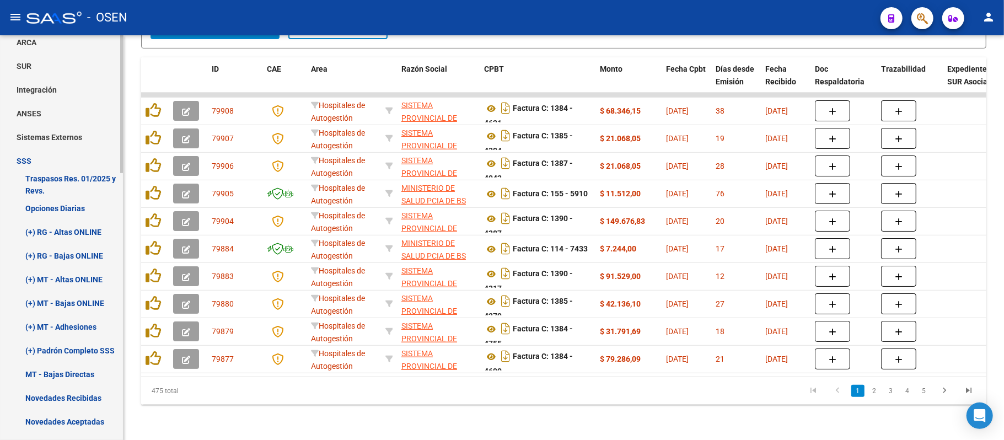
click at [80, 254] on link "(+) RG - Bajas ONLINE" at bounding box center [61, 256] width 123 height 24
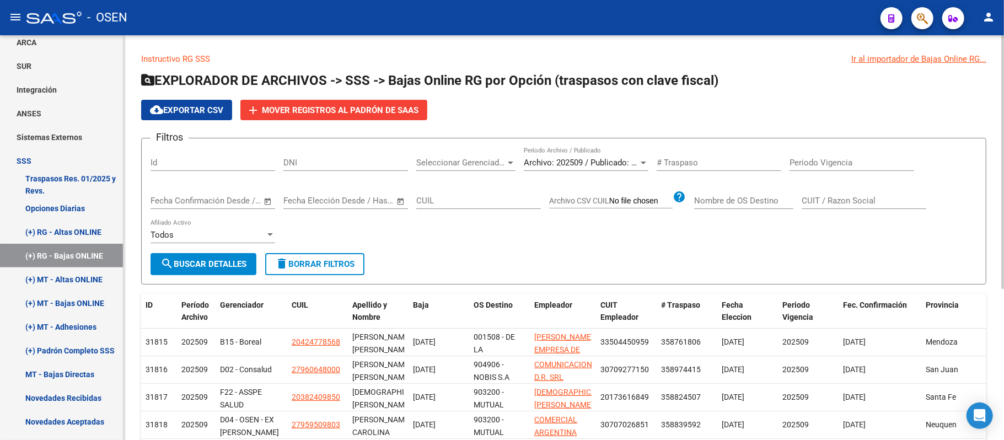
click at [495, 159] on span "Seleccionar Gerenciador" at bounding box center [460, 163] width 89 height 10
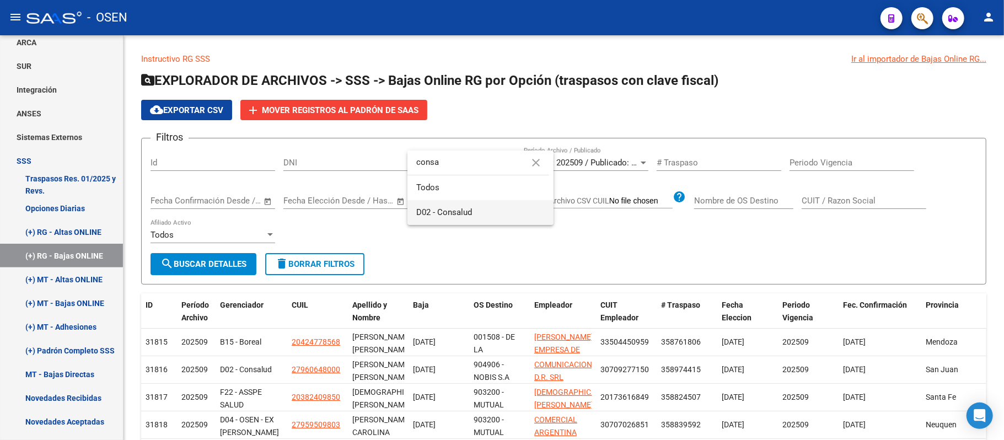
type input "consa"
click at [494, 219] on span "D02 - Consalud" at bounding box center [480, 212] width 128 height 25
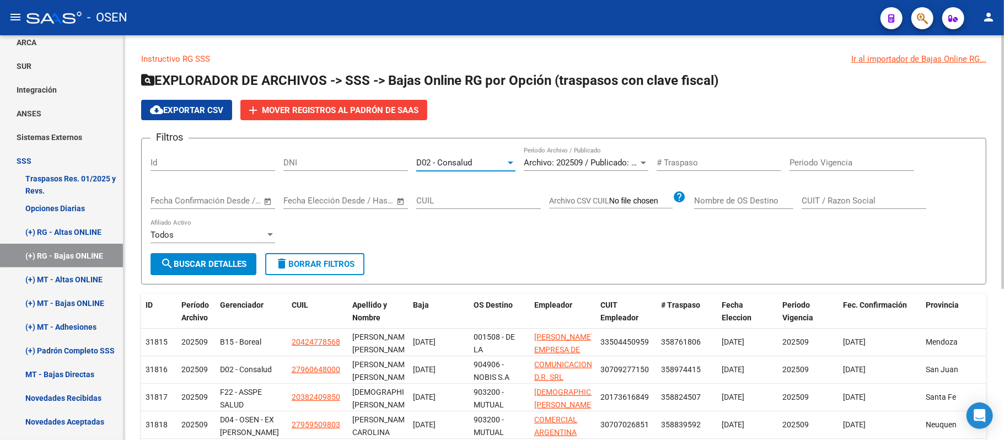
click at [606, 153] on div "Archivo: 202509 / Publicado: 202508 Período Archivo / Publicado" at bounding box center [586, 159] width 125 height 24
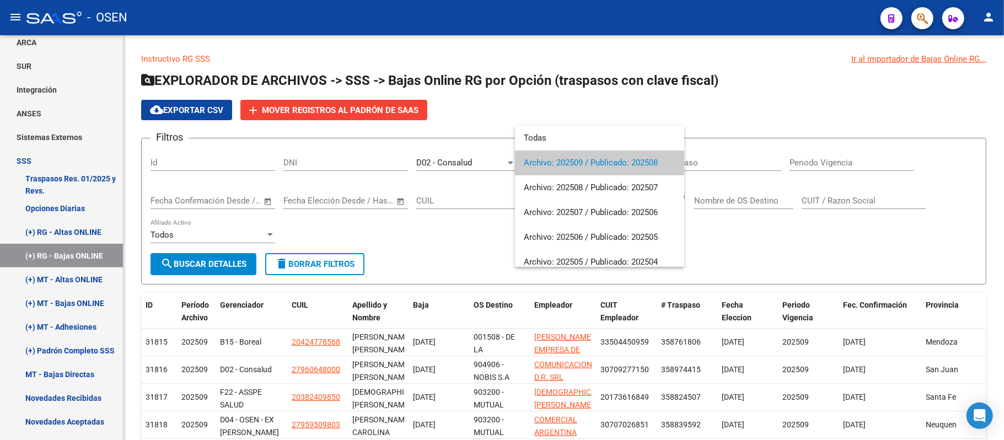
click at [629, 162] on span "Archivo: 202509 / Publicado: 202508" at bounding box center [600, 163] width 152 height 25
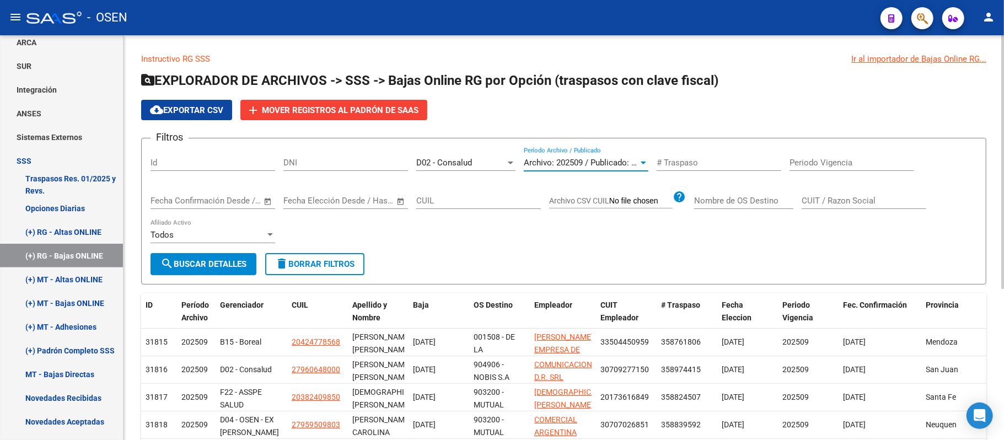
click at [227, 265] on span "search Buscar Detalles" at bounding box center [203, 264] width 86 height 10
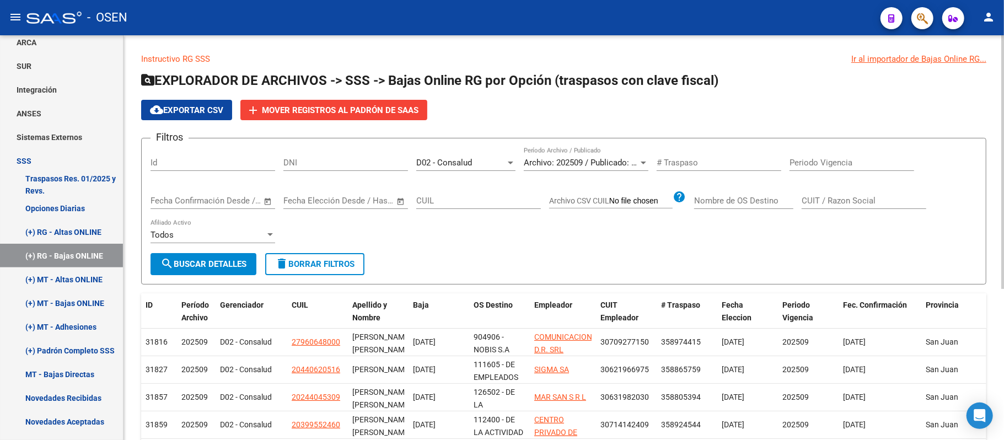
click at [197, 110] on span "cloud_download Exportar CSV" at bounding box center [186, 110] width 73 height 10
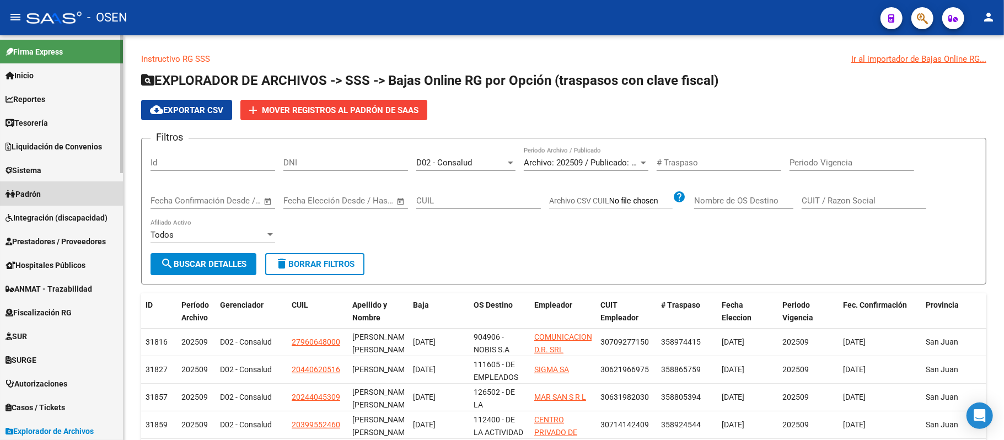
click at [49, 190] on link "Padrón" at bounding box center [61, 194] width 123 height 24
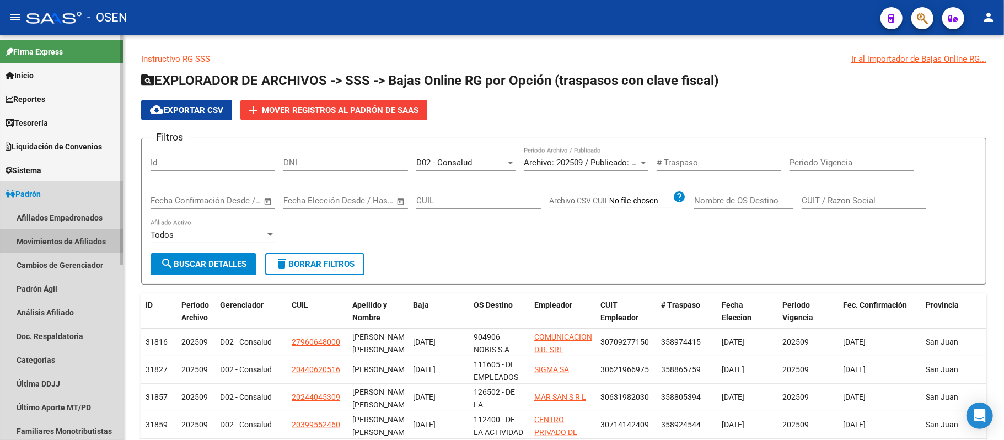
click at [84, 245] on link "Movimientos de Afiliados" at bounding box center [61, 241] width 123 height 24
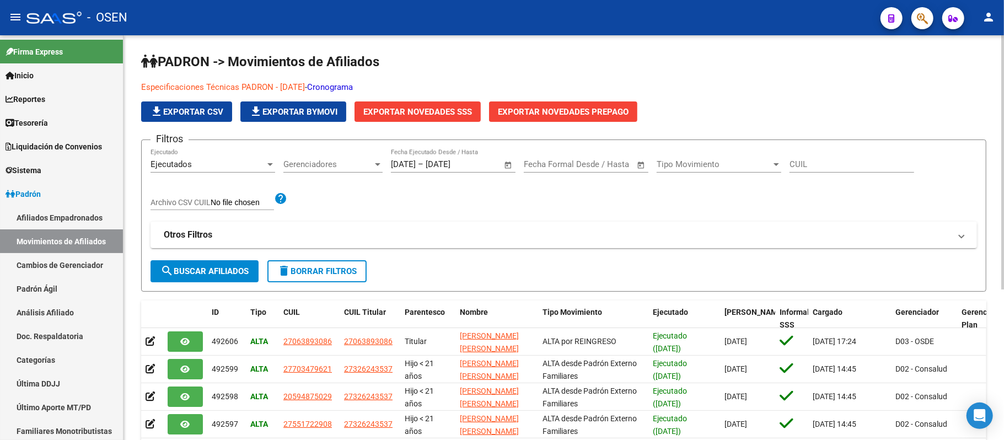
click at [345, 173] on div "Gerenciadores Gerenciadores" at bounding box center [332, 166] width 99 height 34
click at [341, 164] on span "Gerenciadores" at bounding box center [327, 164] width 89 height 10
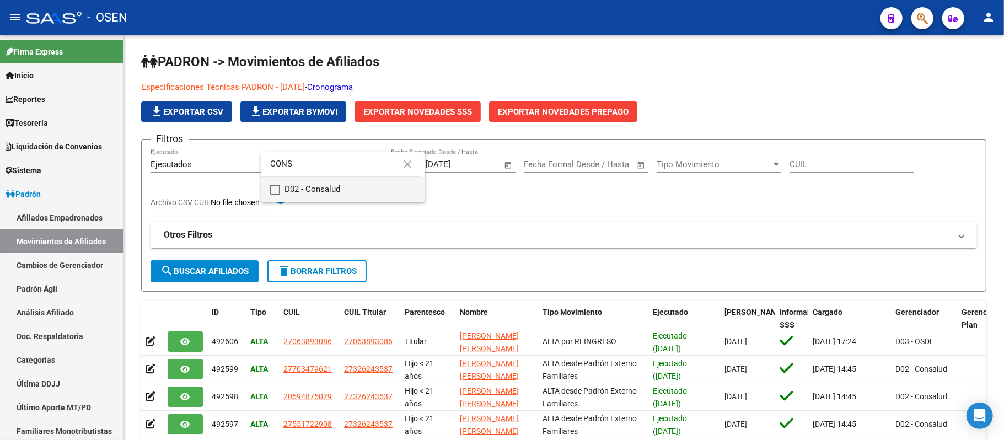
type input "CONS"
click at [375, 191] on span "D02 - Consalud" at bounding box center [350, 189] width 132 height 25
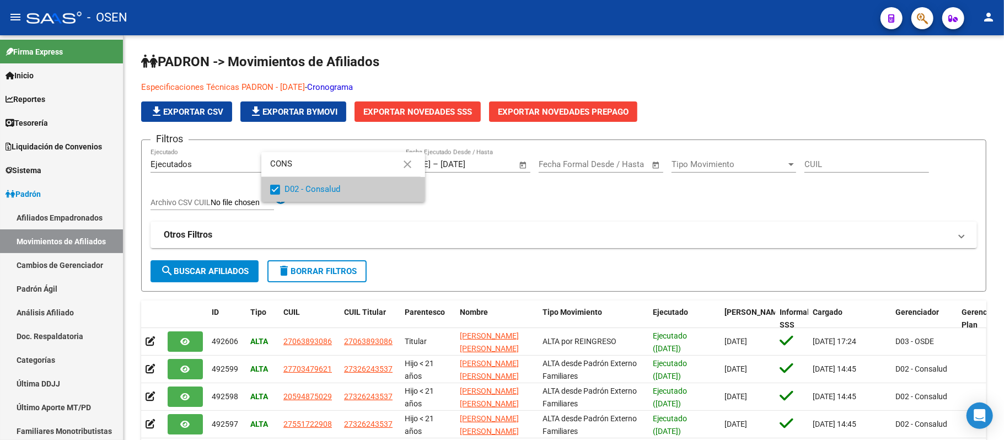
click at [342, 188] on span "D02 - Consalud" at bounding box center [350, 189] width 132 height 25
click at [288, 190] on span "D02 - Consalud" at bounding box center [350, 189] width 132 height 25
click at [629, 186] on div at bounding box center [502, 220] width 1004 height 440
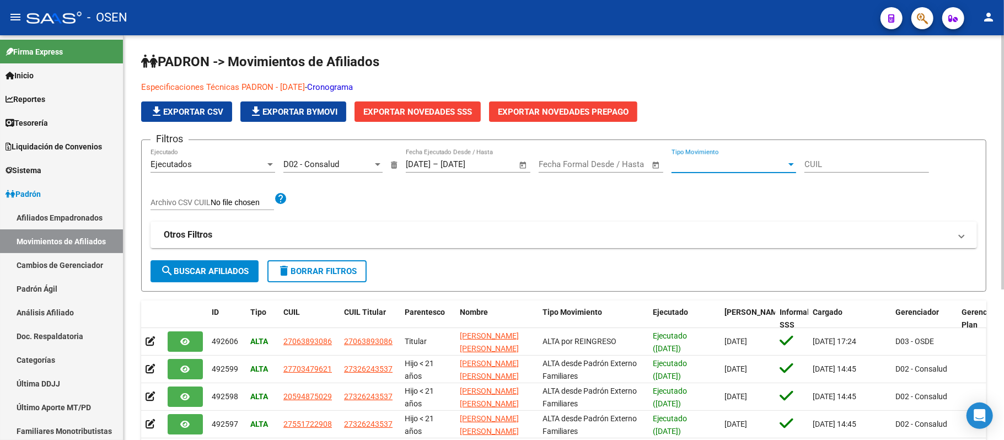
click at [722, 166] on span "Tipo Movimiento" at bounding box center [728, 164] width 115 height 10
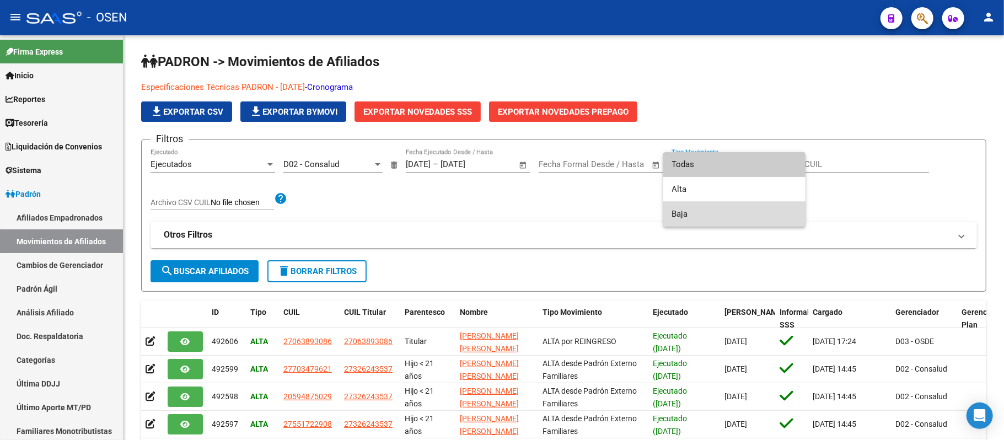
click at [729, 215] on span "Baja" at bounding box center [734, 214] width 125 height 25
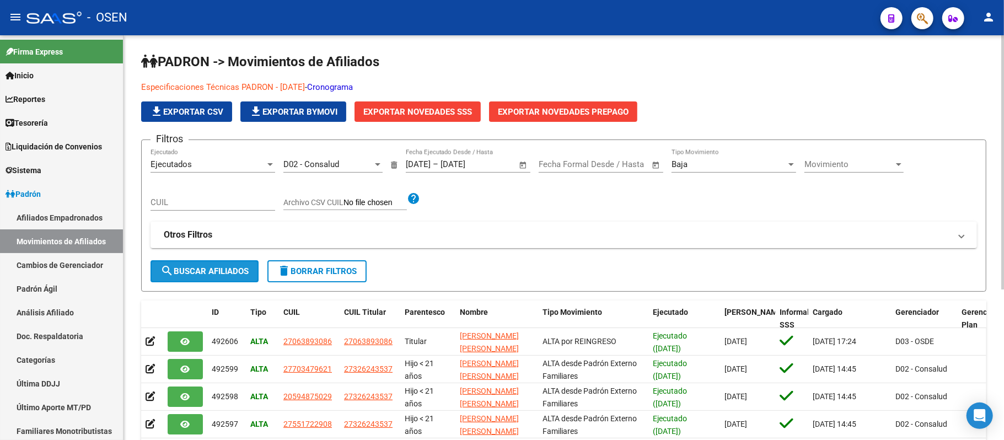
click at [219, 267] on span "search Buscar Afiliados" at bounding box center [204, 271] width 88 height 10
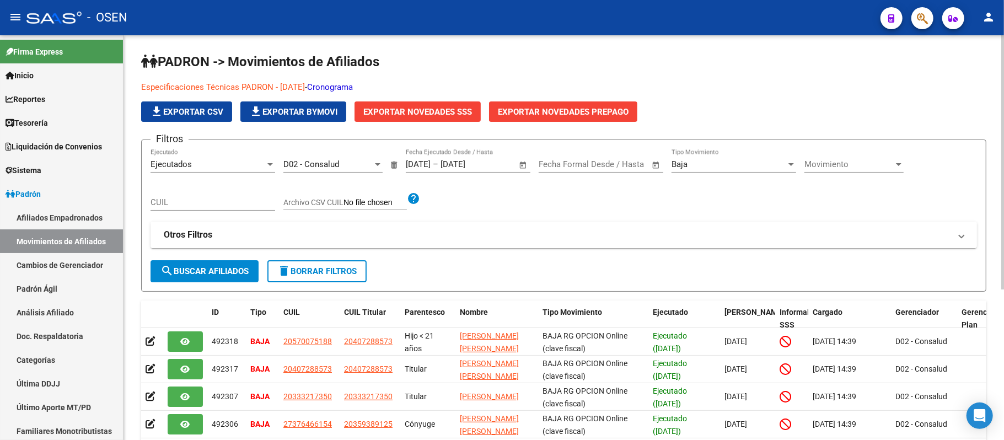
drag, startPoint x: 283, startPoint y: 236, endPoint x: 352, endPoint y: 236, distance: 68.9
click at [283, 236] on mat-panel-title "Otros Filtros" at bounding box center [557, 235] width 787 height 12
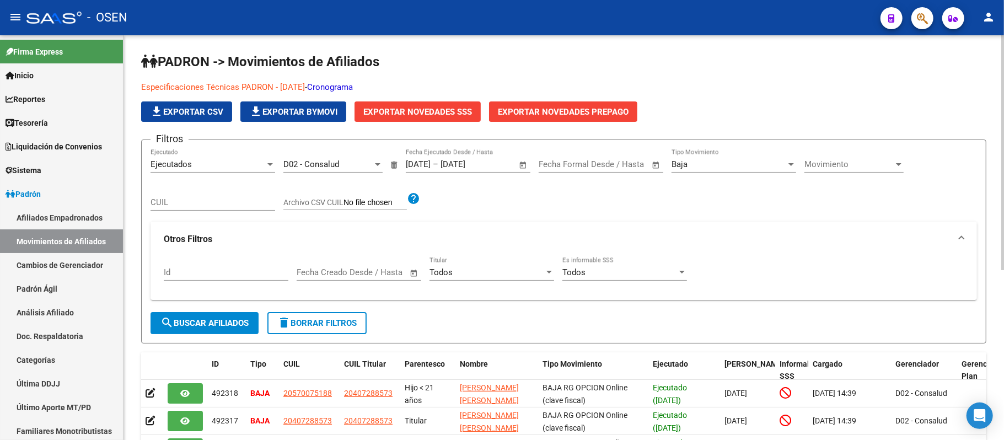
click at [356, 270] on input "text" at bounding box center [377, 272] width 53 height 10
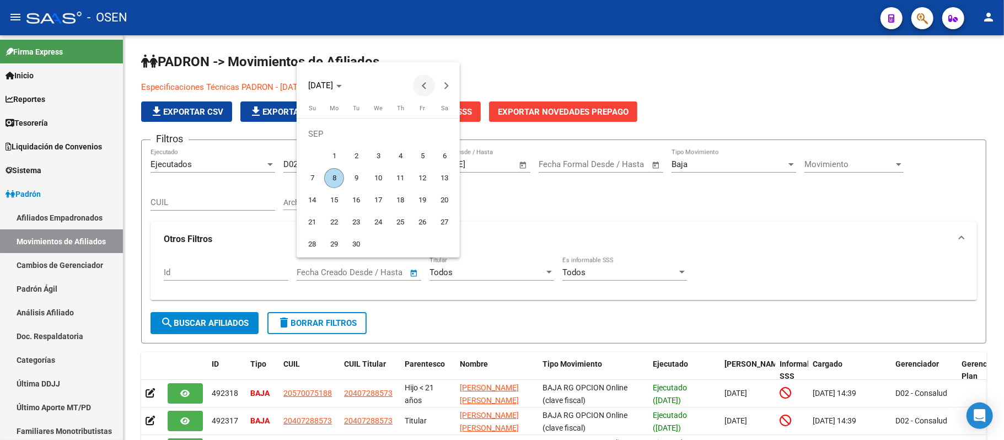
click at [426, 90] on span "Previous month" at bounding box center [424, 85] width 22 height 22
click at [308, 204] on span "17" at bounding box center [312, 200] width 20 height 20
type input "[DATE]"
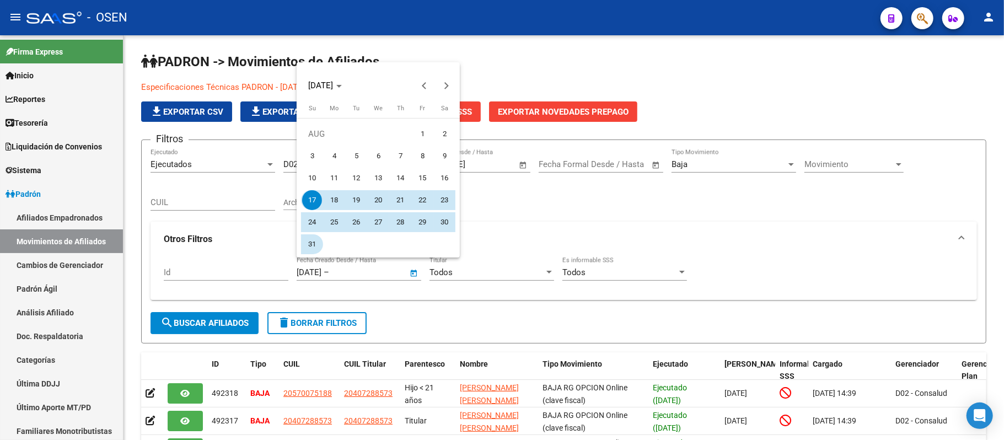
click at [313, 245] on span "31" at bounding box center [312, 244] width 20 height 20
type input "[DATE]"
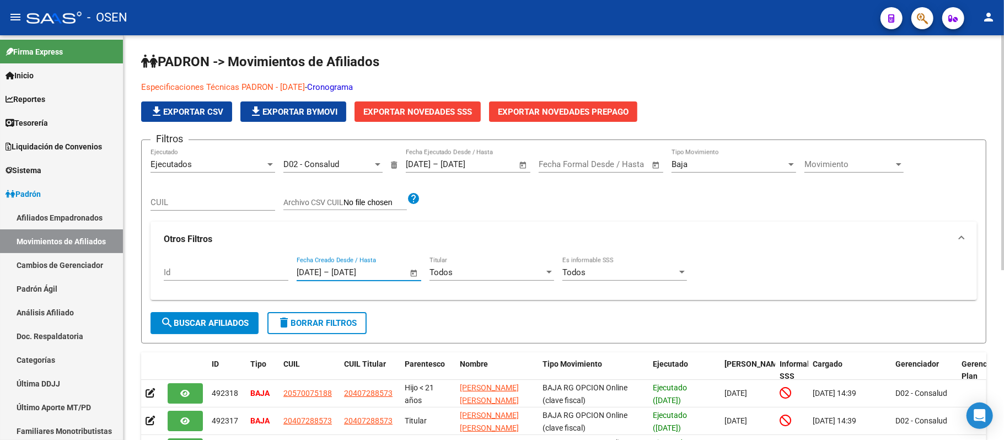
click at [236, 331] on button "search Buscar Afiliados" at bounding box center [205, 323] width 108 height 22
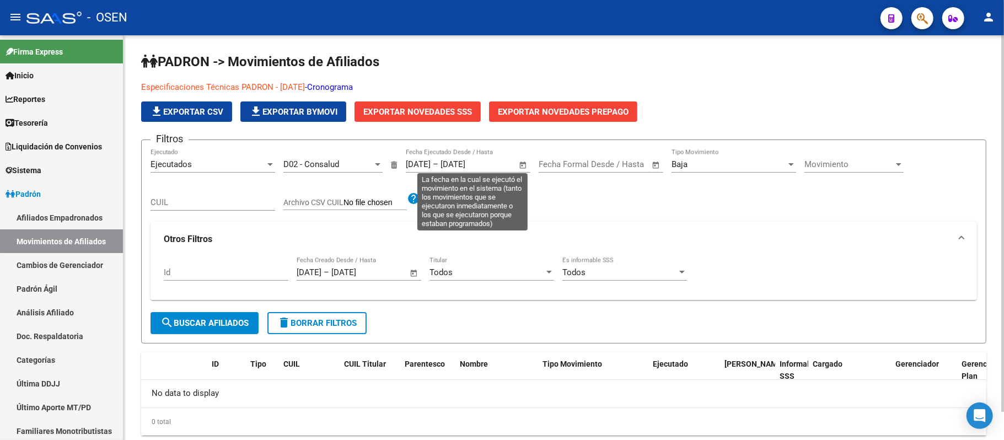
click at [523, 168] on span "Open calendar" at bounding box center [523, 165] width 26 height 26
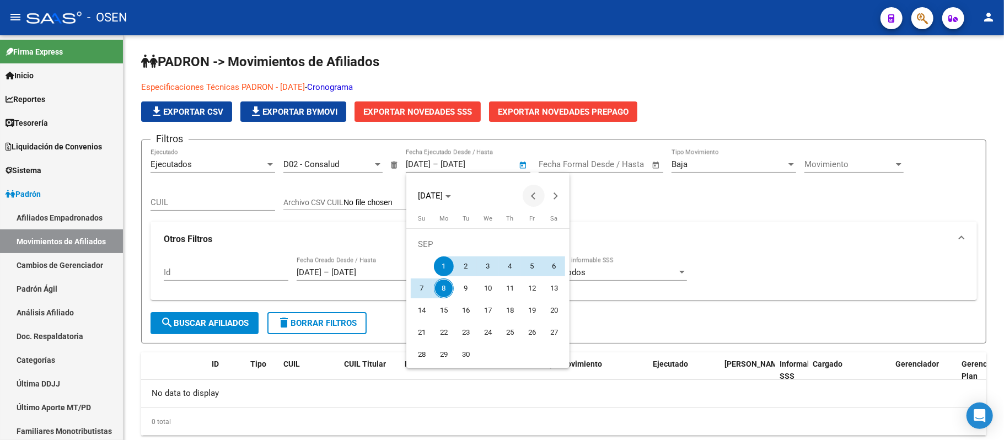
click at [530, 196] on span "Previous month" at bounding box center [534, 196] width 22 height 22
click at [420, 307] on span "17" at bounding box center [422, 310] width 20 height 20
type input "[DATE]"
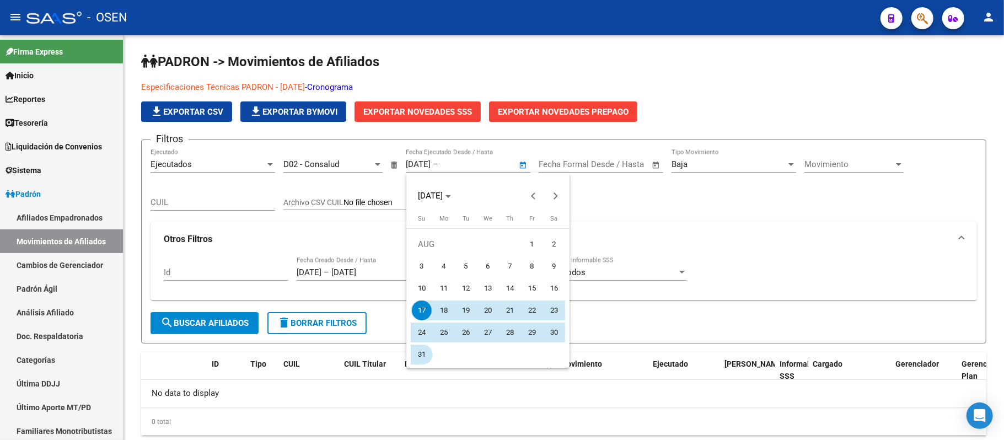
click at [424, 355] on span "31" at bounding box center [422, 355] width 20 height 20
type input "[DATE]"
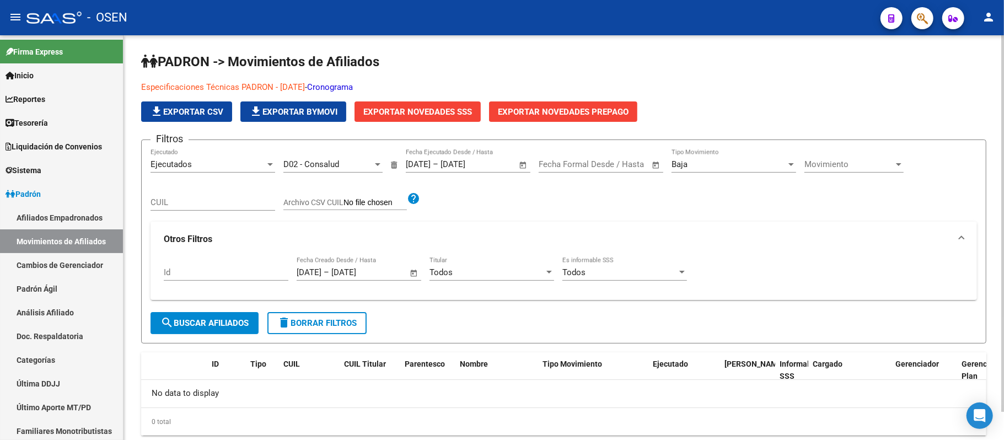
drag, startPoint x: 225, startPoint y: 310, endPoint x: 228, endPoint y: 315, distance: 6.4
click at [228, 314] on form "Filtros Ejecutados Ejecutado D02 - Consalud Gerenciadores [DATE] [DATE] – [DATE…" at bounding box center [563, 241] width 845 height 204
click at [230, 320] on span "search Buscar Afiliados" at bounding box center [204, 323] width 88 height 10
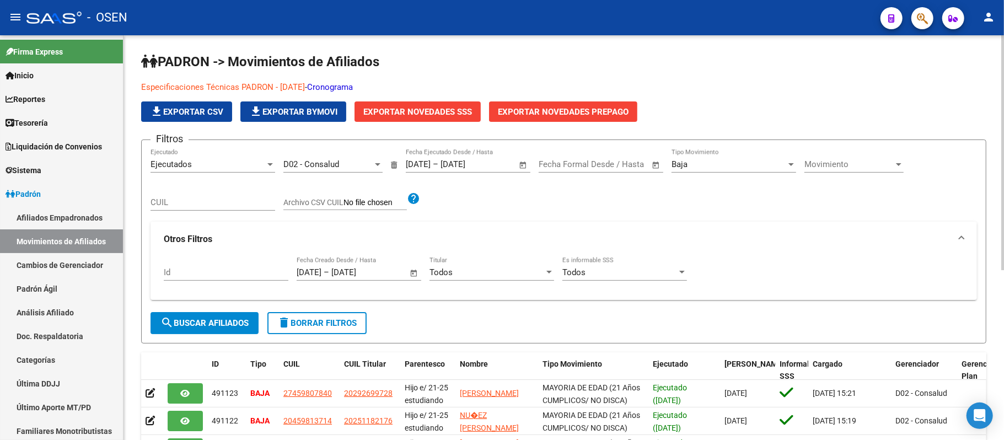
click at [179, 114] on span "file_download Exportar CSV" at bounding box center [186, 112] width 73 height 10
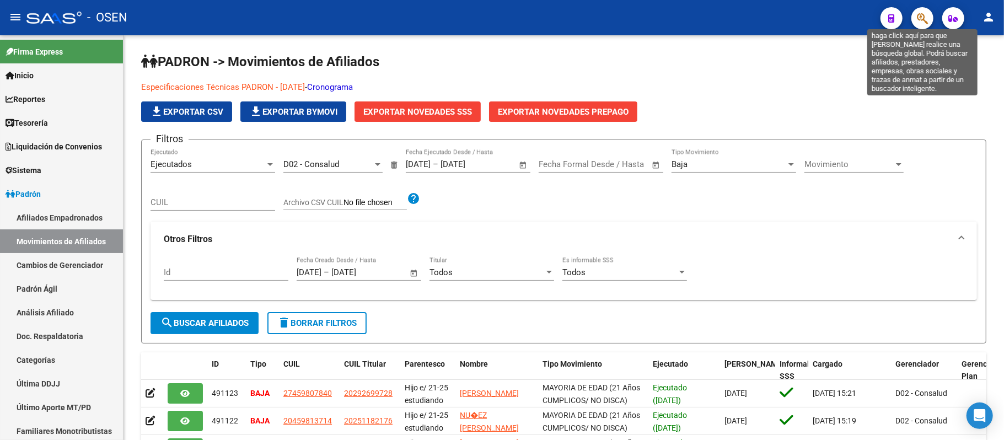
click at [927, 16] on icon "button" at bounding box center [922, 18] width 11 height 13
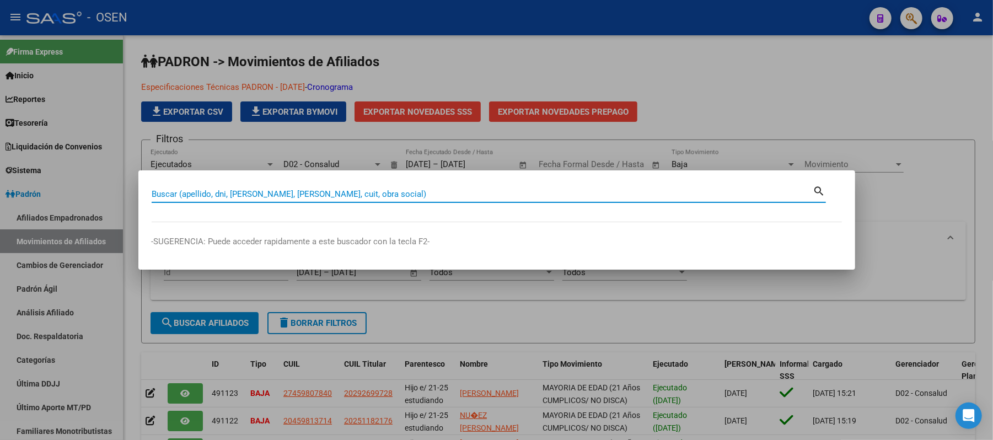
paste input "27-28979331-9"
type input "27289793319"
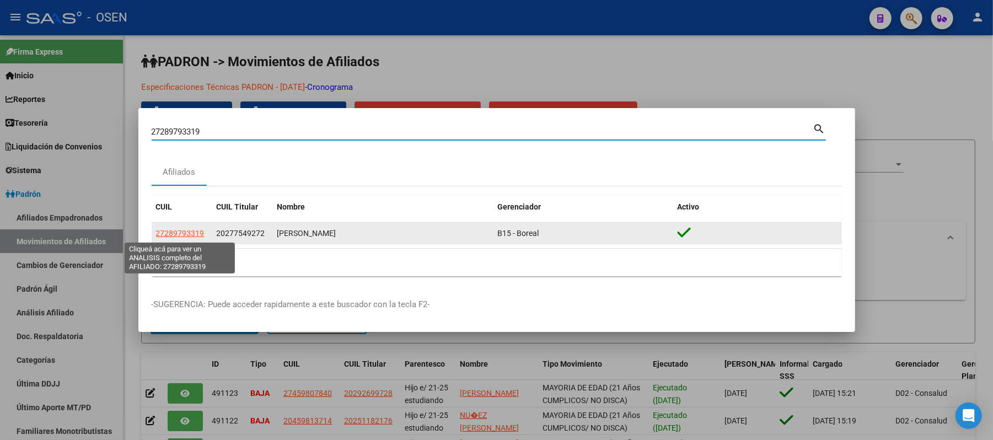
click at [171, 232] on span "27289793319" at bounding box center [180, 233] width 49 height 9
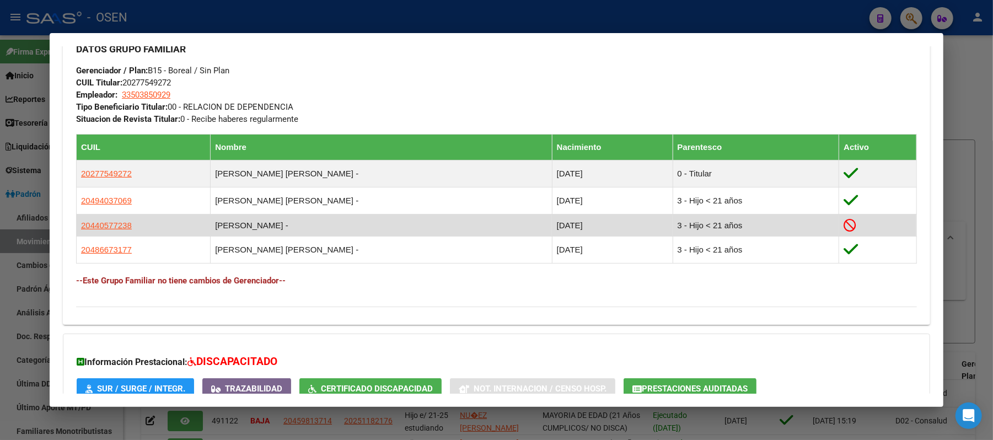
scroll to position [545, 0]
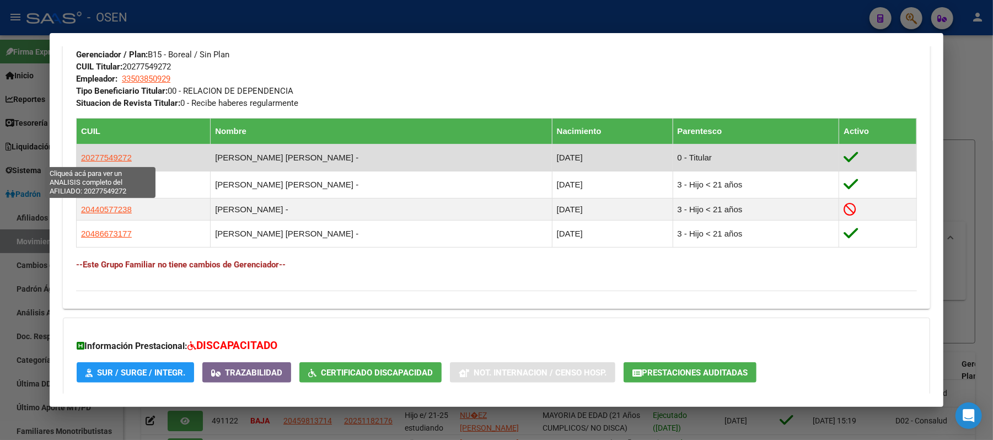
click at [87, 158] on span "20277549272" at bounding box center [106, 157] width 51 height 9
type textarea "20277549272"
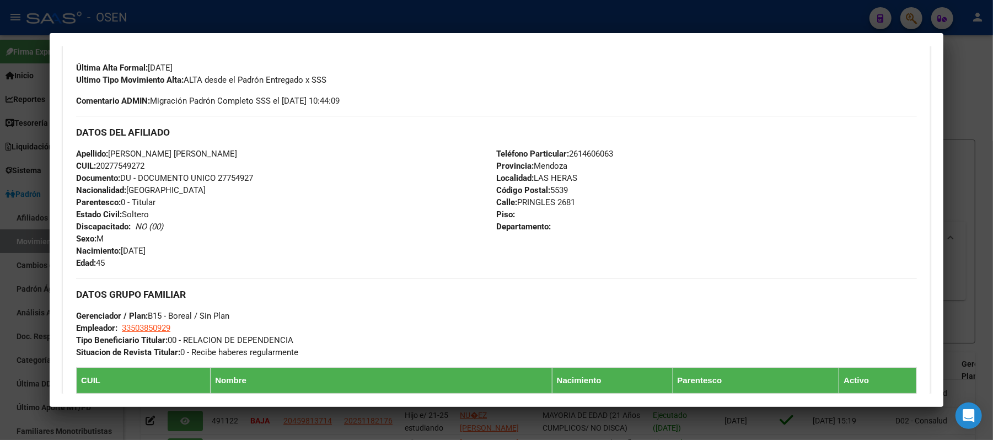
scroll to position [298, 0]
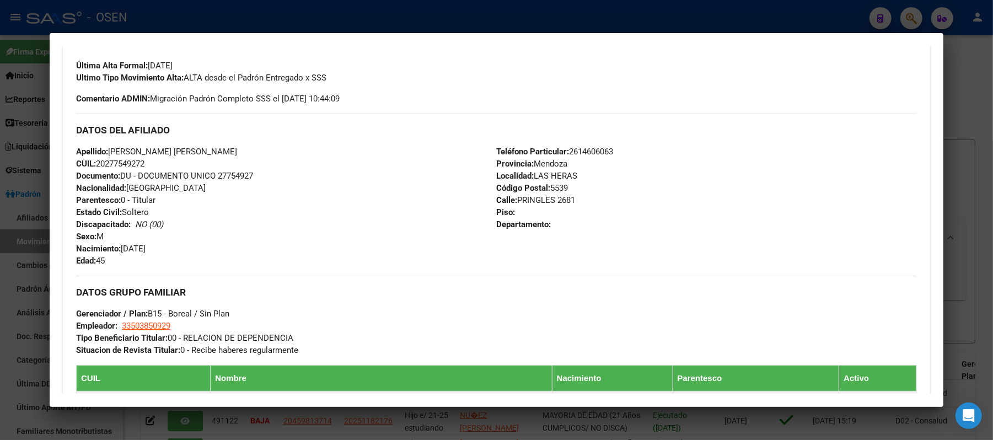
drag, startPoint x: 151, startPoint y: 163, endPoint x: 94, endPoint y: 161, distance: 57.4
click at [94, 161] on div "Apellido: [PERSON_NAME] [PERSON_NAME] CUIL: 20277549272 Documento: DU - DOCUMEN…" at bounding box center [286, 206] width 420 height 121
copy span "20277549272"
drag, startPoint x: 239, startPoint y: 149, endPoint x: 106, endPoint y: 146, distance: 132.3
click at [106, 146] on div "Apellido: [PERSON_NAME] [PERSON_NAME] CUIL: 20277549272 Documento: DU - DOCUMEN…" at bounding box center [286, 206] width 420 height 121
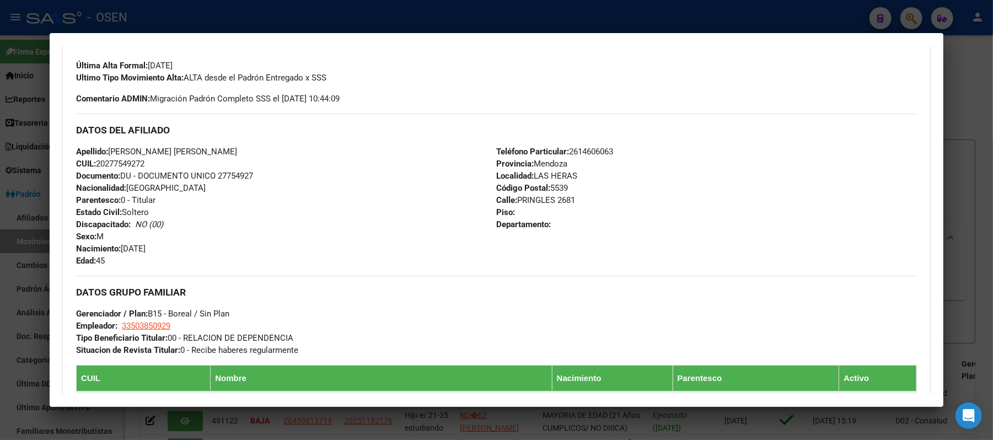
copy span "[PERSON_NAME] [PERSON_NAME]"
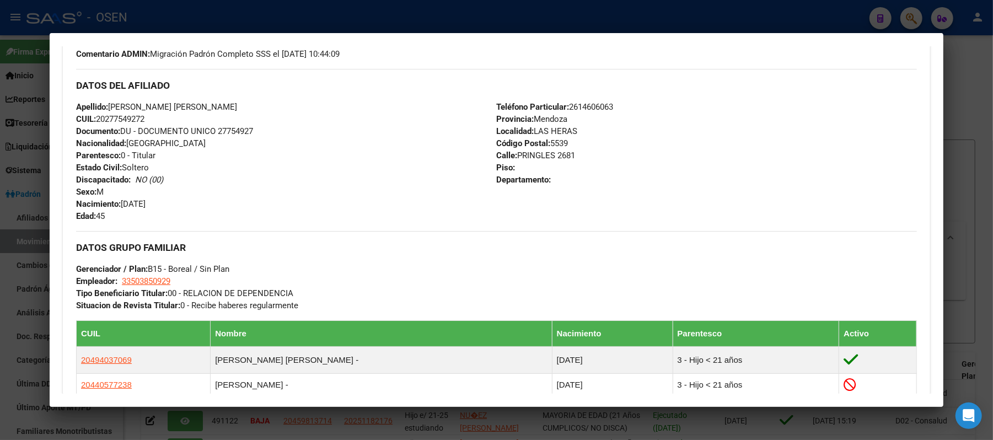
scroll to position [519, 0]
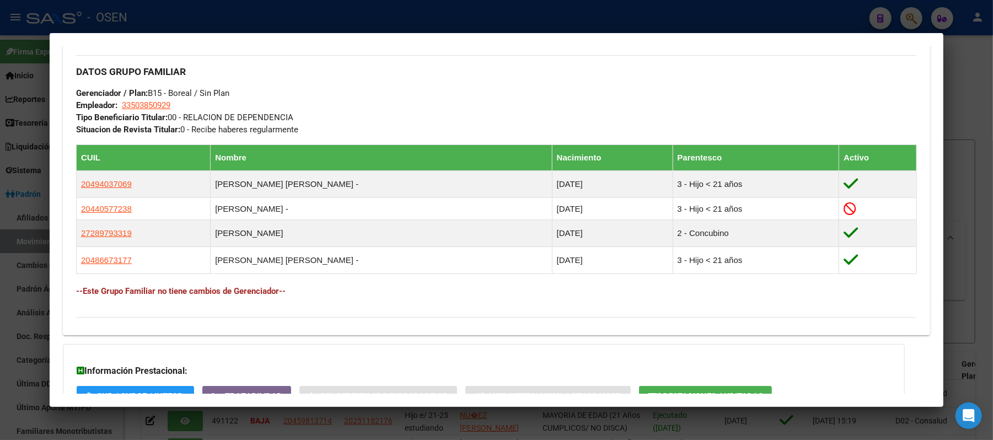
click at [300, 13] on div at bounding box center [496, 220] width 993 height 440
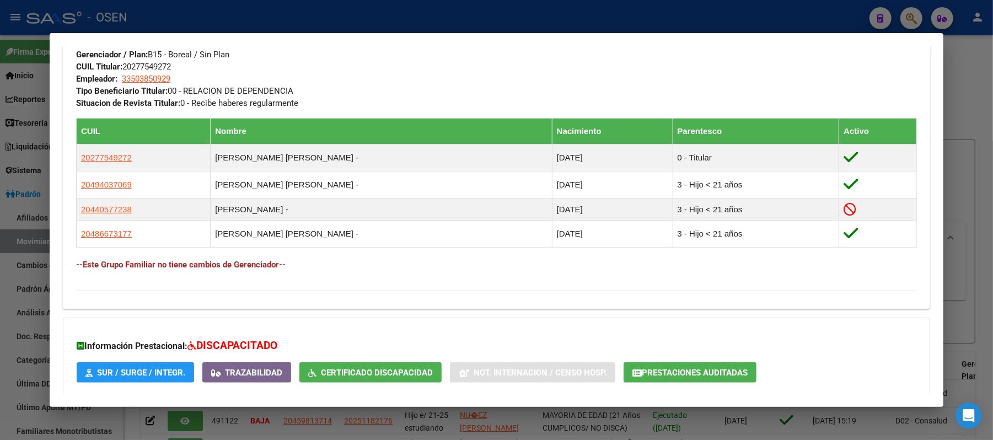
click at [208, 7] on div at bounding box center [496, 220] width 993 height 440
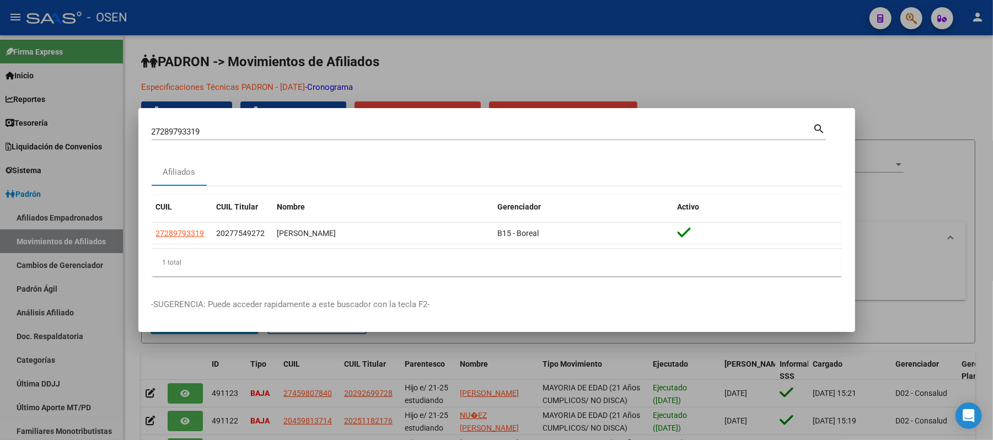
drag, startPoint x: 232, startPoint y: 131, endPoint x: 0, endPoint y: 105, distance: 233.1
click at [0, 105] on div "27289793319 Buscar (apellido, dni, cuil, nro traspaso, cuit, obra social) searc…" at bounding box center [496, 220] width 993 height 440
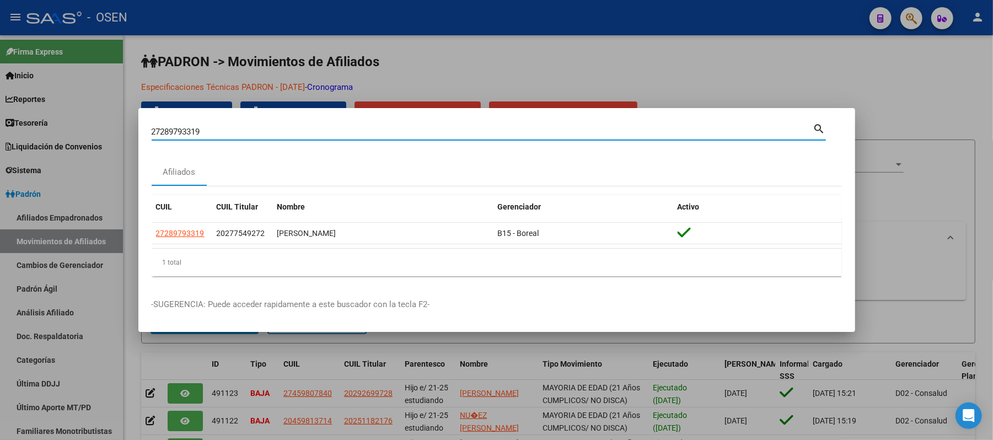
paste input "20-57770720-1"
type input "20577707201"
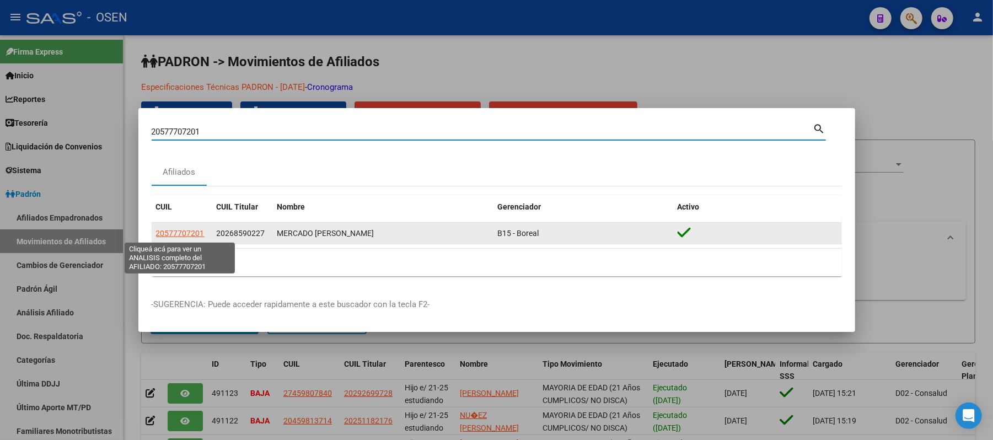
click at [189, 230] on span "20577707201" at bounding box center [180, 233] width 49 height 9
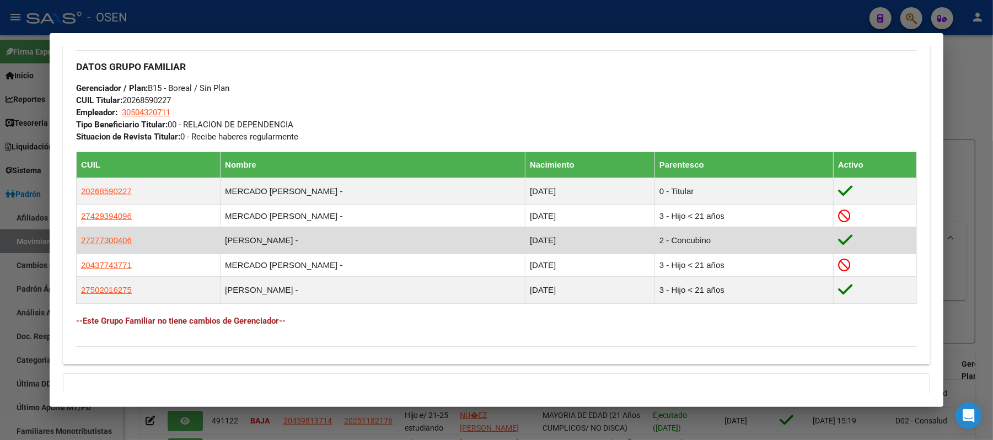
scroll to position [514, 0]
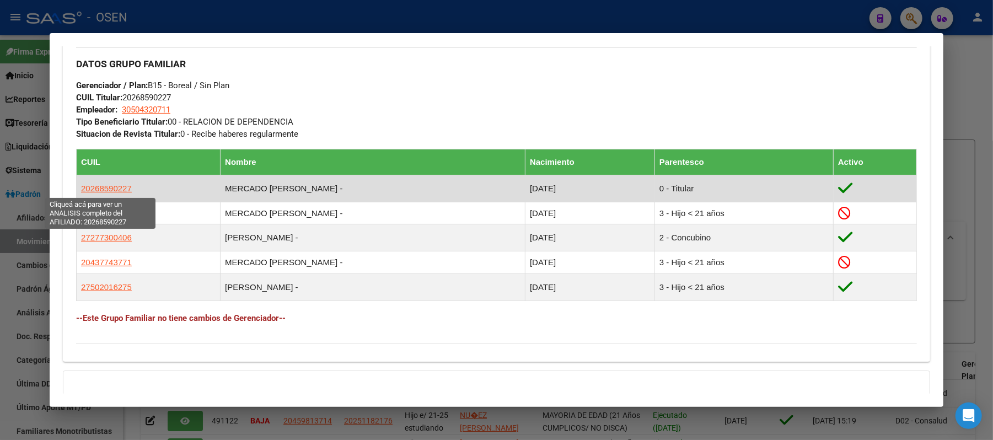
click at [96, 187] on span "20268590227" at bounding box center [106, 188] width 51 height 9
type textarea "20268590227"
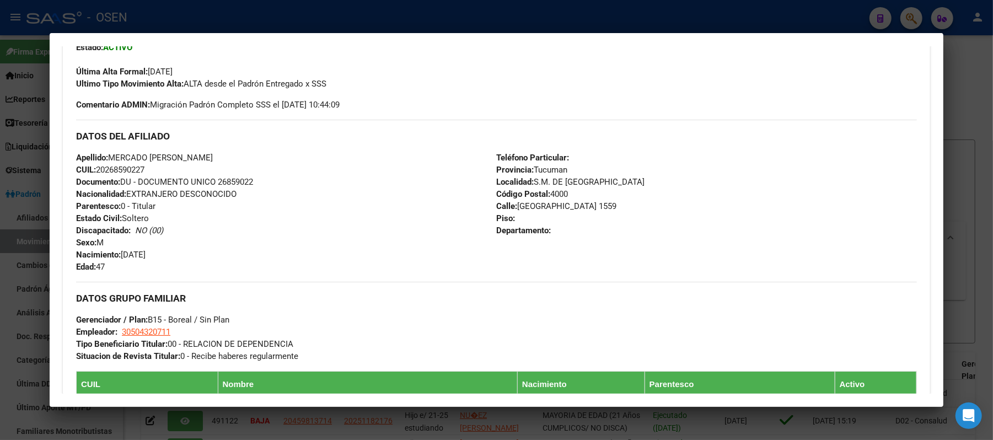
scroll to position [294, 0]
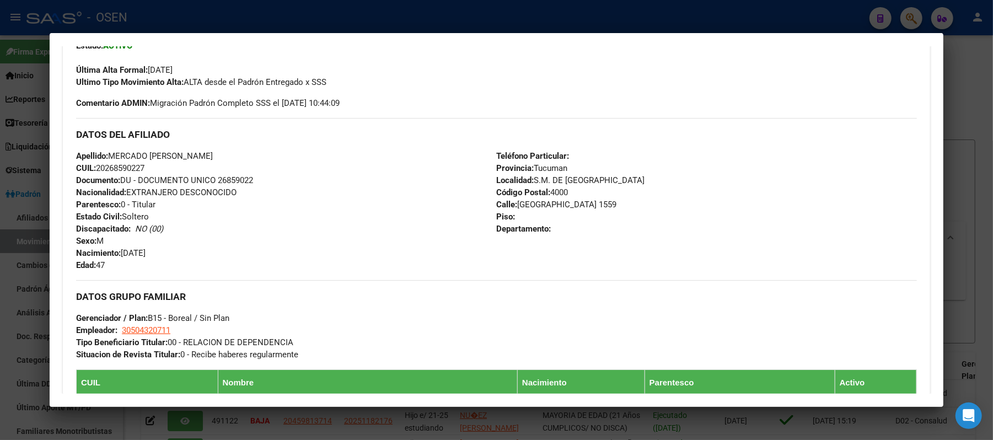
drag, startPoint x: 147, startPoint y: 166, endPoint x: 93, endPoint y: 164, distance: 53.5
click at [93, 164] on div "Apellido: MERCADO [PERSON_NAME]: 20268590227 Documento: DU - DOCUMENTO UNICO 26…" at bounding box center [286, 210] width 420 height 121
copy span "20268590227"
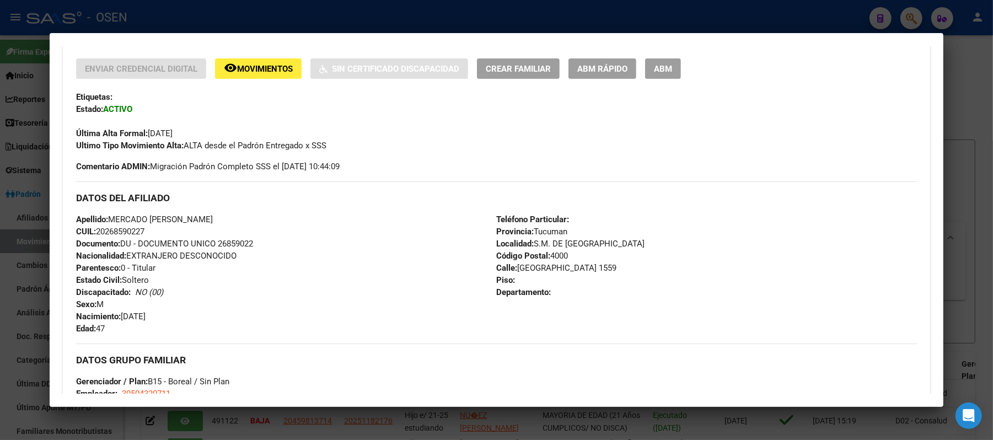
scroll to position [147, 0]
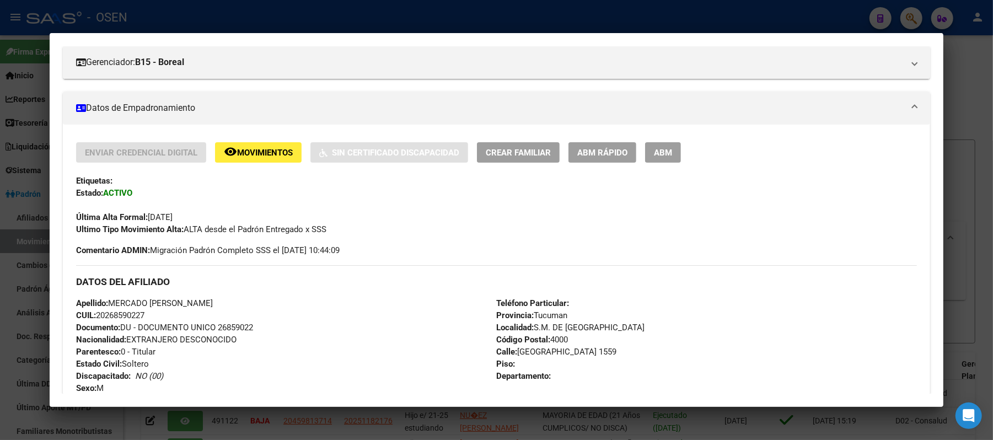
drag, startPoint x: 225, startPoint y: 297, endPoint x: 105, endPoint y: 300, distance: 120.2
click at [105, 300] on div "Apellido: MERCADO [PERSON_NAME]: 20268590227 Documento: DU - DOCUMENTO UNICO 26…" at bounding box center [286, 357] width 420 height 121
copy span "MERCADO [PERSON_NAME]"
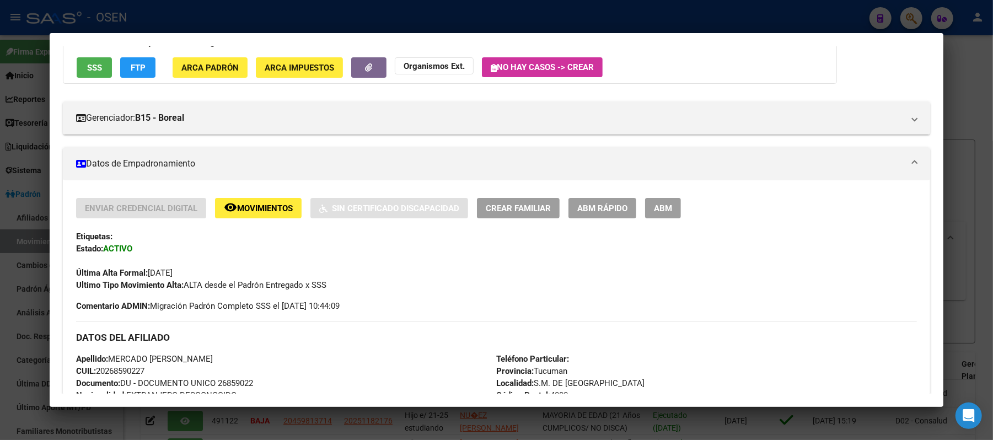
scroll to position [0, 0]
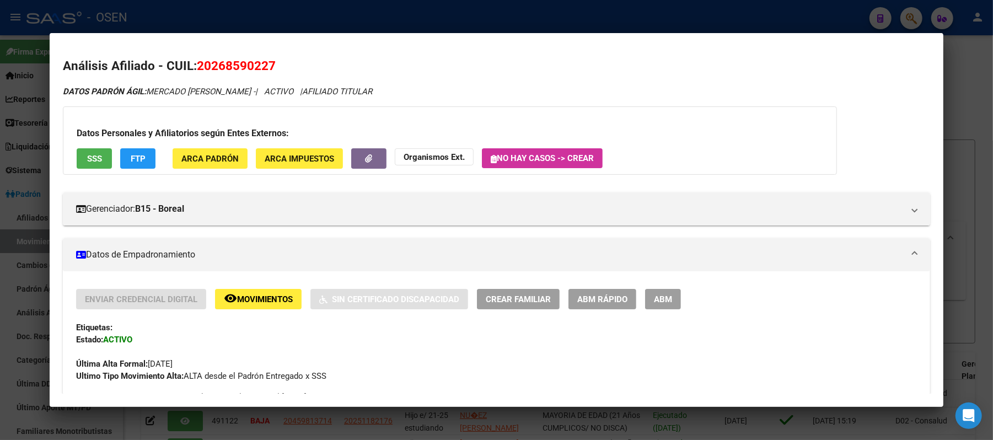
click at [283, 18] on div at bounding box center [496, 220] width 993 height 440
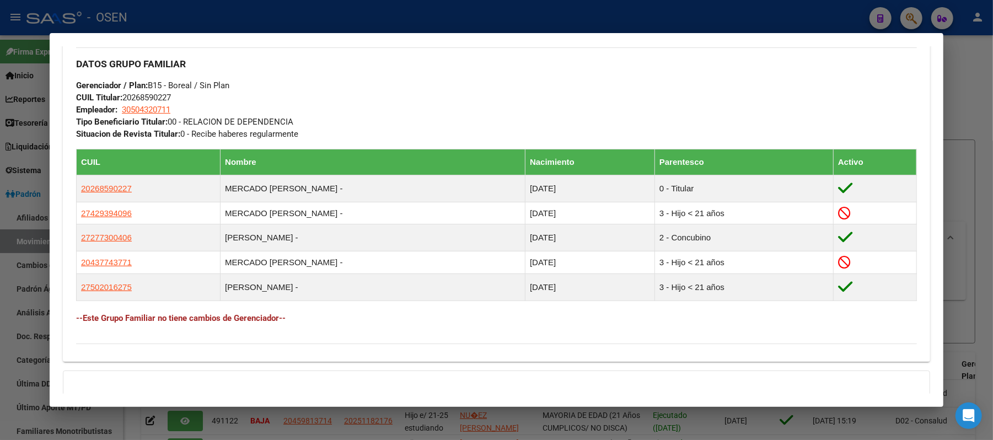
click at [221, 9] on div at bounding box center [496, 220] width 993 height 440
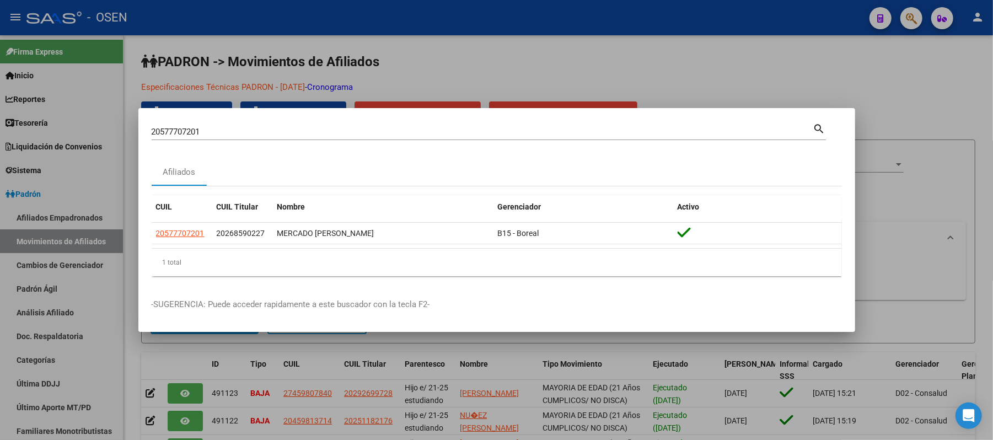
drag, startPoint x: 225, startPoint y: 131, endPoint x: 0, endPoint y: 29, distance: 246.7
click at [0, 53] on div "20577707201 Buscar (apellido, dni, cuil, nro traspaso, cuit, obra social) searc…" at bounding box center [496, 220] width 993 height 440
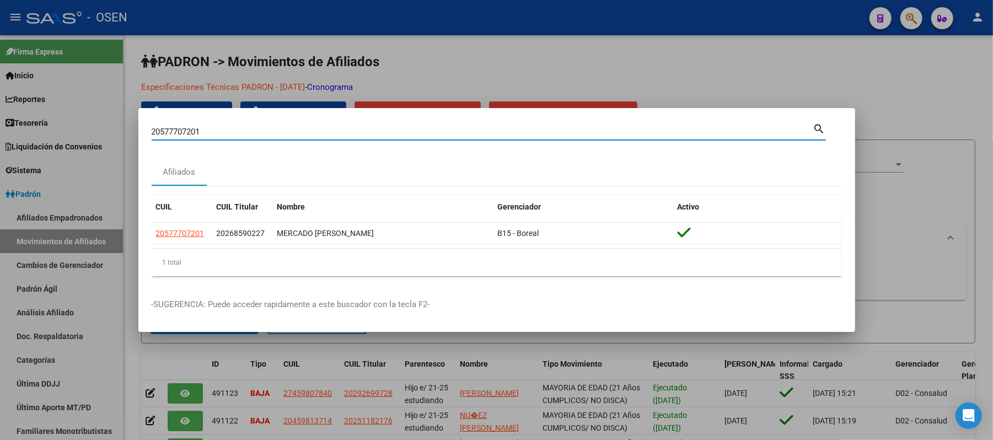
paste input "7-28979331-9"
type input "27289793319"
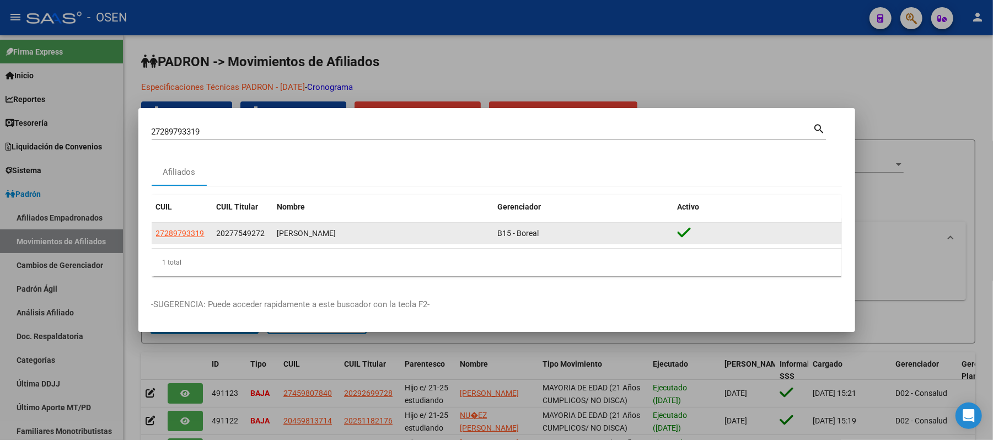
click at [186, 228] on app-link-go-to "27289793319" at bounding box center [180, 233] width 49 height 13
click at [195, 230] on span "27289793319" at bounding box center [180, 233] width 49 height 9
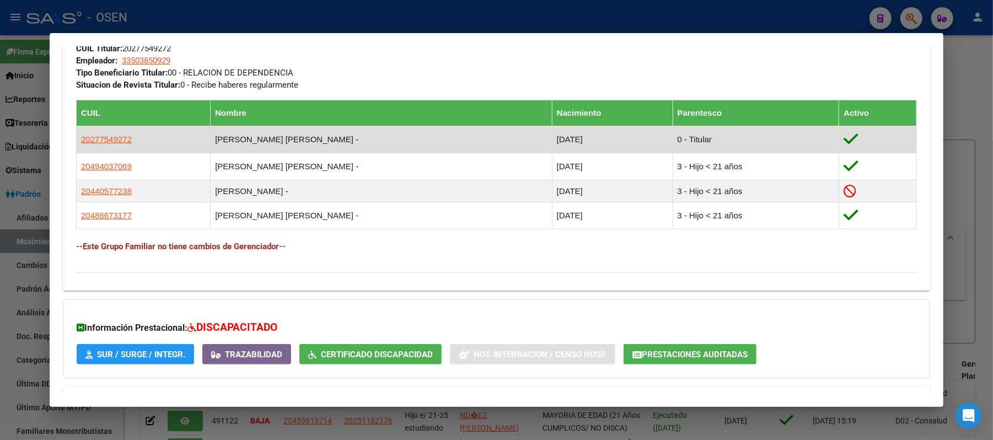
scroll to position [588, 0]
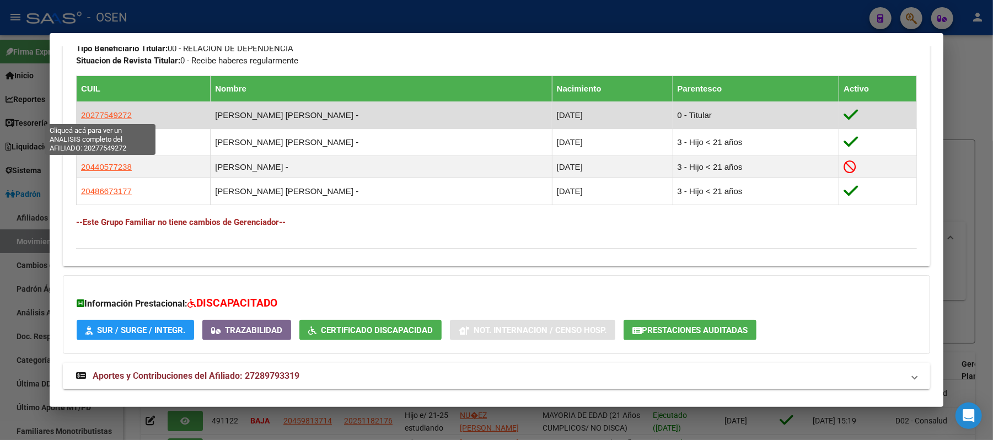
click at [110, 111] on span "20277549272" at bounding box center [106, 114] width 51 height 9
type textarea "20277549272"
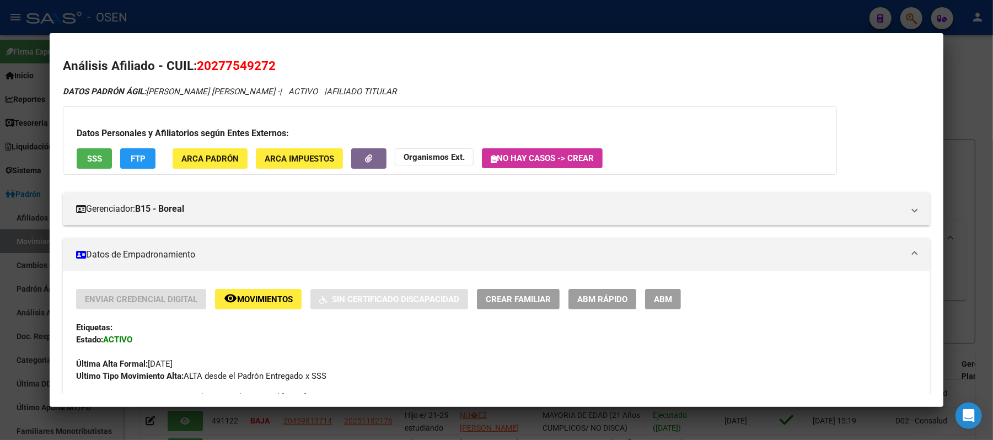
drag, startPoint x: 282, startPoint y: 61, endPoint x: 192, endPoint y: 68, distance: 90.2
click at [192, 68] on h2 "Análisis Afiliado - CUIL: 20277549272" at bounding box center [496, 66] width 867 height 19
copy span "20277549272"
click at [283, 15] on div at bounding box center [496, 220] width 993 height 440
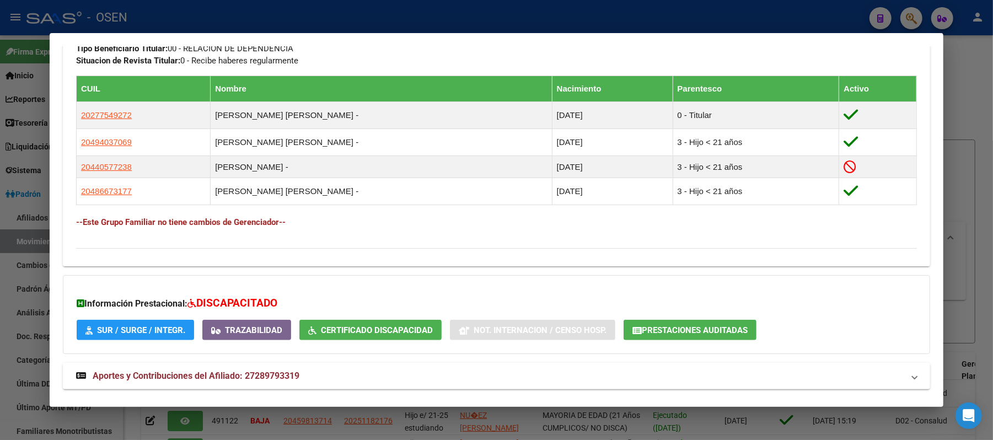
click at [227, 30] on div at bounding box center [496, 220] width 993 height 440
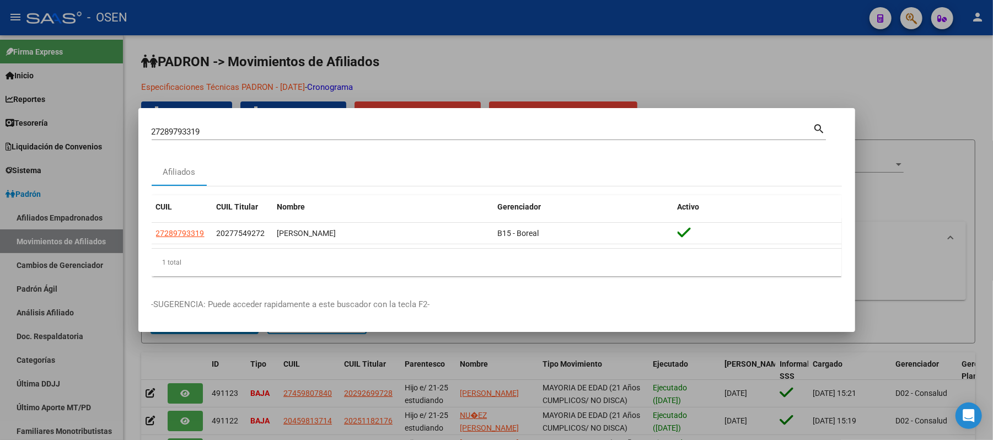
drag, startPoint x: 237, startPoint y: 133, endPoint x: 0, endPoint y: 131, distance: 237.1
click at [0, 132] on div "27289793319 Buscar (apellido, dni, cuil, nro traspaso, cuit, obra social) searc…" at bounding box center [496, 220] width 993 height 440
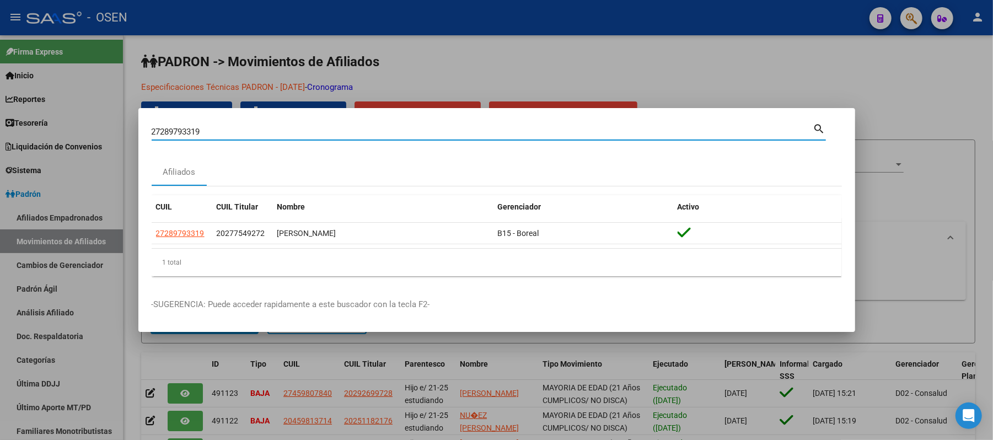
paste input "0-57770720-1"
type input "20577707201"
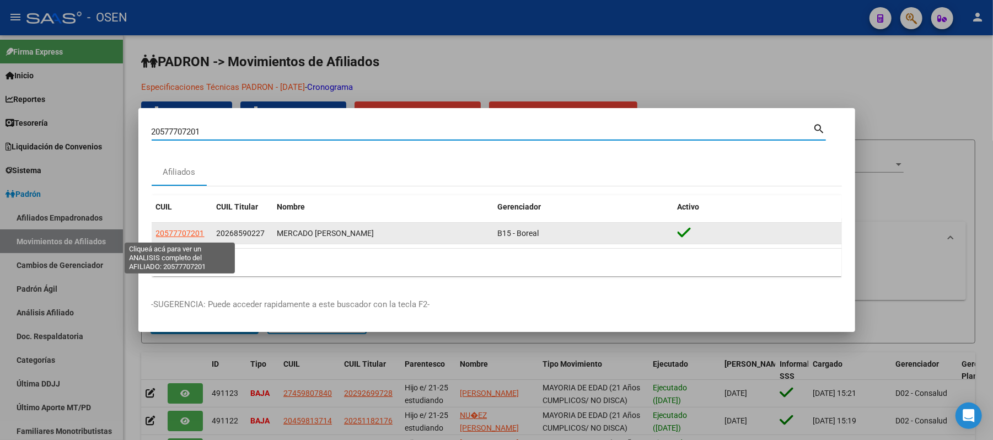
click at [182, 230] on span "20577707201" at bounding box center [180, 233] width 49 height 9
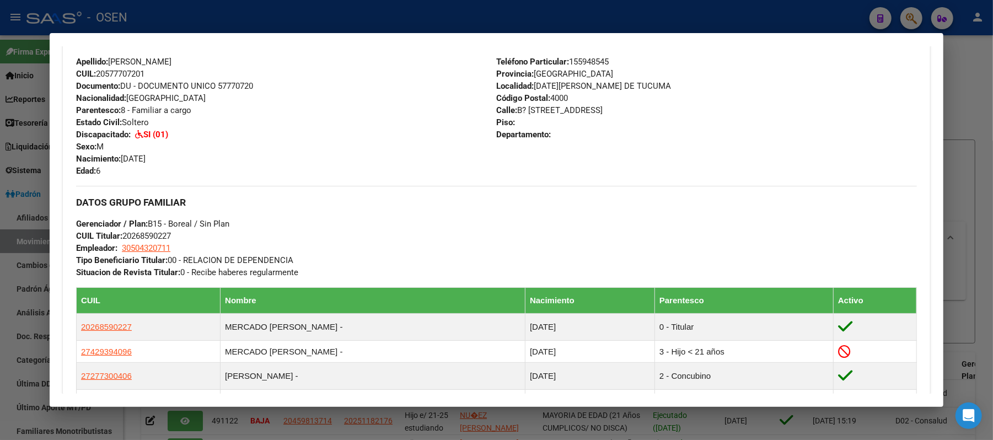
scroll to position [398, 0]
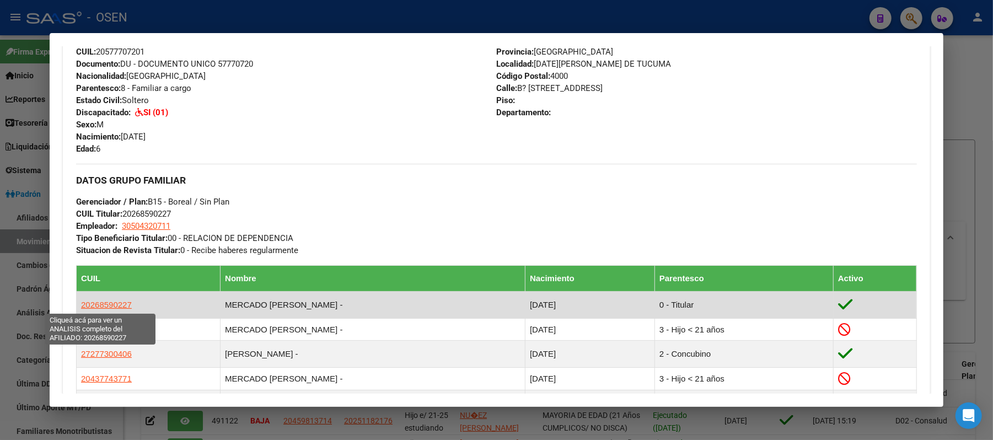
click at [101, 298] on td "20268590227" at bounding box center [149, 305] width 144 height 27
click at [105, 300] on span "20268590227" at bounding box center [106, 304] width 51 height 9
copy span "9"
type textarea "20268590227"
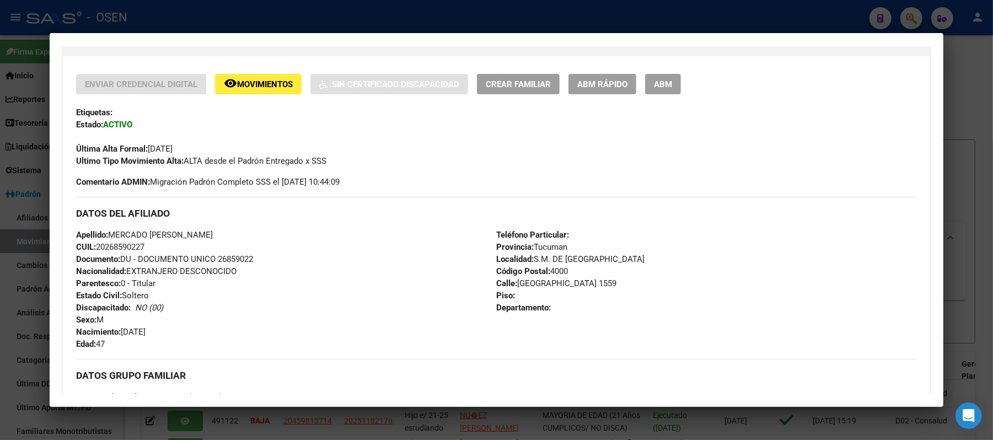
scroll to position [298, 0]
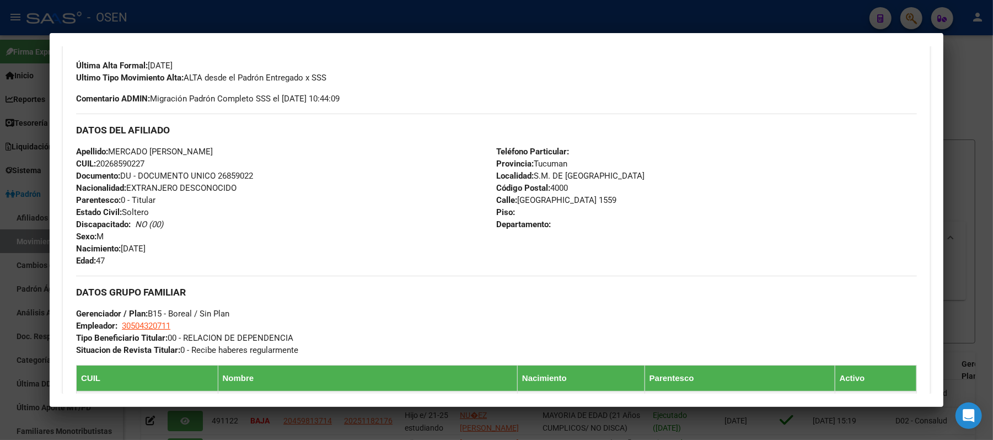
drag, startPoint x: 151, startPoint y: 162, endPoint x: 93, endPoint y: 164, distance: 57.9
click at [93, 164] on div "Apellido: MERCADO [PERSON_NAME]: 20268590227 Documento: DU - DOCUMENTO UNICO 26…" at bounding box center [286, 206] width 420 height 121
copy span "20268590227"
